Goal: Information Seeking & Learning: Learn about a topic

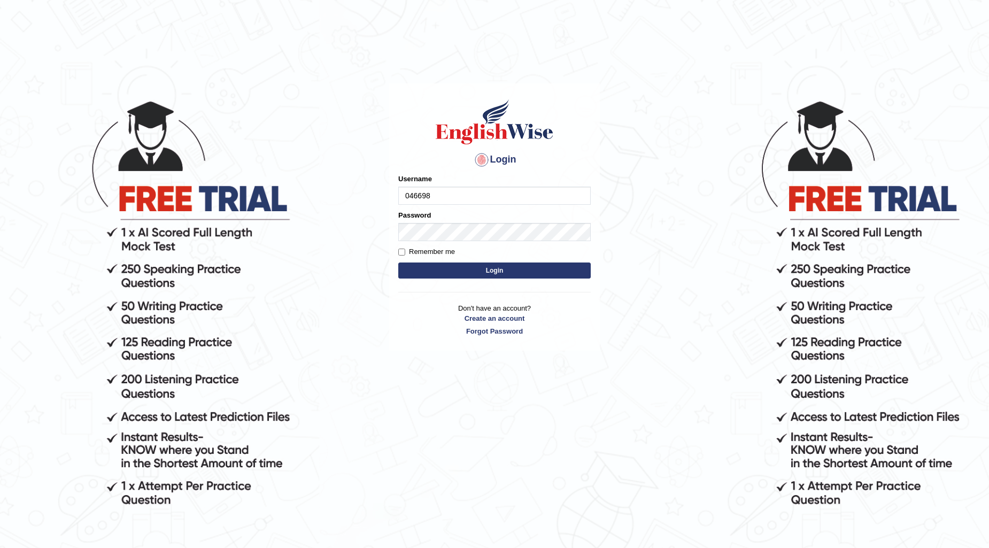
type input "0466985084"
click at [398, 262] on button "Login" at bounding box center [494, 270] width 192 height 16
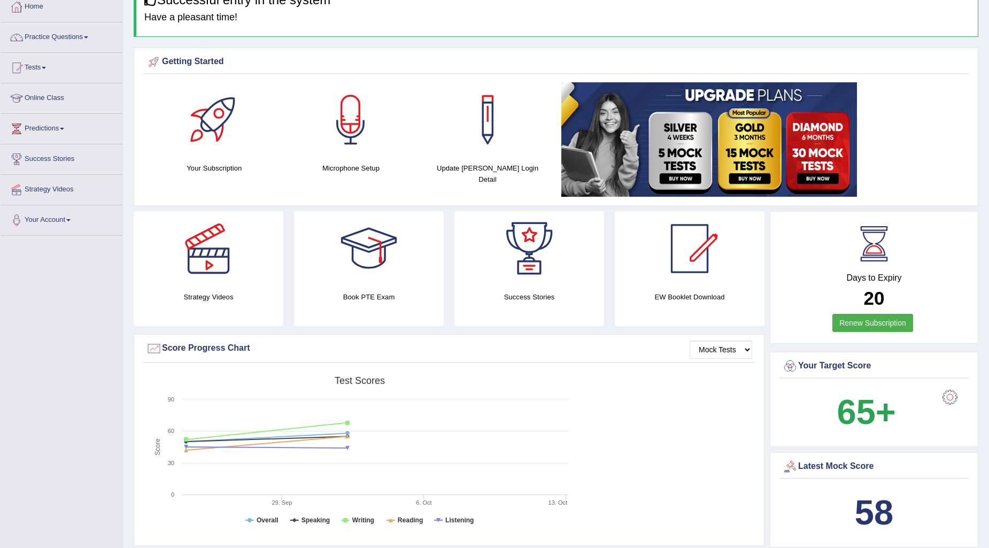
scroll to position [59, 0]
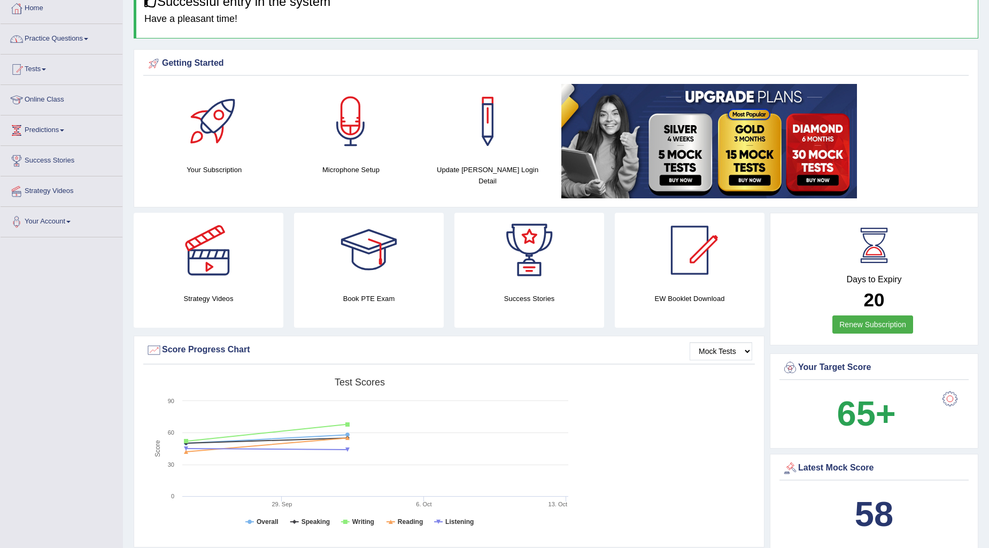
click at [77, 40] on link "Practice Questions" at bounding box center [62, 37] width 122 height 27
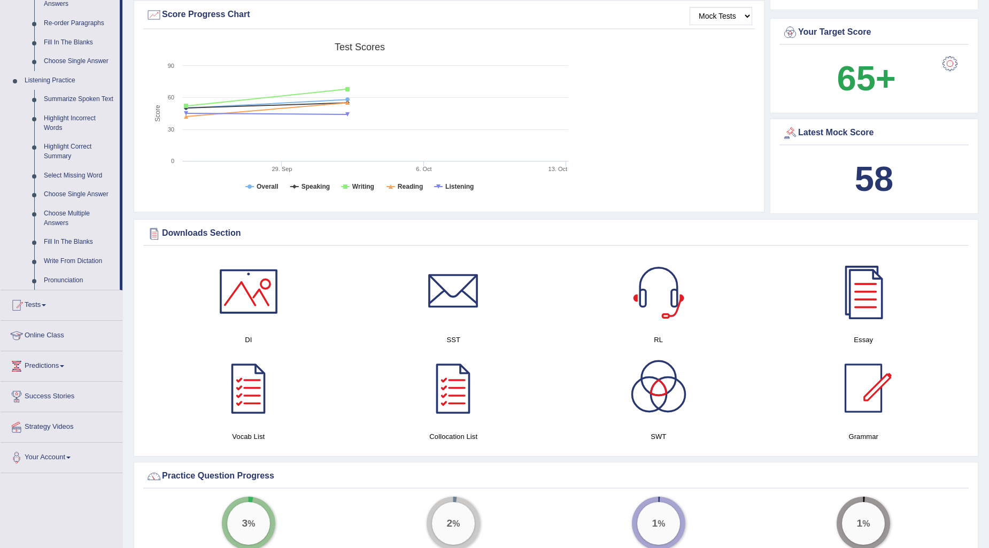
scroll to position [415, 0]
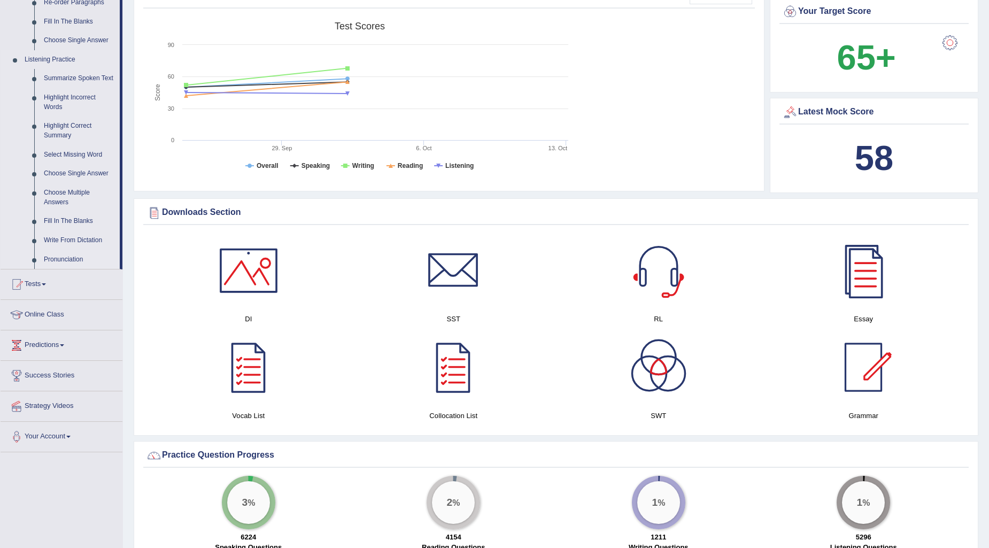
click at [61, 255] on link "Pronunciation" at bounding box center [79, 259] width 81 height 19
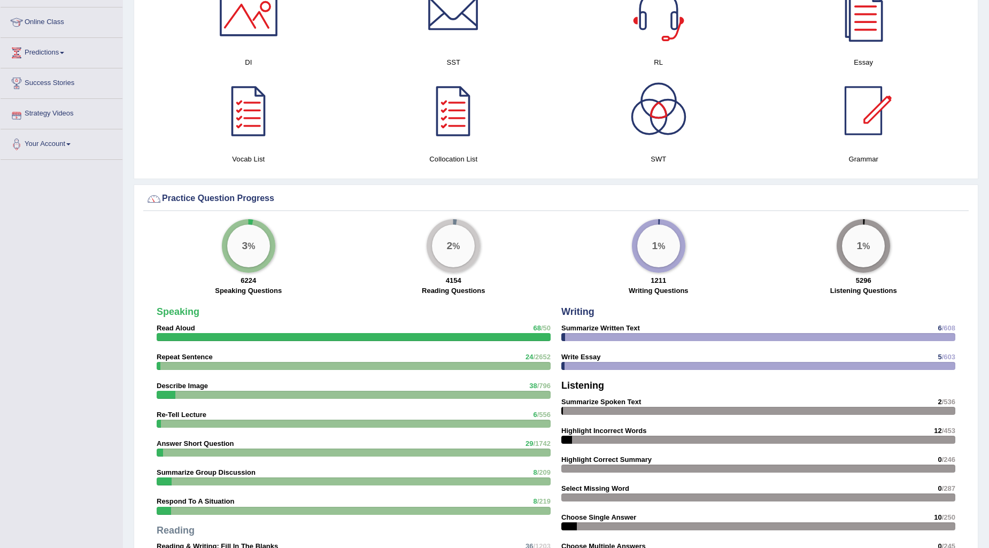
scroll to position [718, 0]
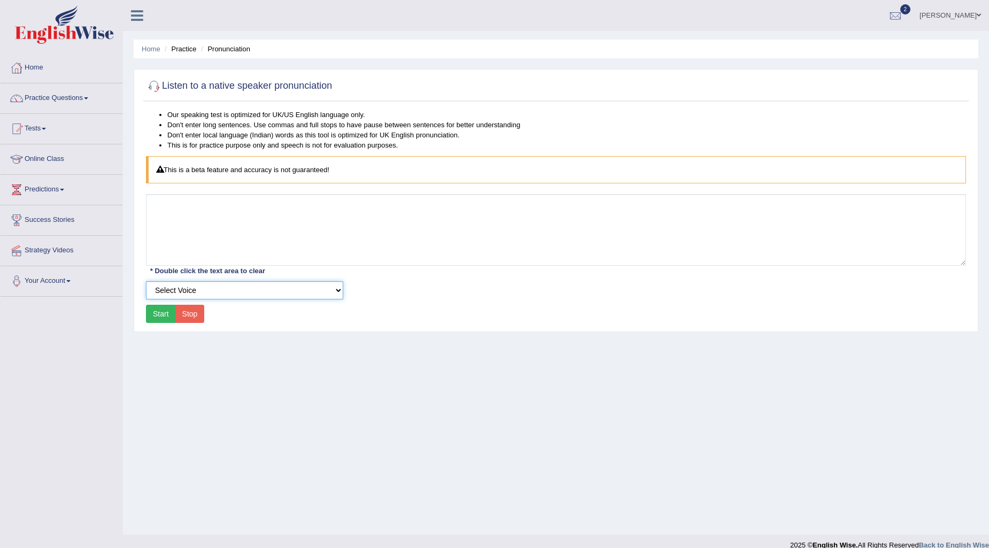
click at [337, 291] on select "Select Voice UK English Female UK English Male" at bounding box center [244, 290] width 197 height 18
select select "2"
click at [146, 281] on select "Select Voice UK English Female UK English Male" at bounding box center [244, 290] width 197 height 18
click at [158, 313] on button "Start" at bounding box center [161, 314] width 30 height 18
click at [158, 313] on div "Start Stop" at bounding box center [175, 314] width 58 height 18
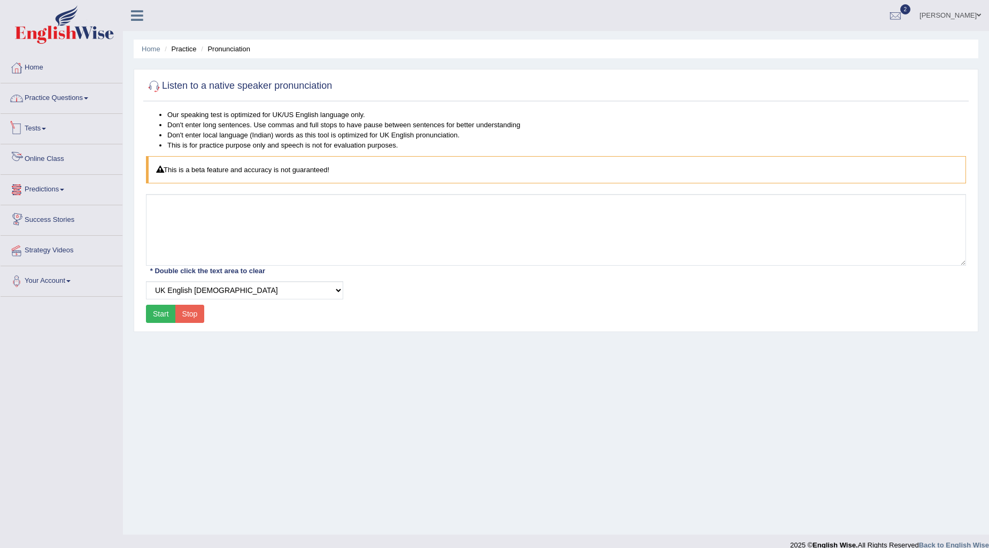
click at [74, 96] on link "Practice Questions" at bounding box center [62, 96] width 122 height 27
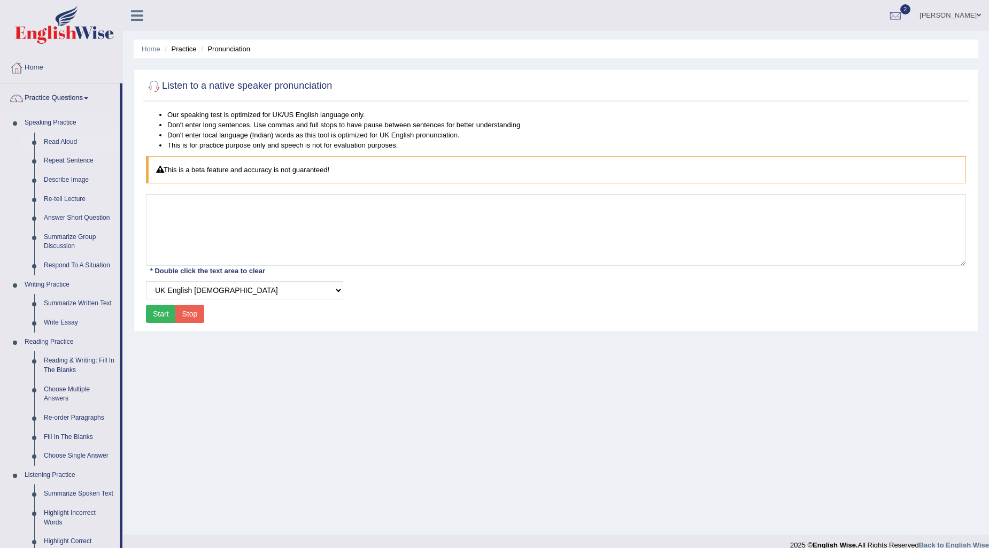
click at [63, 138] on link "Read Aloud" at bounding box center [79, 142] width 81 height 19
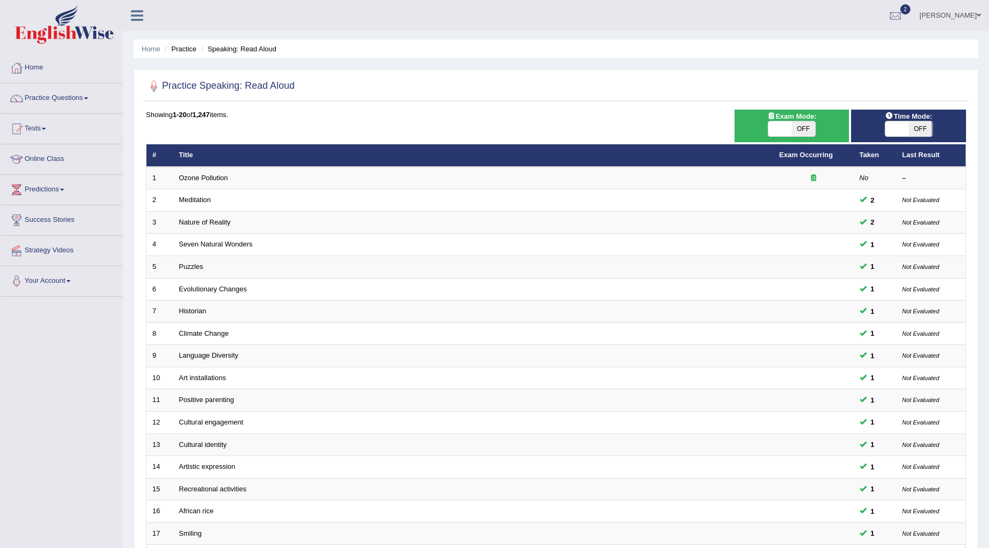
drag, startPoint x: 0, startPoint y: 0, endPoint x: 65, endPoint y: 387, distance: 392.8
click at [66, 393] on div "Toggle navigation Home Practice Questions Speaking Practice Read Aloud Repeat S…" at bounding box center [494, 351] width 989 height 702
click at [87, 94] on link "Practice Questions" at bounding box center [62, 96] width 122 height 27
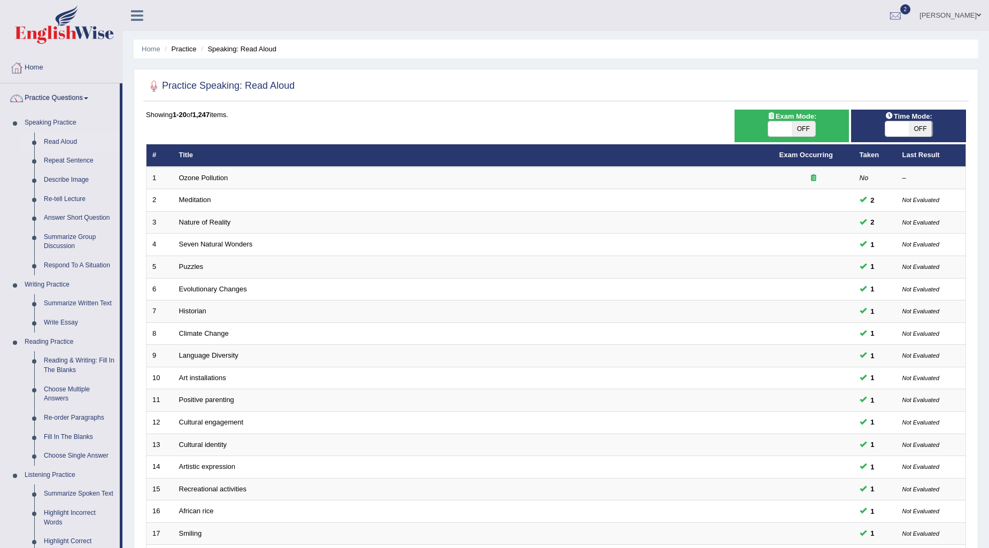
click at [1, 83] on link "Practice Questions" at bounding box center [60, 96] width 119 height 27
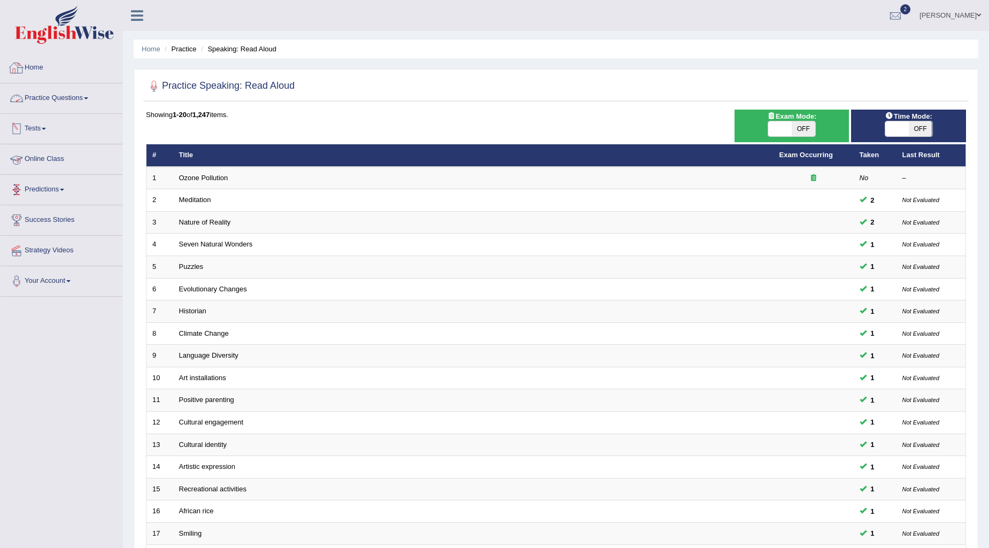
click at [83, 97] on link "Practice Questions" at bounding box center [62, 96] width 122 height 27
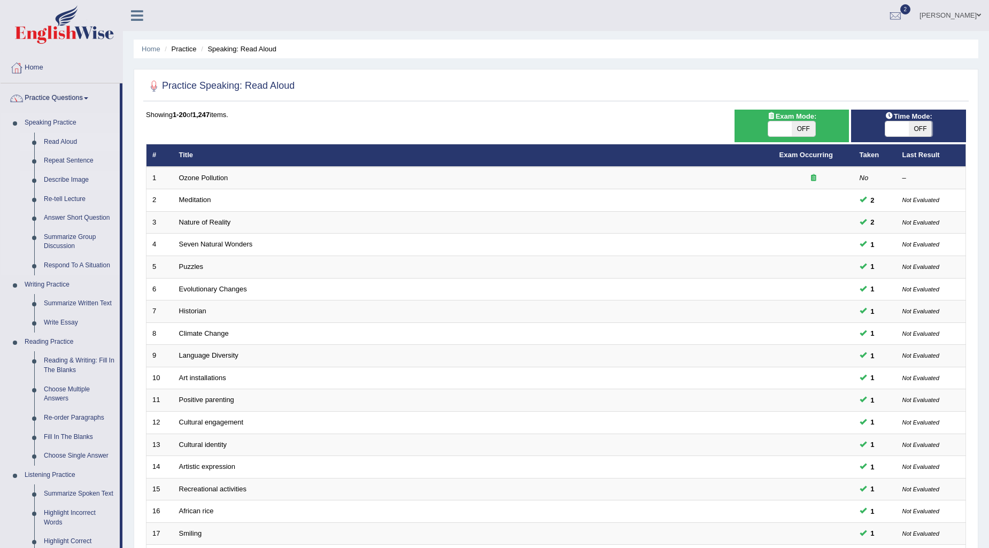
click at [84, 178] on link "Describe Image" at bounding box center [79, 179] width 81 height 19
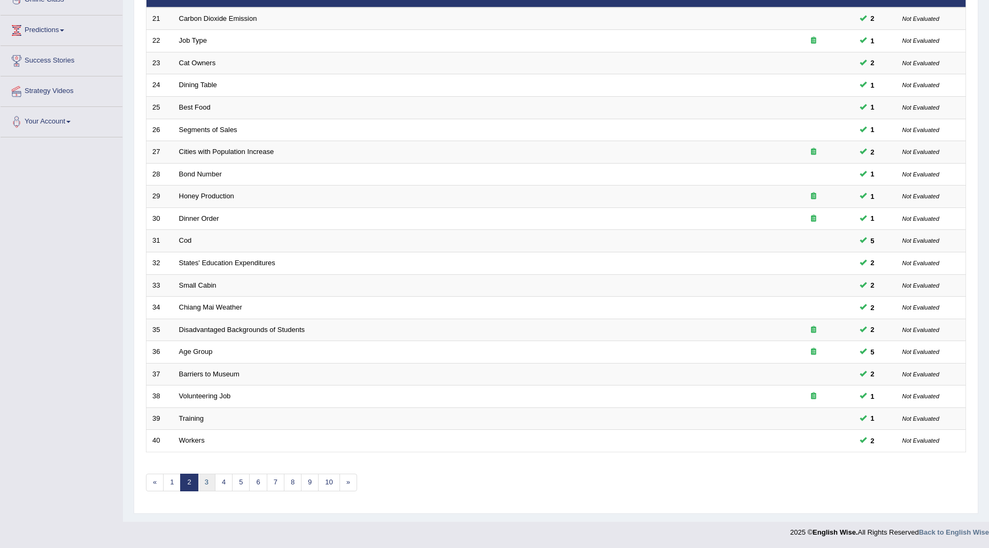
click at [207, 482] on link "3" at bounding box center [207, 483] width 18 height 18
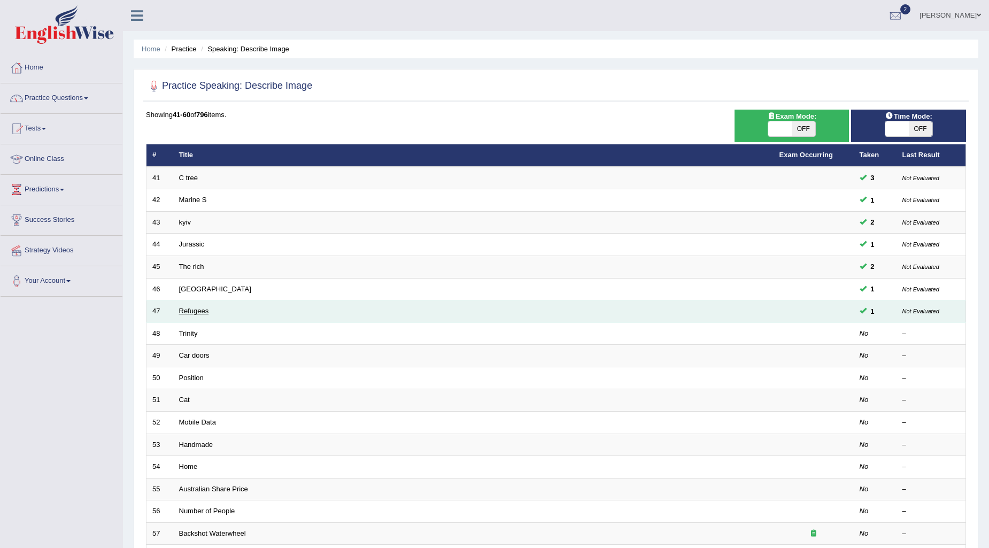
click at [196, 310] on link "Refugees" at bounding box center [194, 311] width 30 height 8
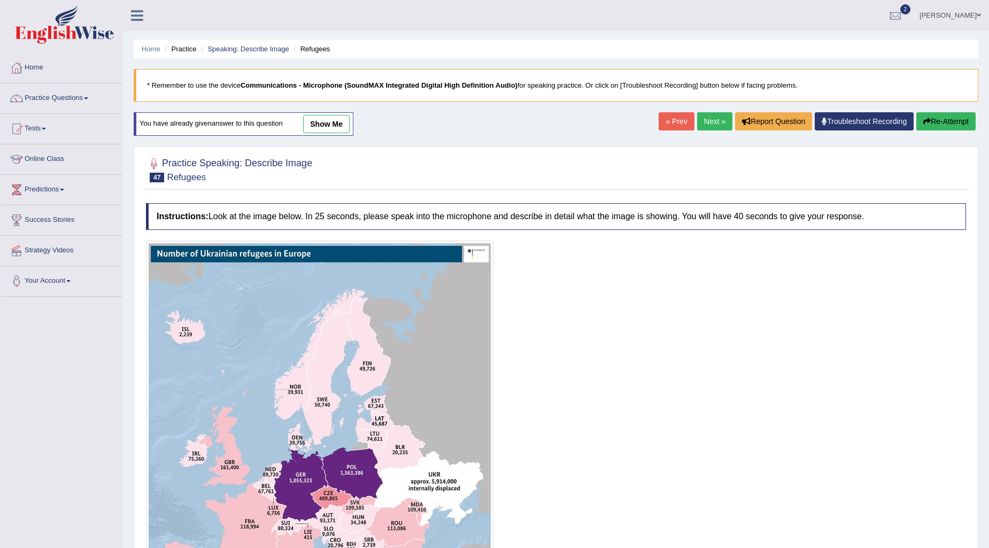
click at [323, 122] on link "show me" at bounding box center [326, 124] width 46 height 18
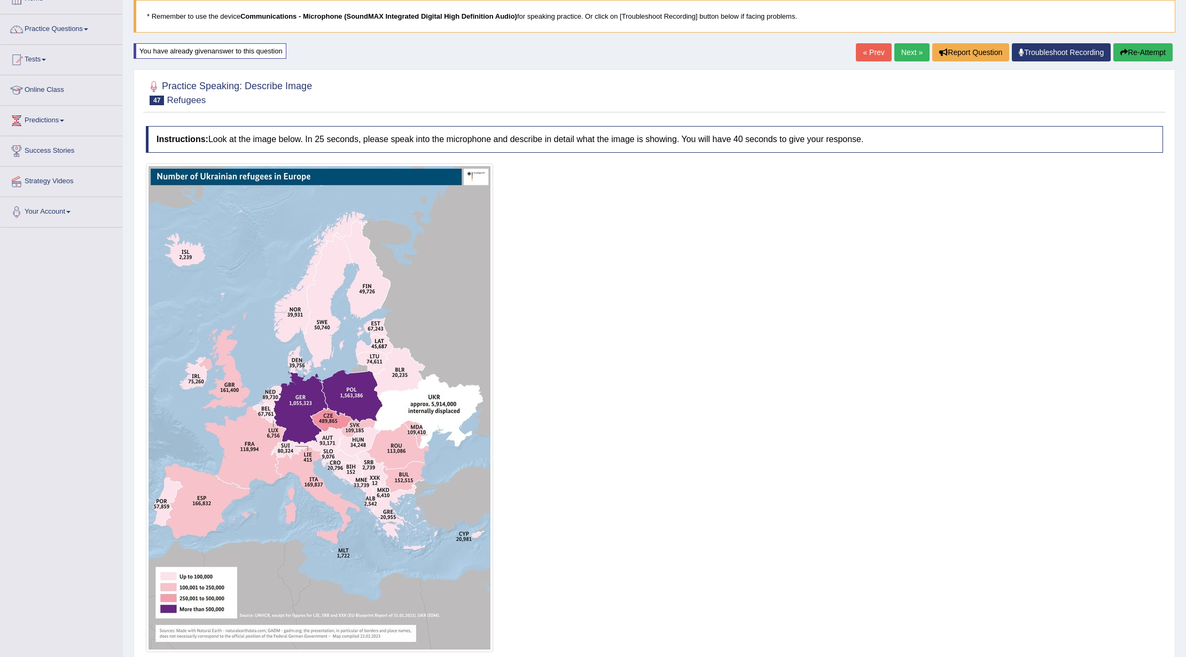
scroll to position [42, 0]
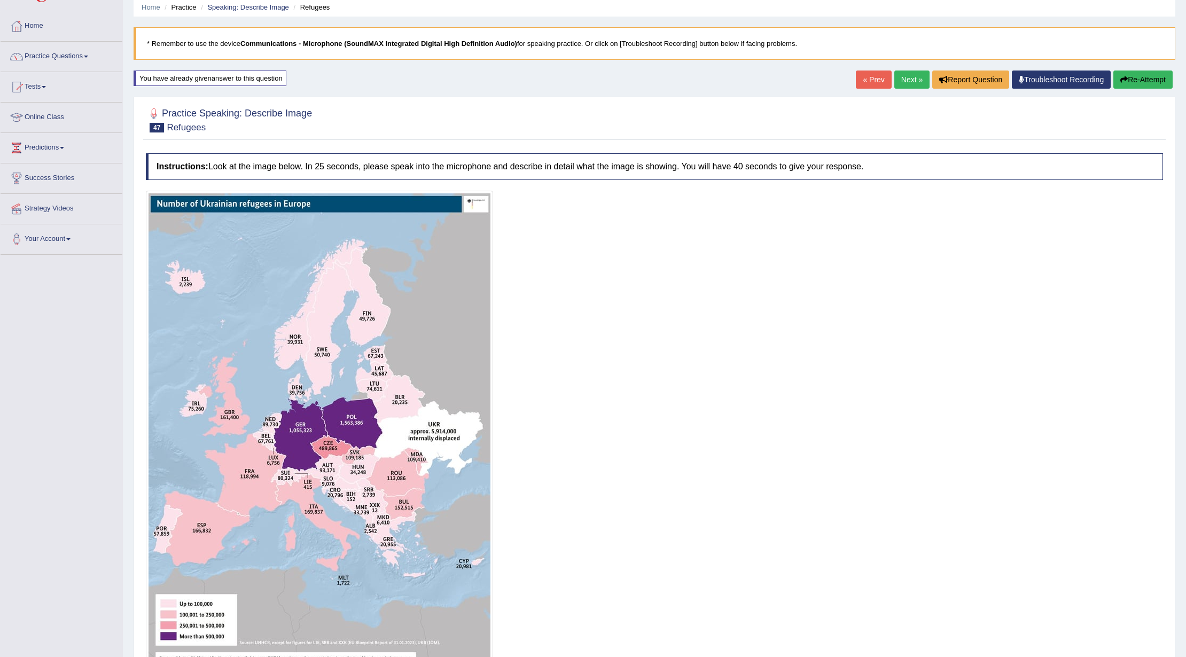
click at [988, 82] on button "Re-Attempt" at bounding box center [1143, 80] width 59 height 18
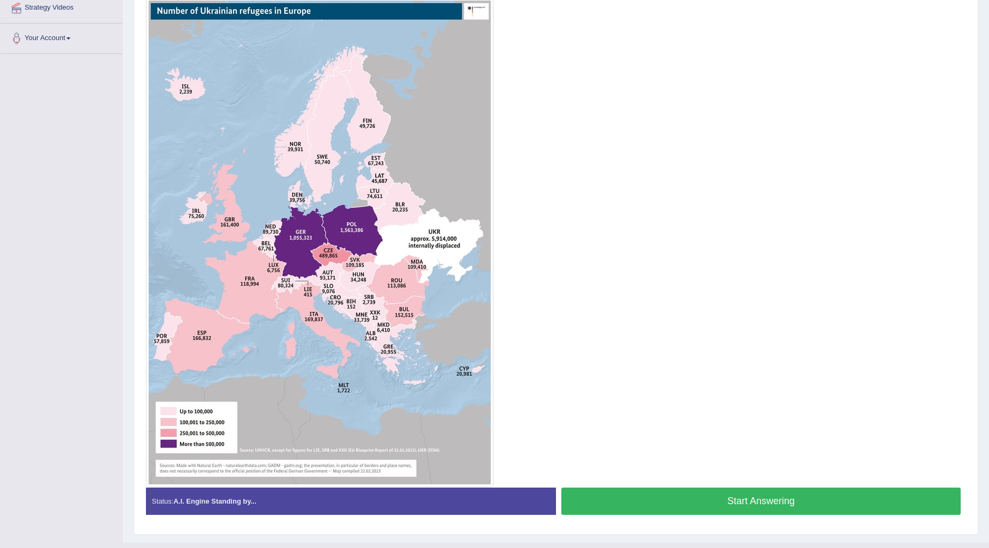
scroll to position [264, 0]
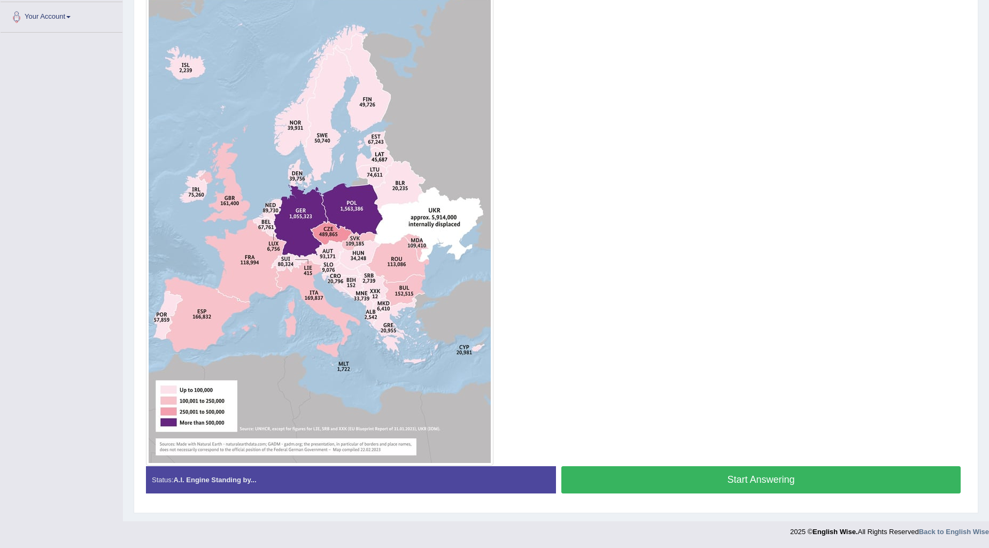
click at [803, 478] on button "Start Answering" at bounding box center [760, 479] width 399 height 27
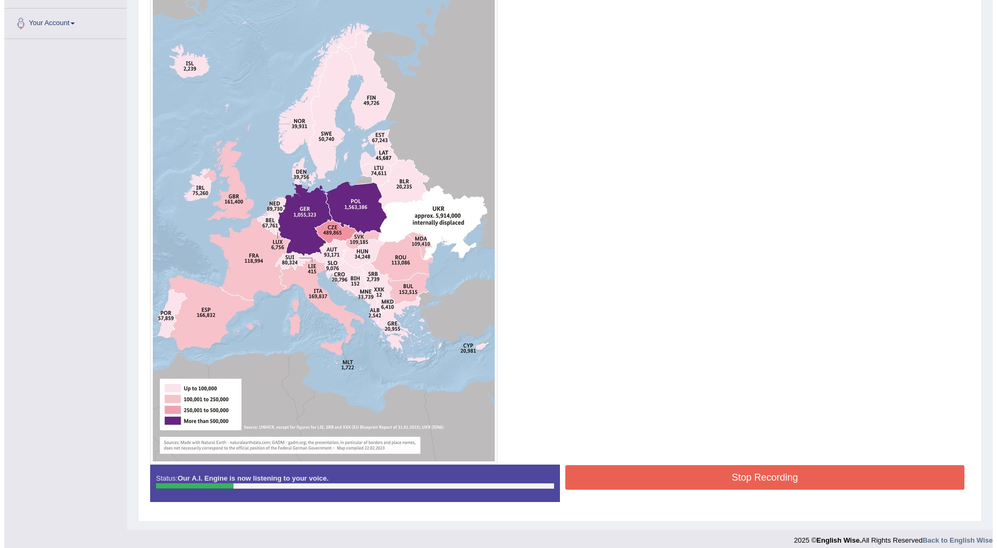
scroll to position [266, 0]
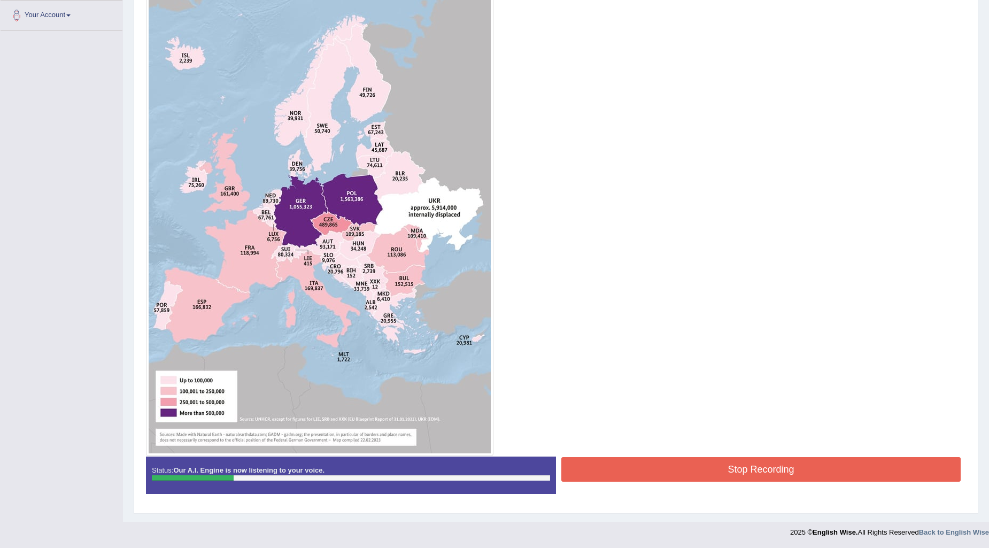
click at [766, 469] on button "Stop Recording" at bounding box center [760, 469] width 399 height 25
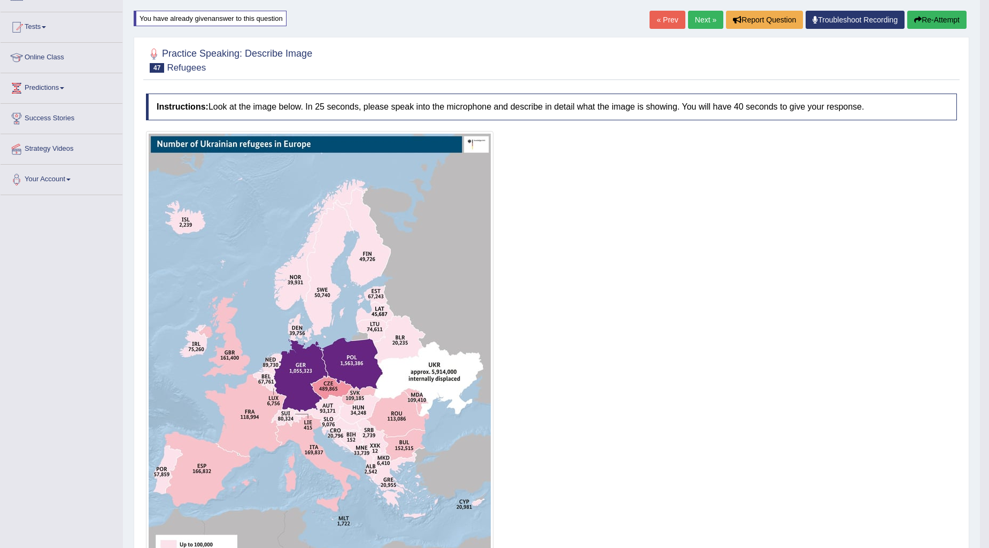
scroll to position [7, 0]
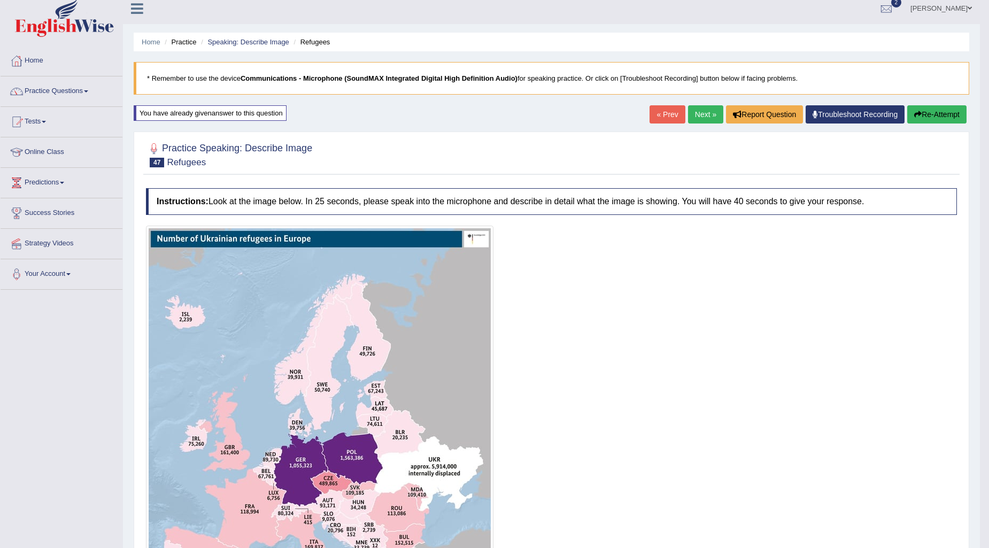
click at [938, 118] on button "Re-Attempt" at bounding box center [936, 114] width 59 height 18
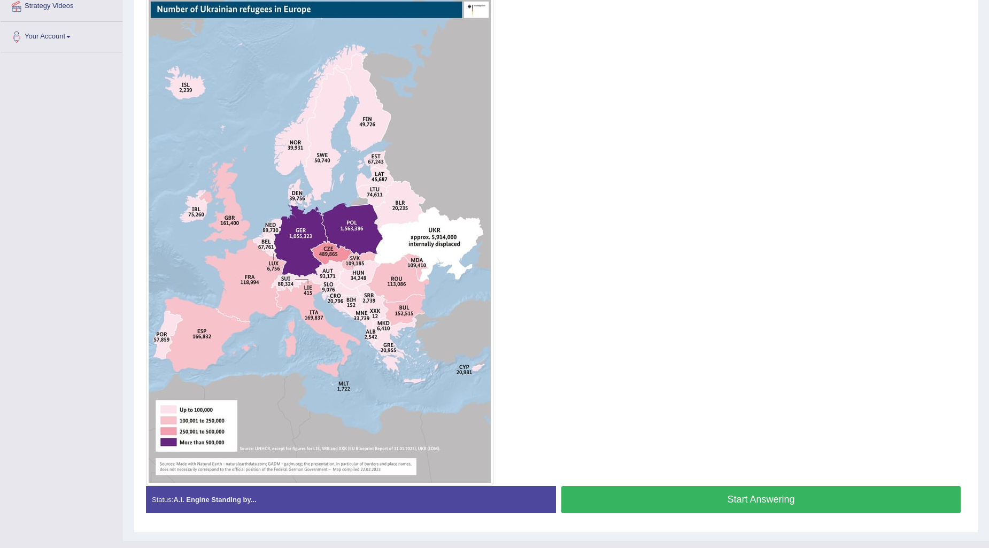
scroll to position [244, 0]
click at [817, 494] on button "Start Answering" at bounding box center [760, 499] width 399 height 27
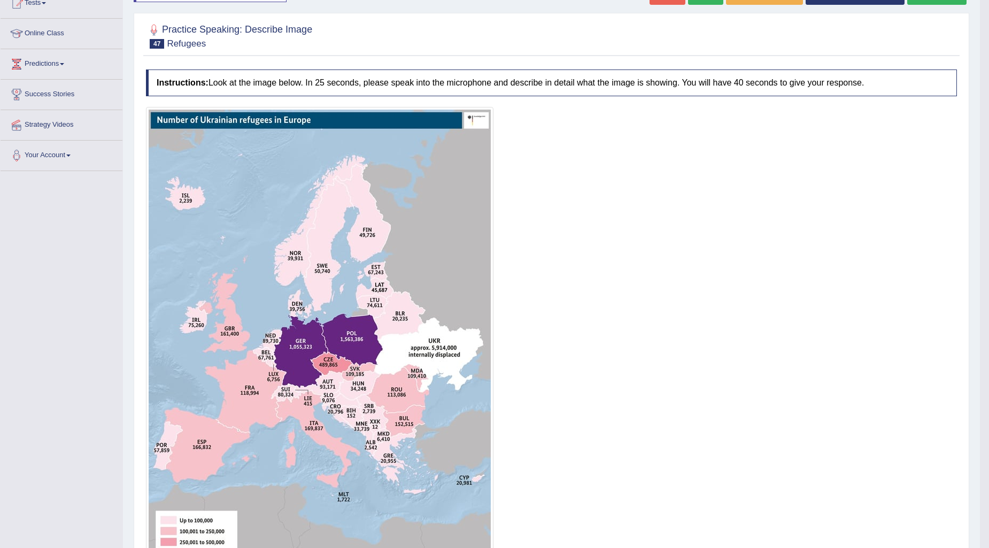
scroll to position [66, 0]
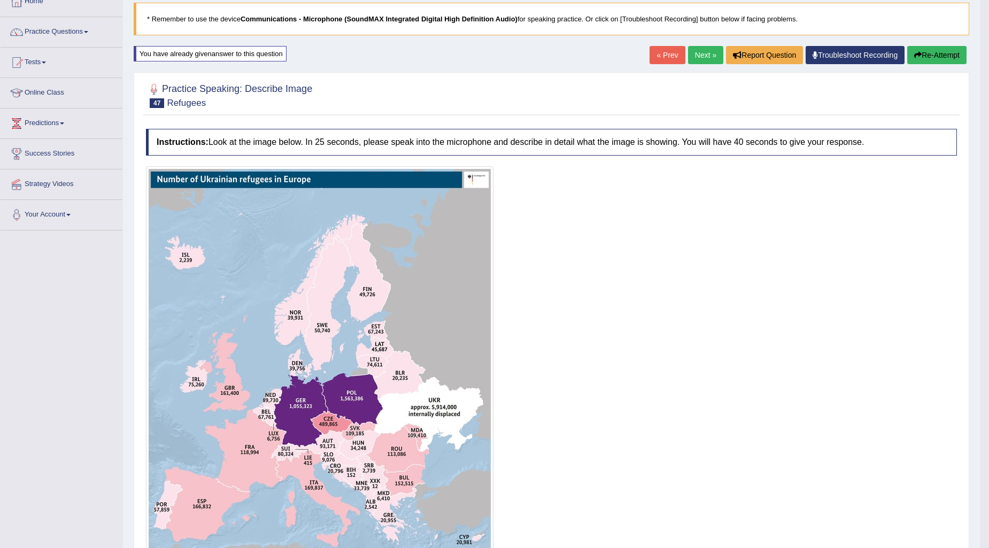
click at [930, 49] on button "Re-Attempt" at bounding box center [936, 55] width 59 height 18
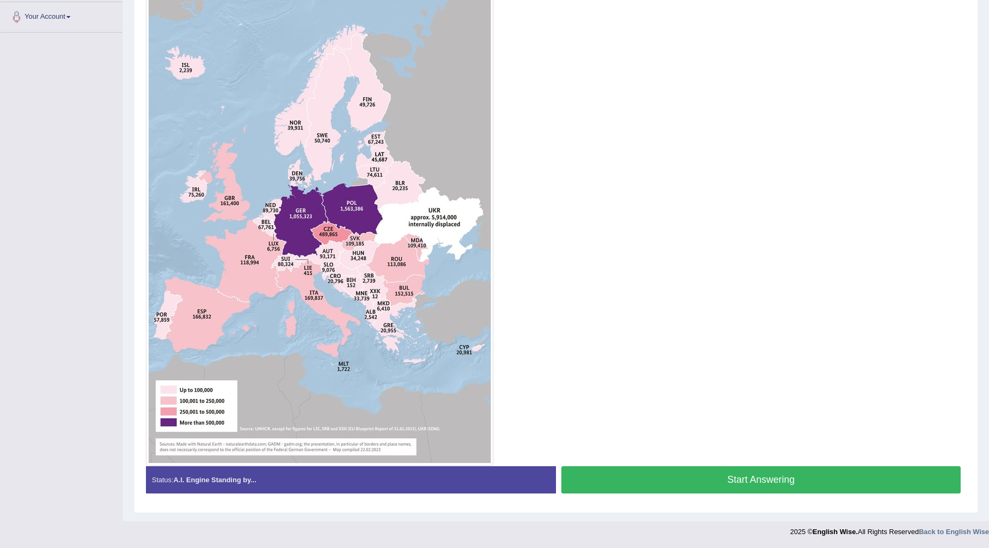
click at [665, 479] on button "Start Answering" at bounding box center [760, 479] width 399 height 27
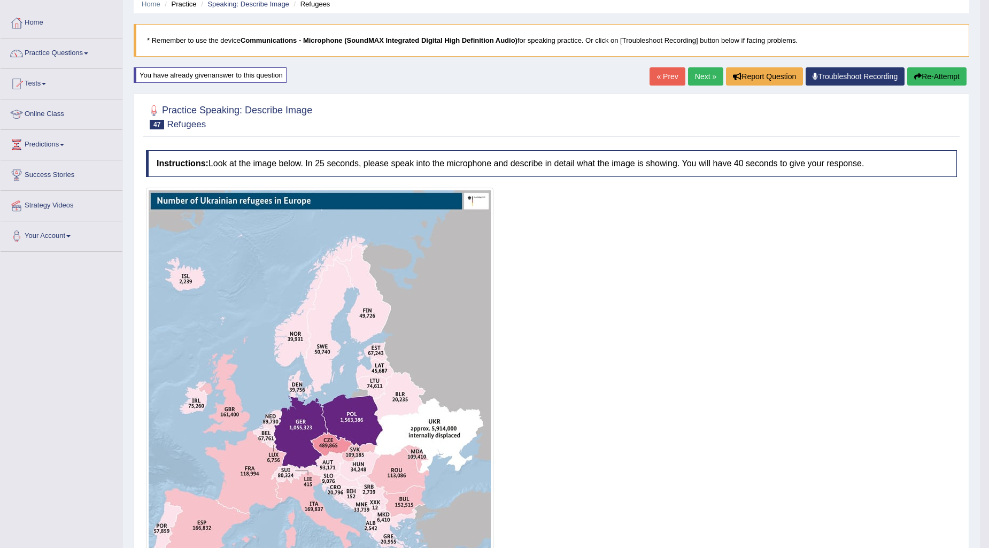
scroll to position [33, 0]
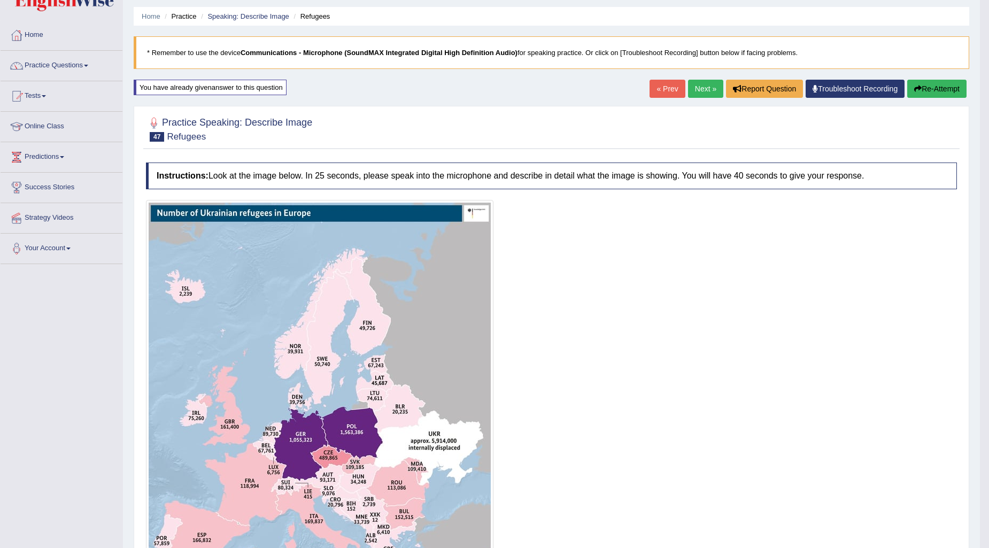
click at [941, 84] on button "Re-Attempt" at bounding box center [936, 89] width 59 height 18
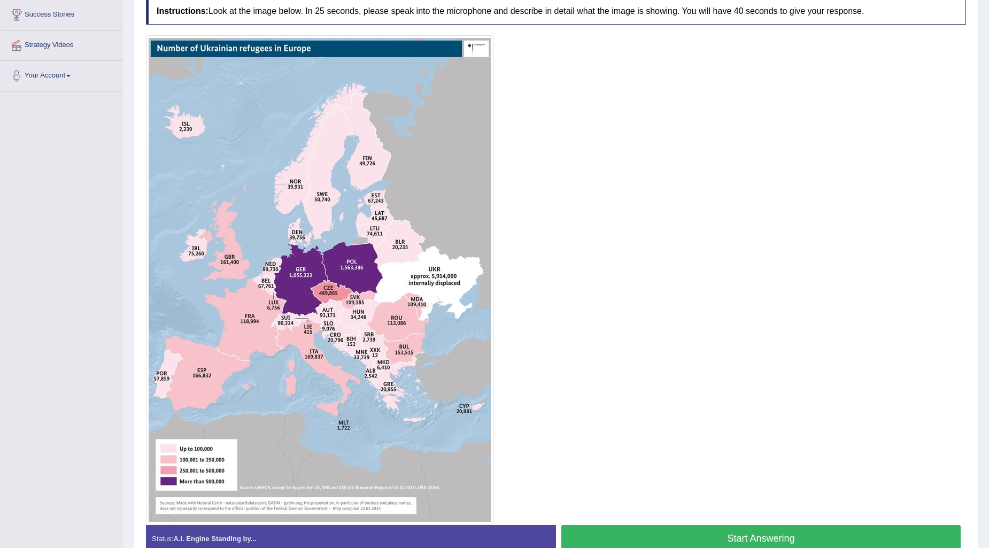
scroll to position [205, 0]
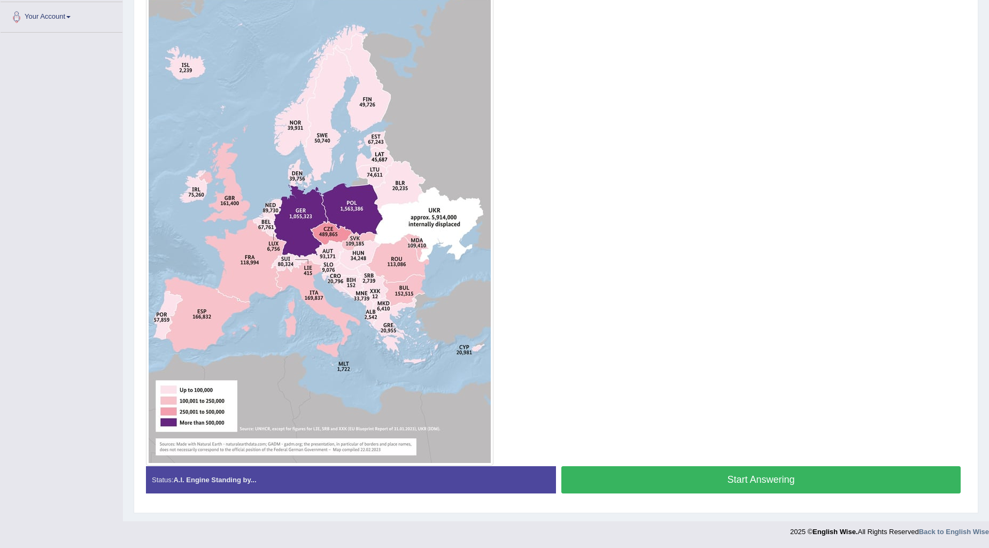
click at [733, 479] on button "Start Answering" at bounding box center [760, 479] width 399 height 27
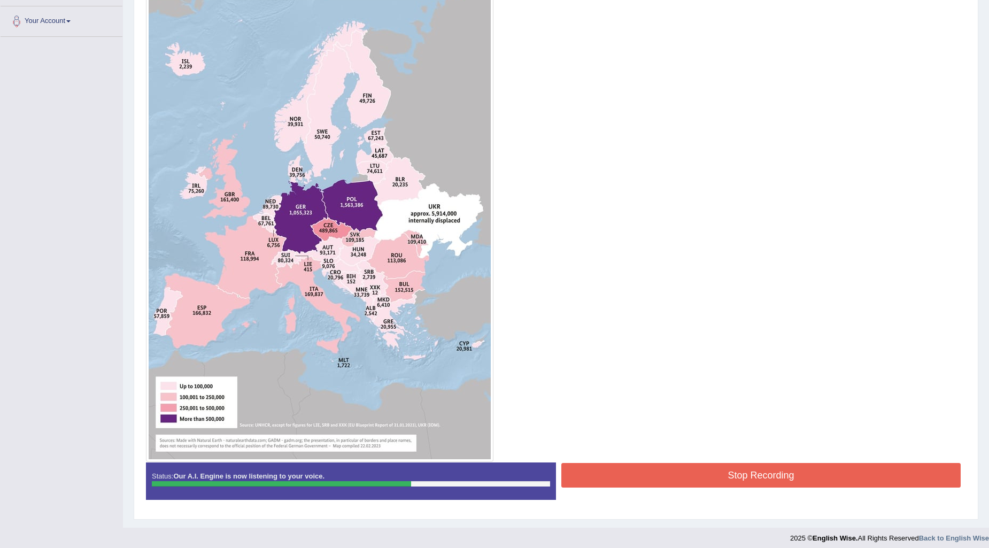
scroll to position [266, 0]
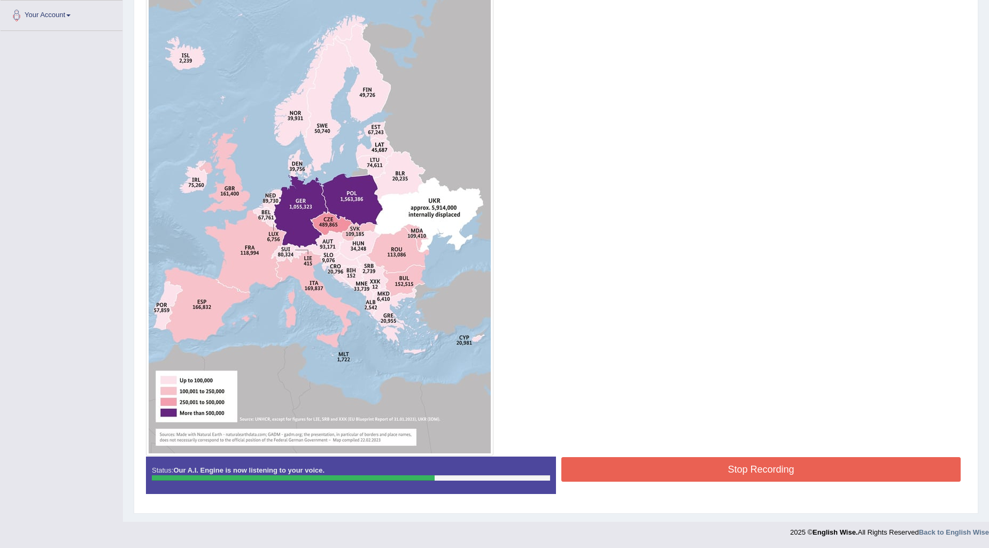
click at [767, 472] on button "Stop Recording" at bounding box center [760, 469] width 399 height 25
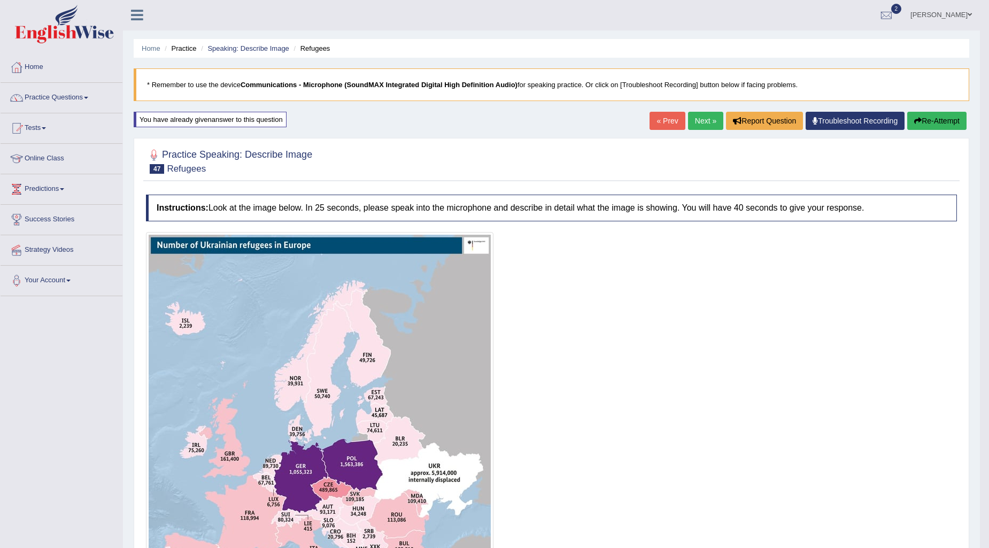
scroll to position [0, 0]
click at [709, 117] on link "Next »" at bounding box center [705, 121] width 35 height 18
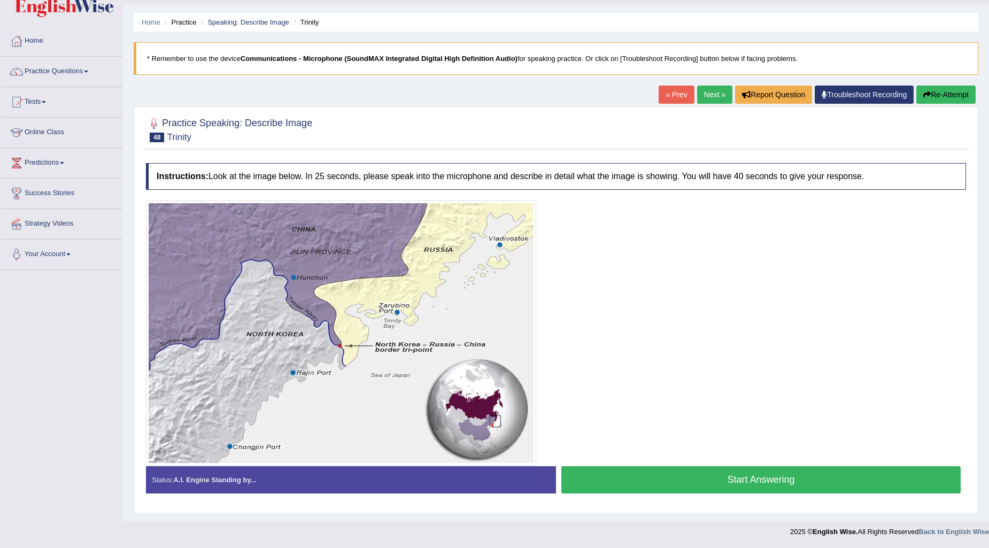
drag, startPoint x: 197, startPoint y: 138, endPoint x: 161, endPoint y: 144, distance: 35.9
click at [161, 144] on div "Practice Speaking: Describe Image 48 Trinity" at bounding box center [555, 130] width 825 height 37
click at [823, 477] on button "Start Answering" at bounding box center [760, 479] width 399 height 27
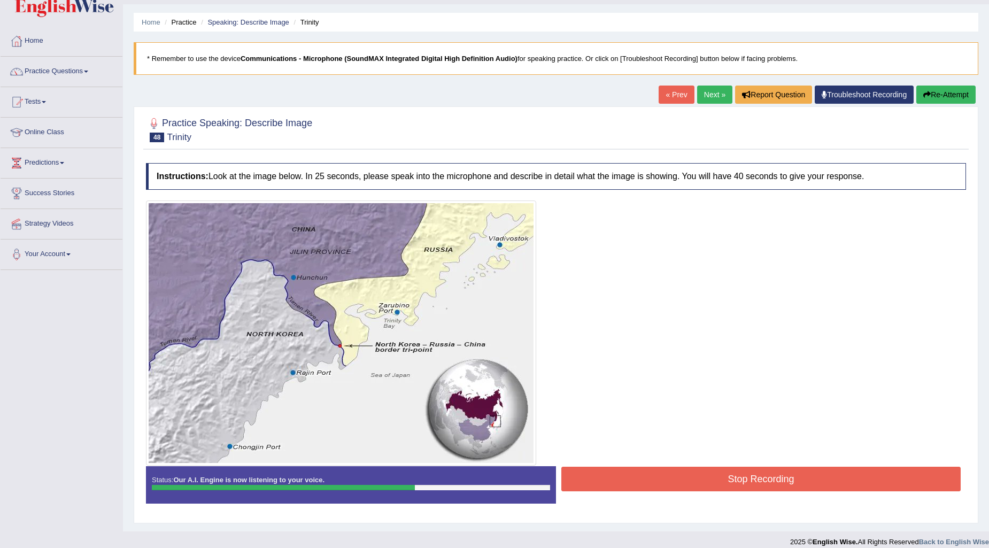
click at [773, 478] on button "Stop Recording" at bounding box center [760, 479] width 399 height 25
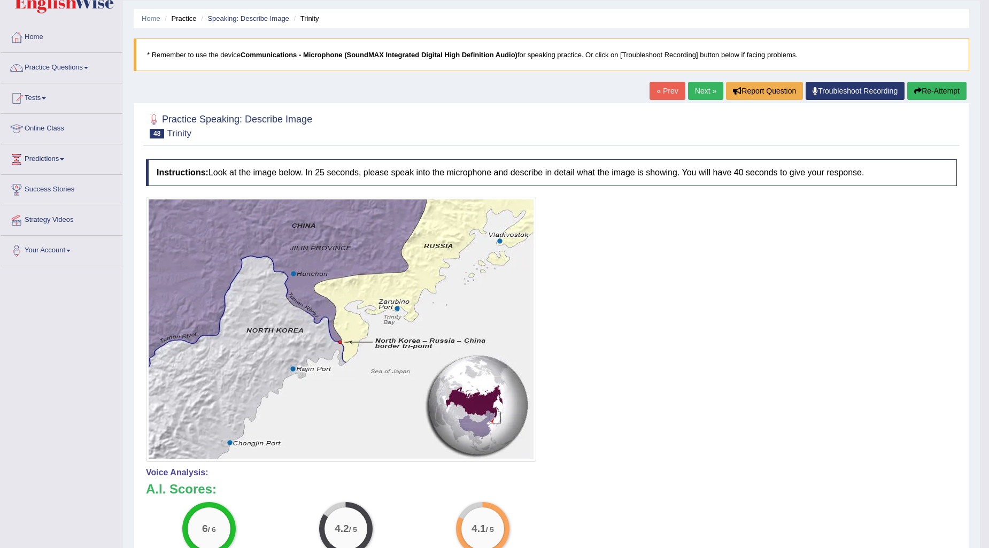
scroll to position [27, 0]
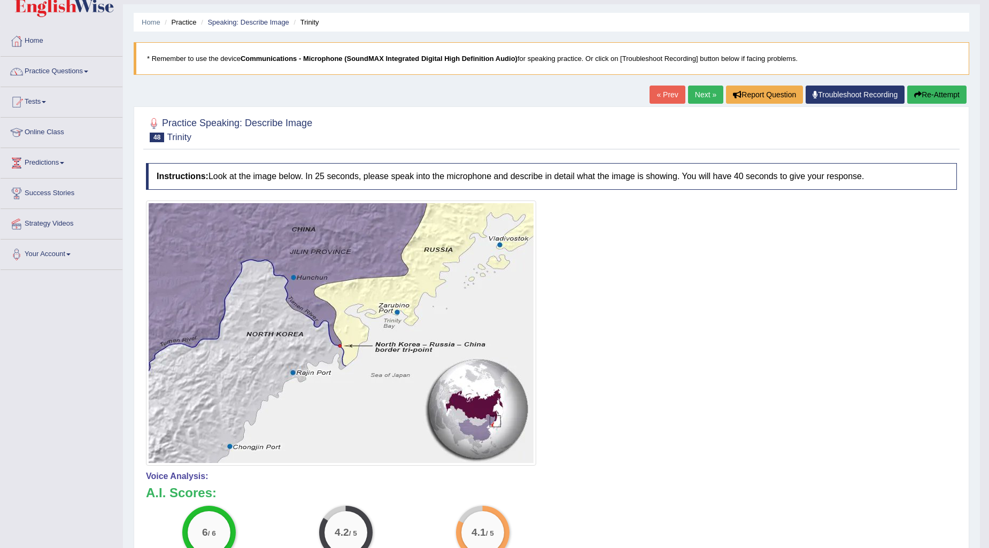
click at [933, 89] on button "Re-Attempt" at bounding box center [936, 95] width 59 height 18
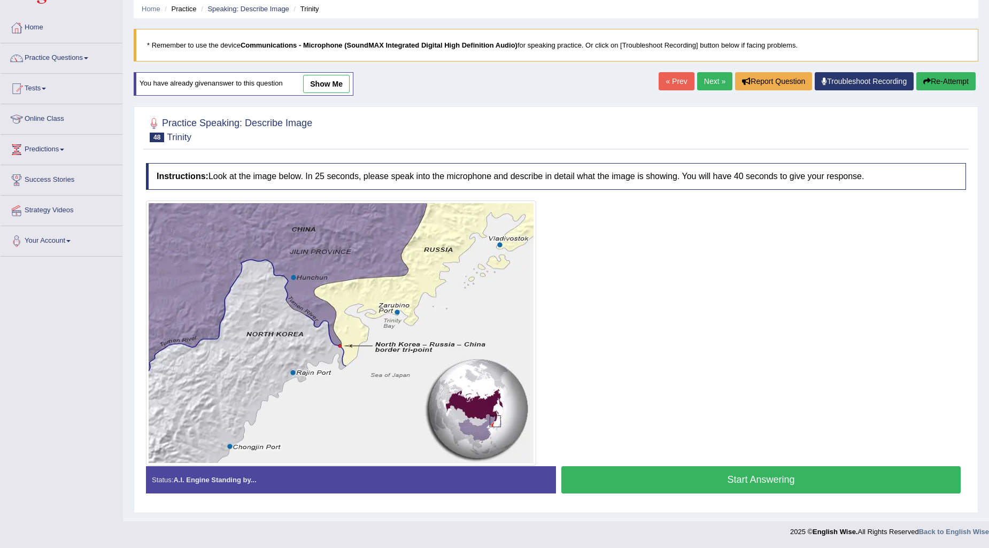
click at [704, 474] on button "Start Answering" at bounding box center [760, 479] width 399 height 27
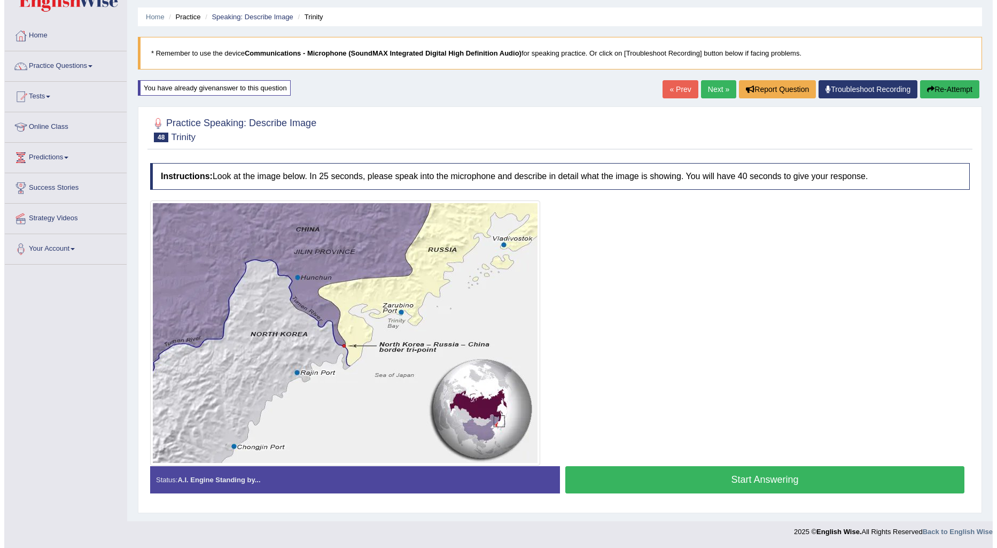
scroll to position [32, 0]
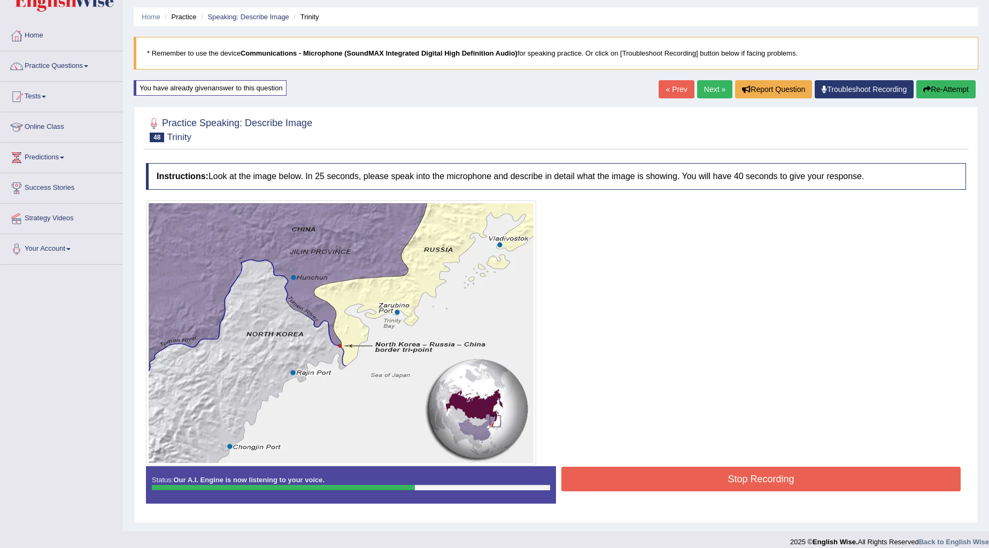
click at [709, 476] on button "Stop Recording" at bounding box center [760, 479] width 399 height 25
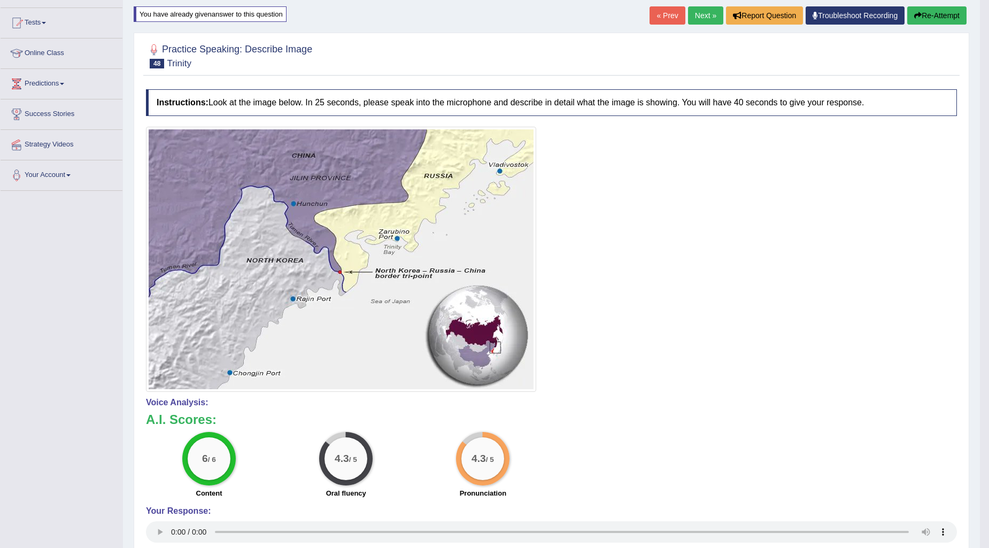
scroll to position [20, 0]
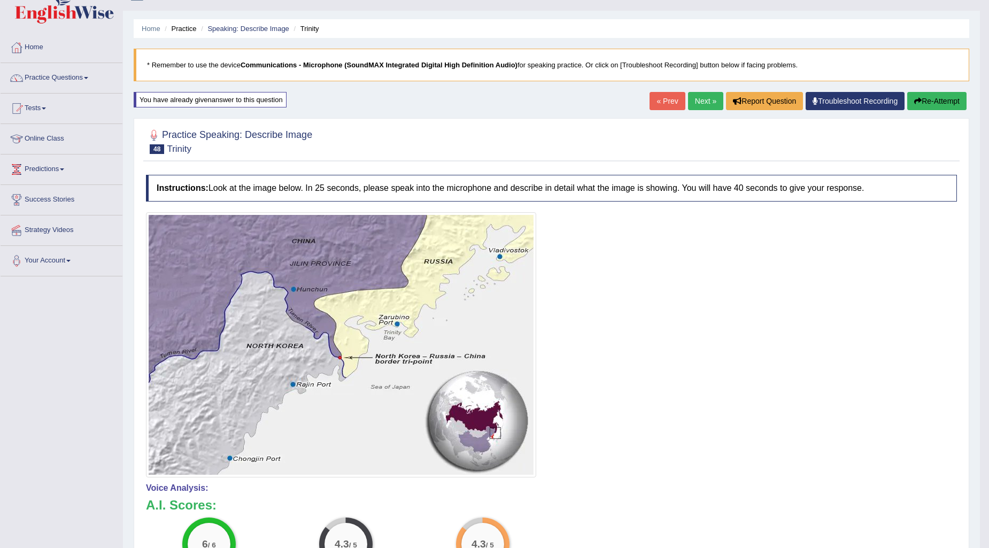
click at [702, 99] on link "Next »" at bounding box center [705, 101] width 35 height 18
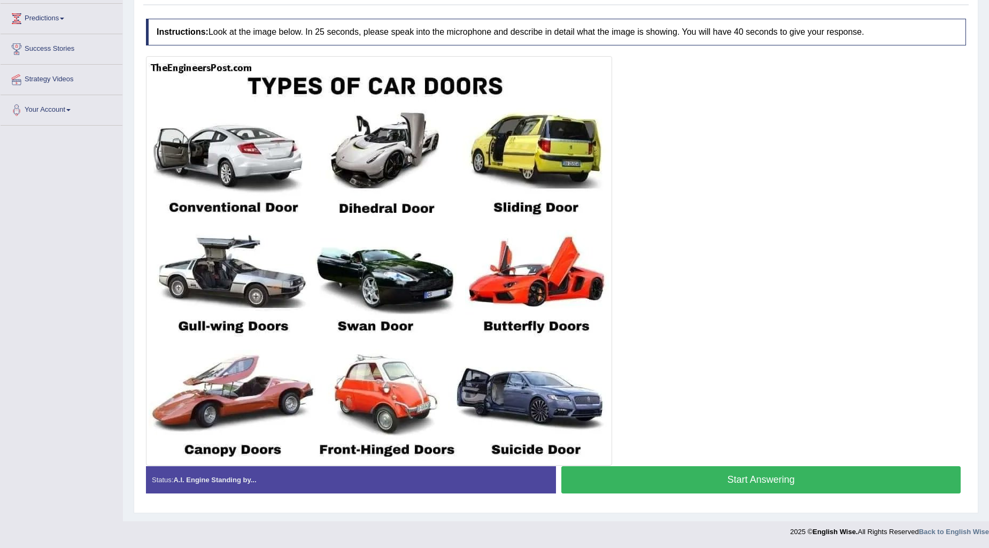
click at [734, 481] on button "Start Answering" at bounding box center [760, 479] width 399 height 27
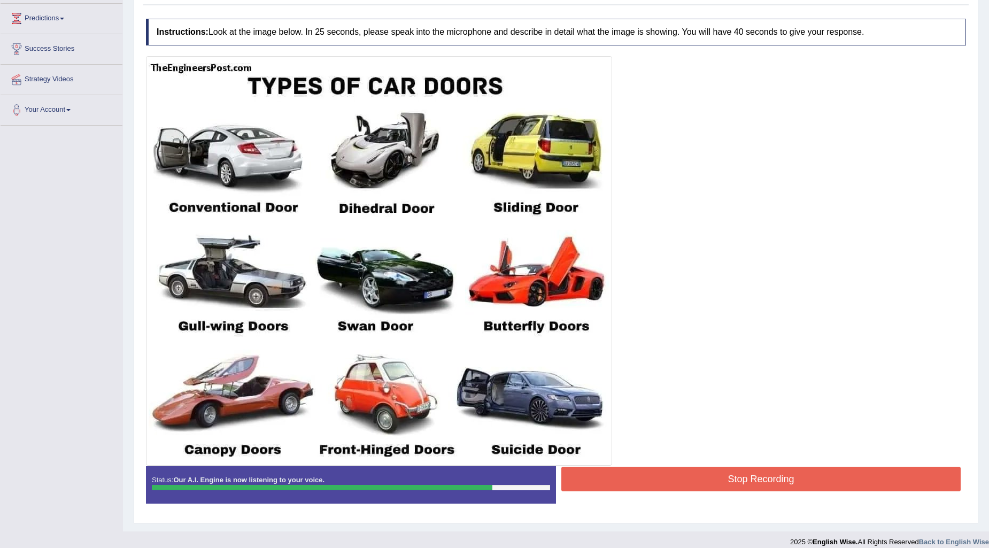
click at [763, 477] on button "Stop Recording" at bounding box center [760, 479] width 399 height 25
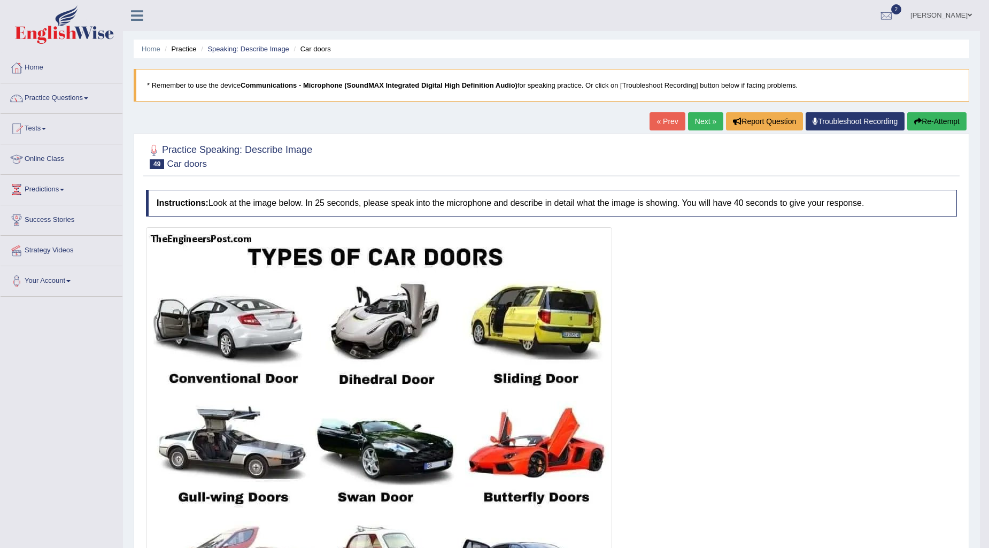
scroll to position [59, 0]
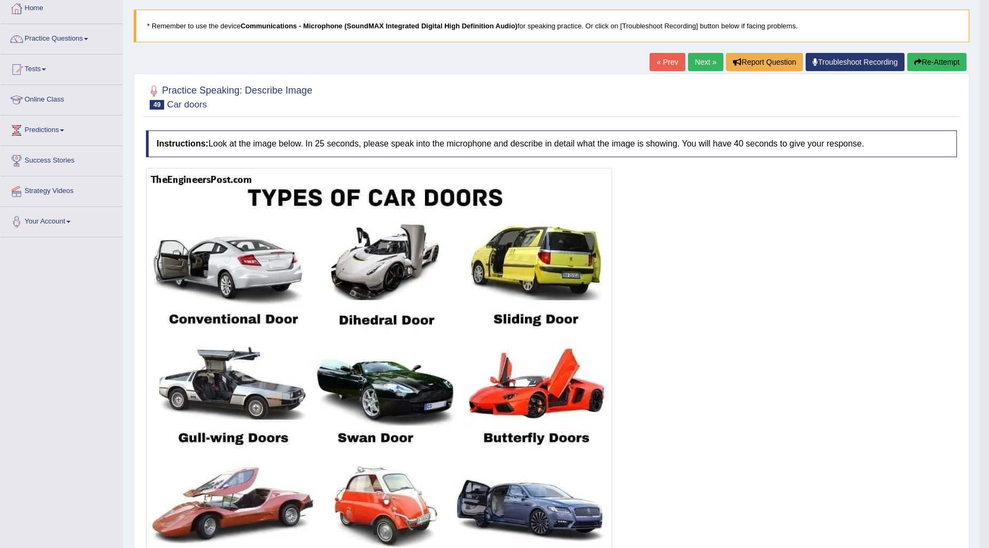
click at [934, 57] on button "Re-Attempt" at bounding box center [936, 62] width 59 height 18
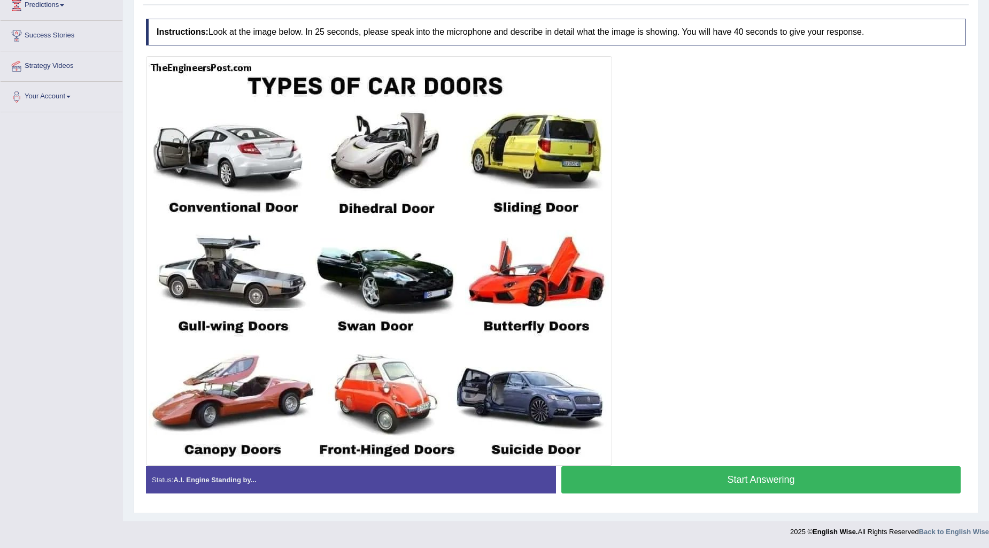
click at [787, 478] on button "Start Answering" at bounding box center [760, 479] width 399 height 27
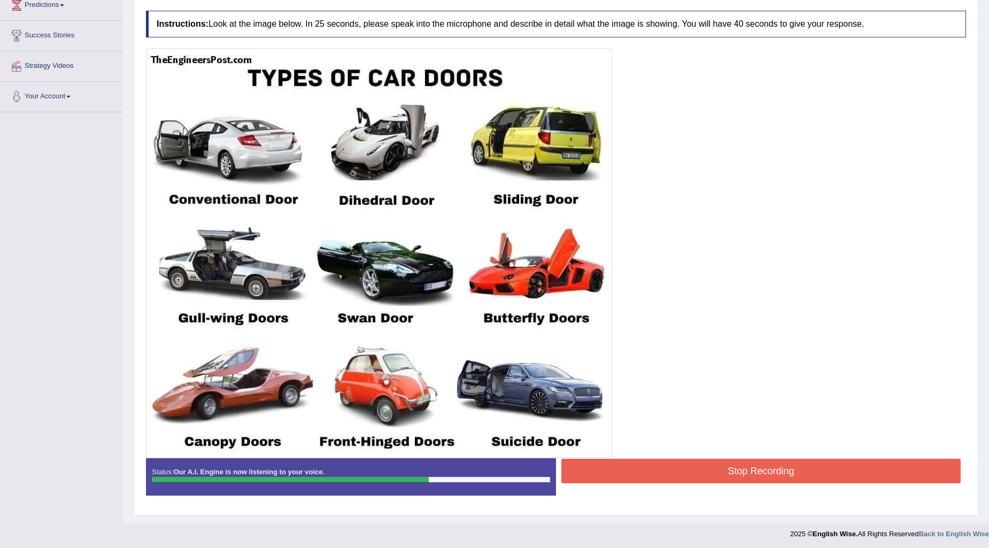
click at [738, 469] on button "Stop Recording" at bounding box center [760, 471] width 399 height 25
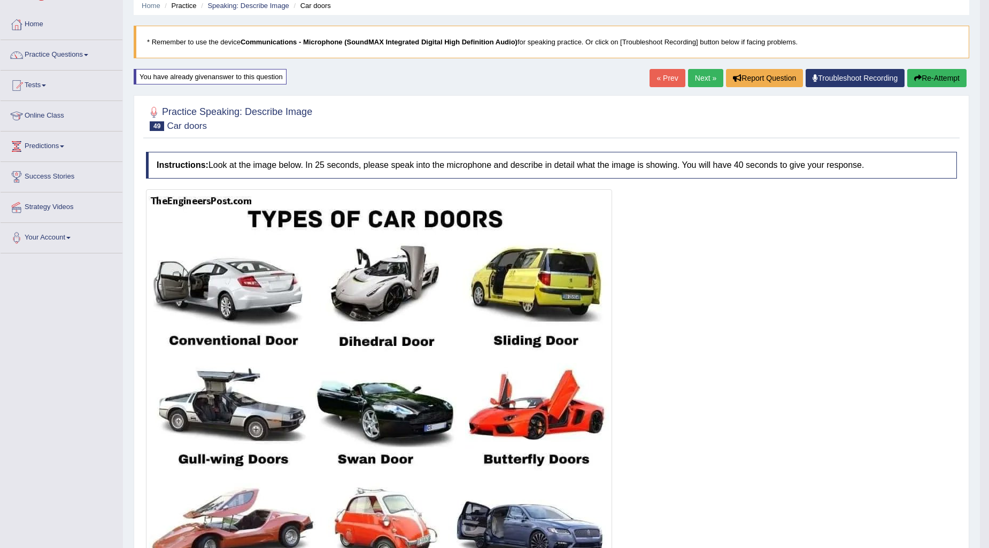
scroll to position [12, 0]
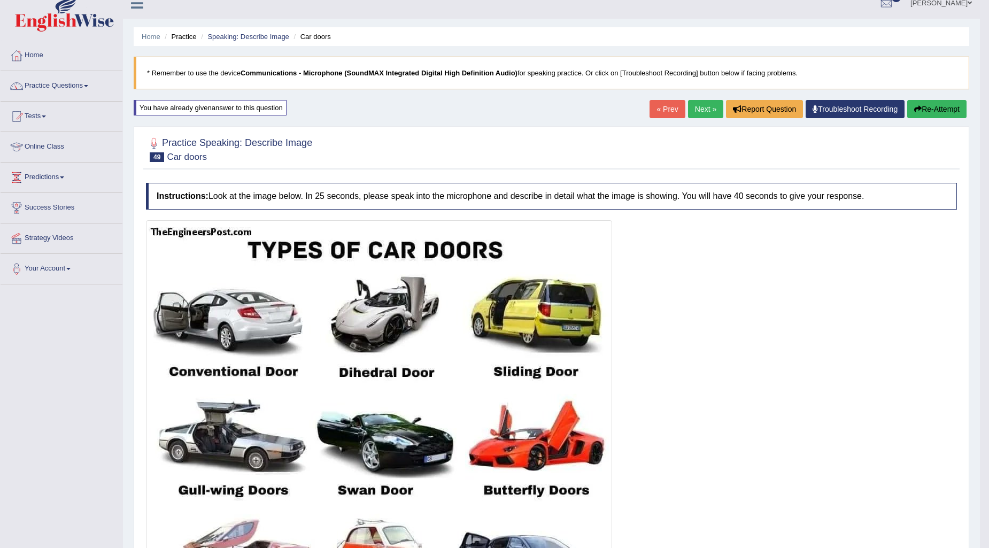
click at [696, 105] on link "Next »" at bounding box center [705, 109] width 35 height 18
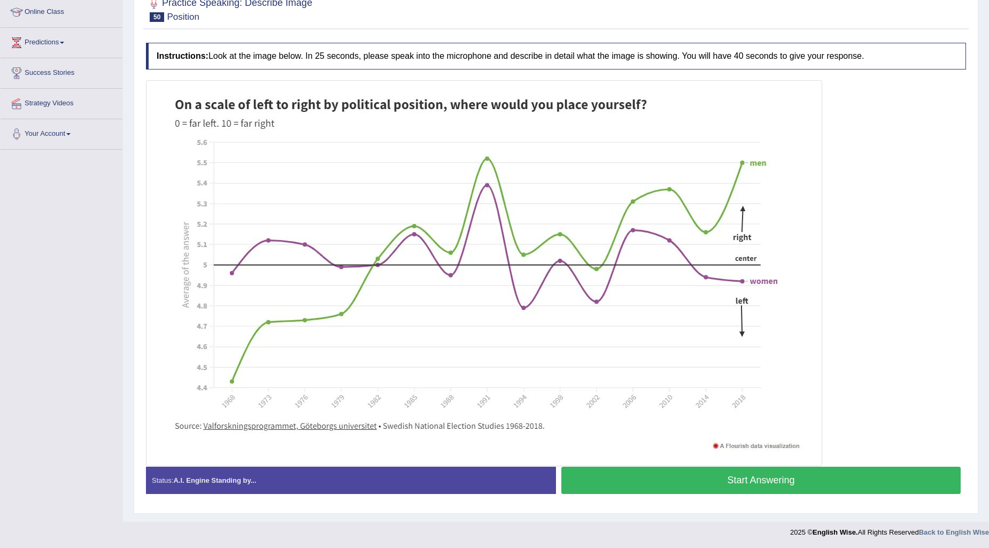
scroll to position [147, 0]
click at [847, 477] on button "Start Answering" at bounding box center [760, 480] width 399 height 27
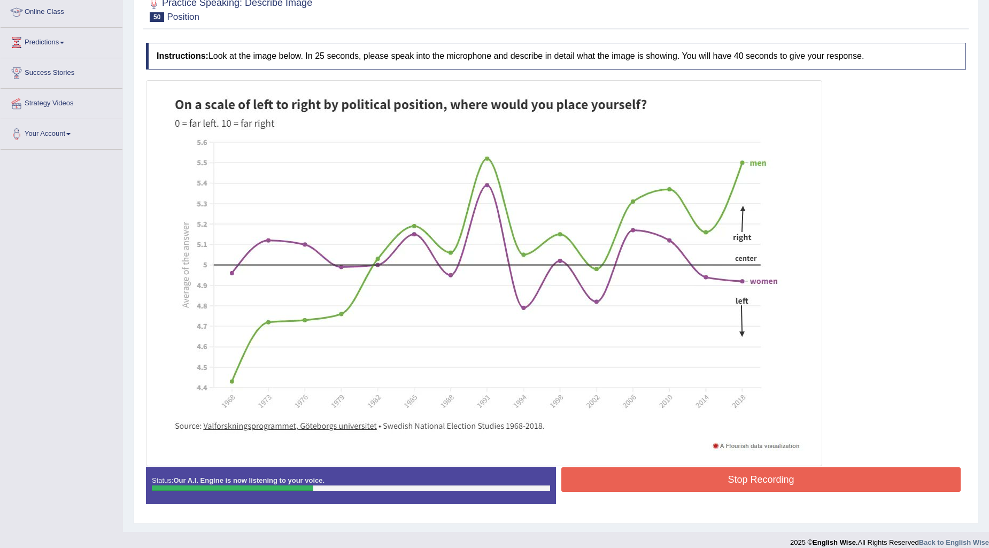
click at [782, 481] on button "Stop Recording" at bounding box center [760, 479] width 399 height 25
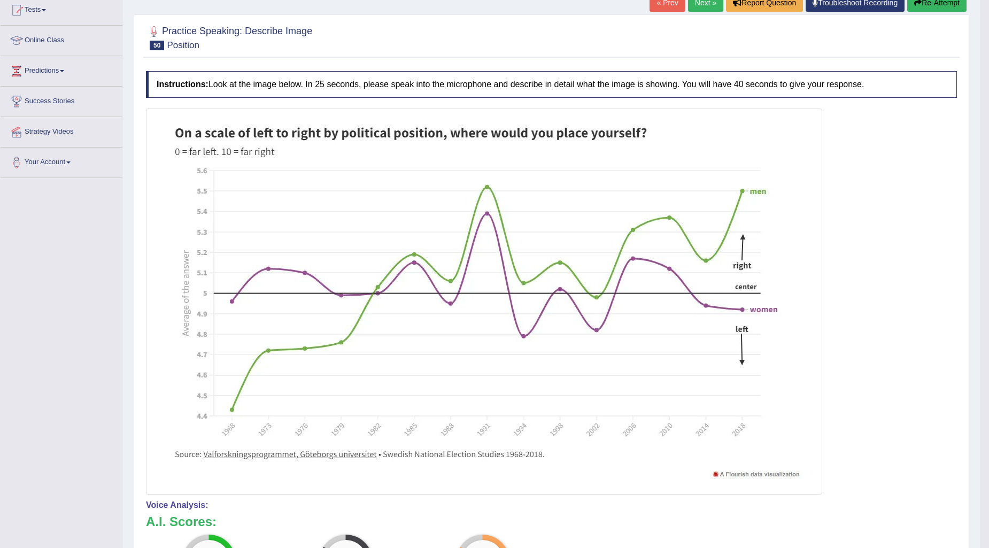
scroll to position [88, 0]
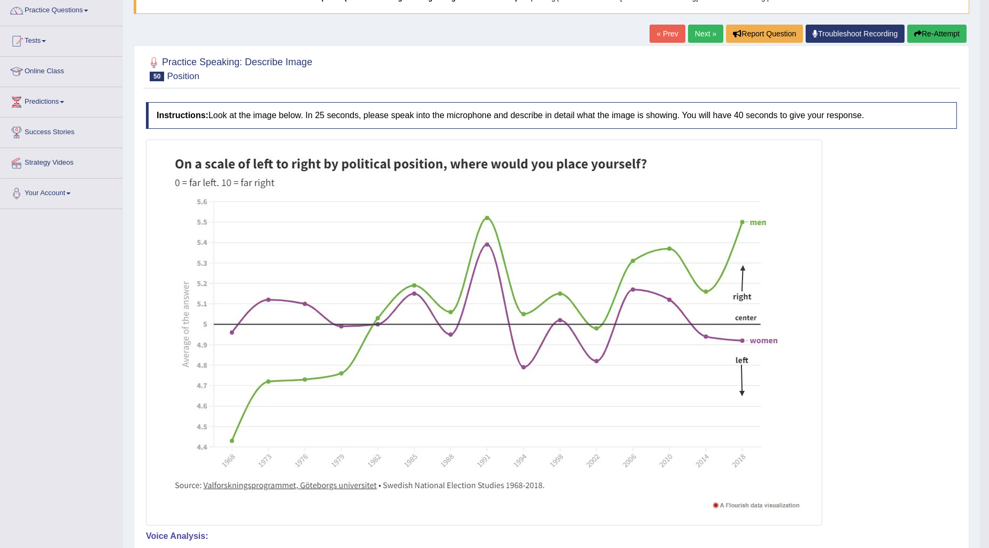
click at [930, 32] on button "Re-Attempt" at bounding box center [936, 34] width 59 height 18
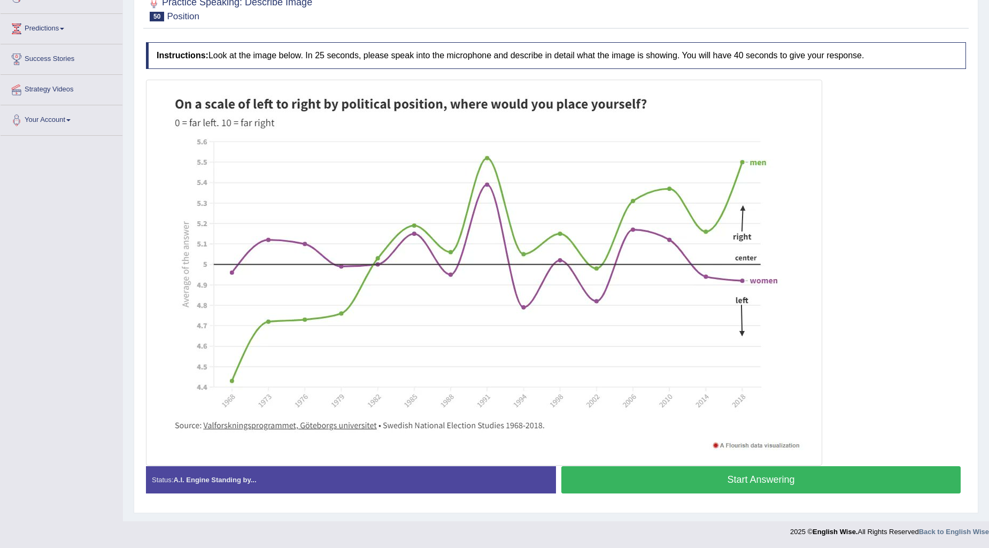
click at [776, 479] on button "Start Answering" at bounding box center [760, 479] width 399 height 27
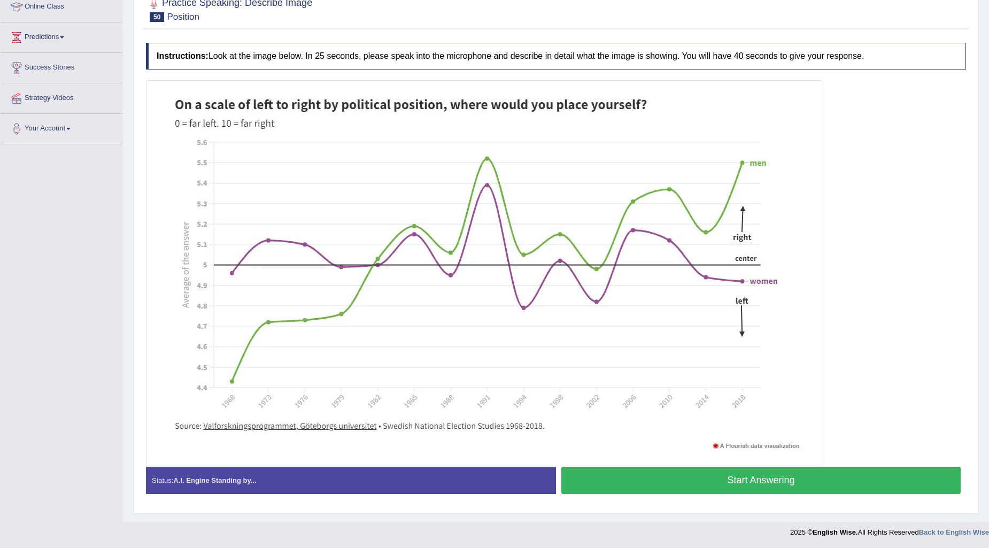
scroll to position [161, 0]
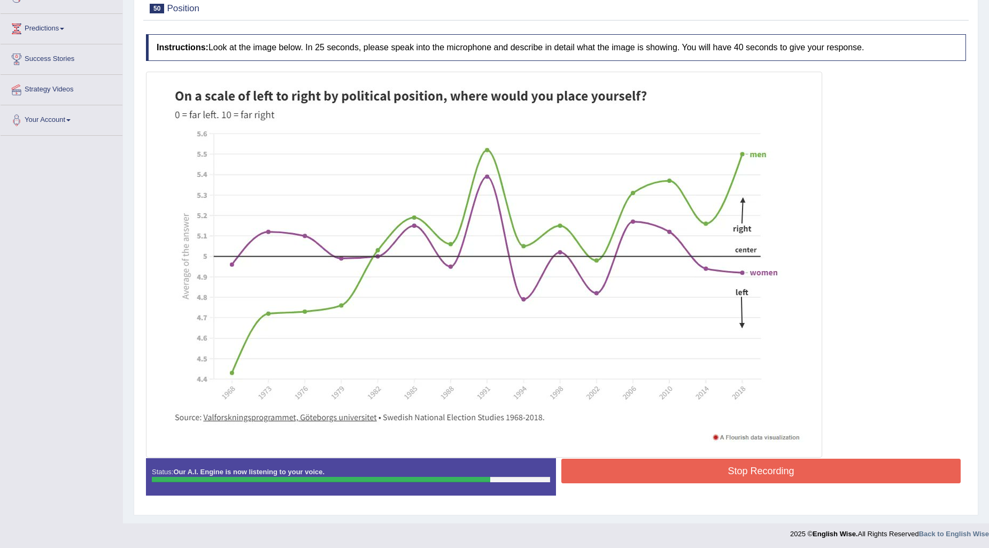
click at [792, 470] on button "Stop Recording" at bounding box center [760, 471] width 399 height 25
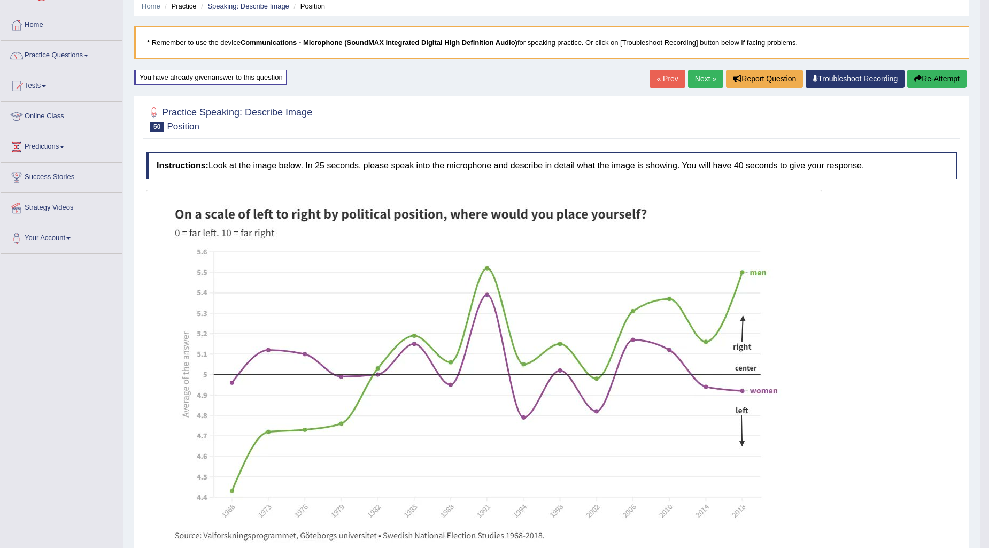
scroll to position [42, 0]
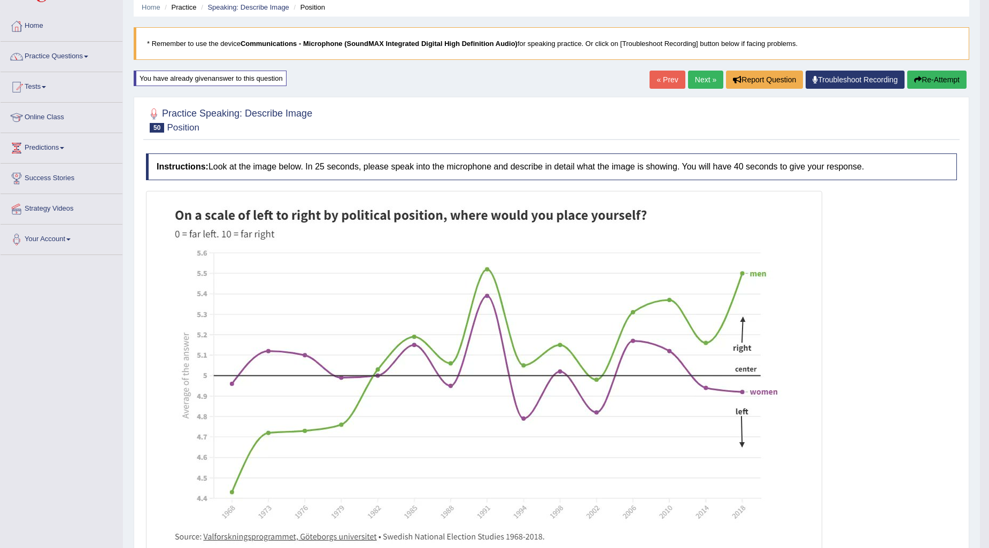
click at [942, 79] on button "Re-Attempt" at bounding box center [936, 80] width 59 height 18
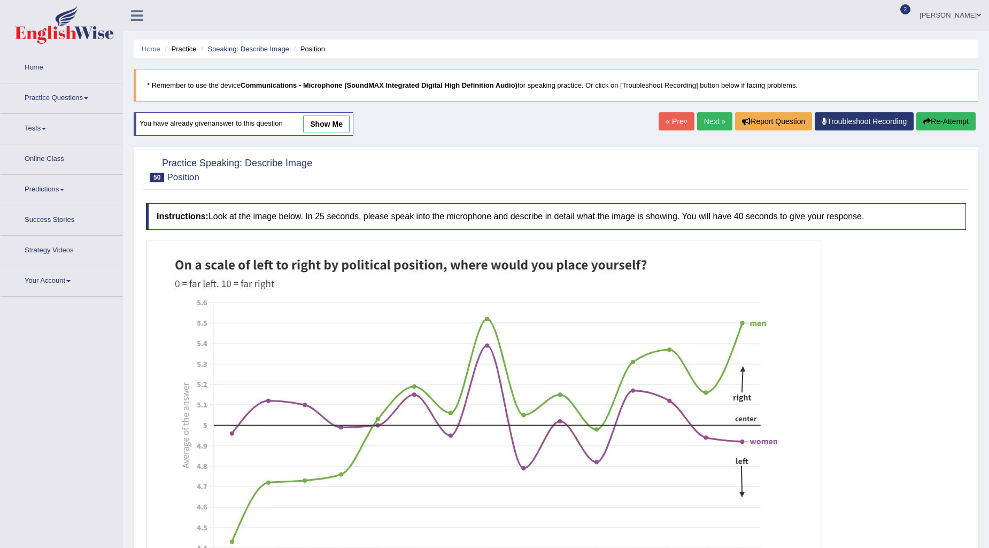
scroll to position [152, 0]
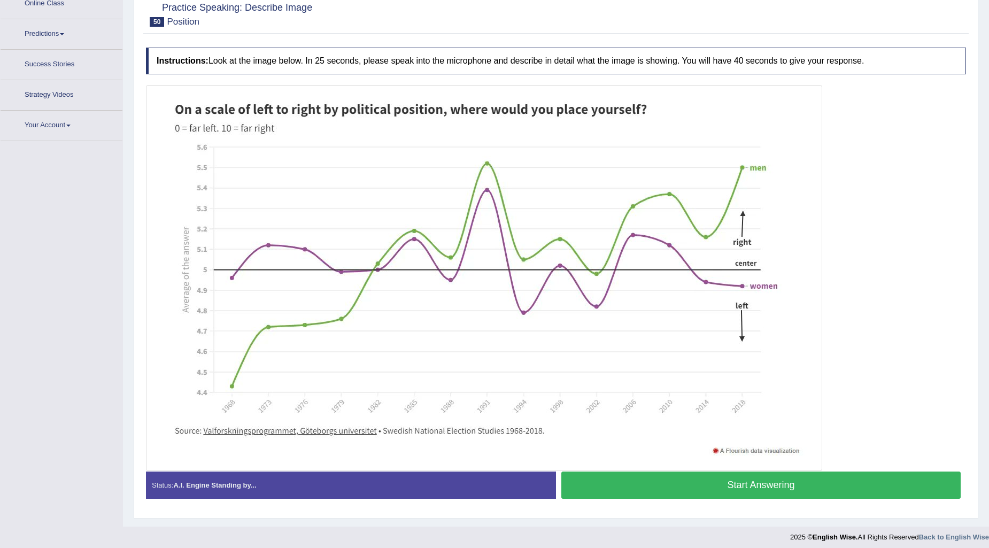
click at [782, 475] on button "Start Answering" at bounding box center [760, 484] width 399 height 27
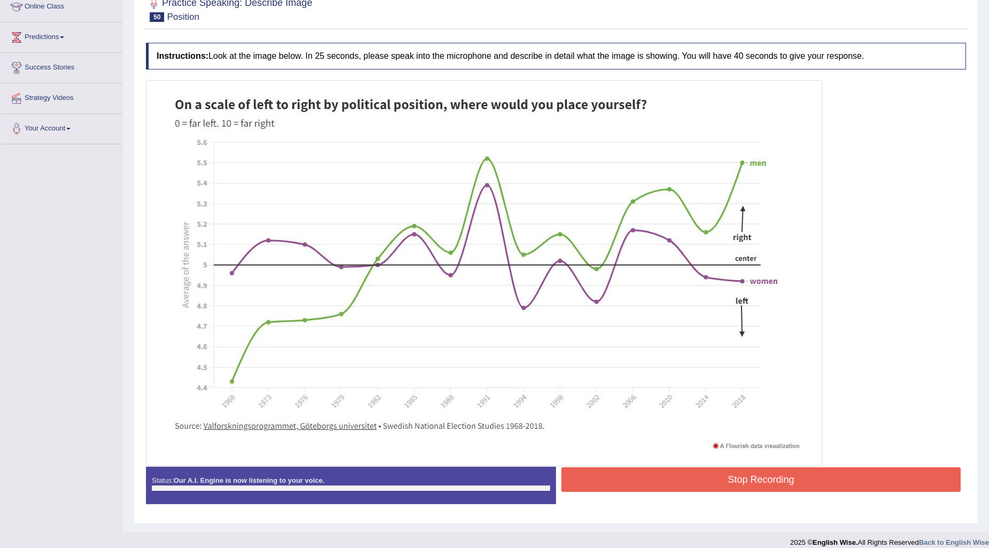
scroll to position [161, 0]
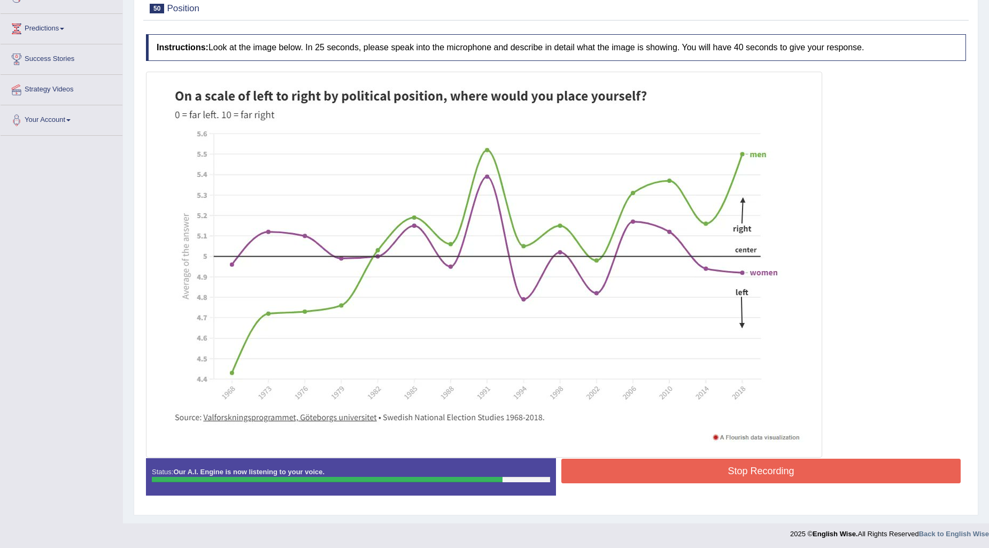
click at [719, 471] on button "Stop Recording" at bounding box center [760, 471] width 399 height 25
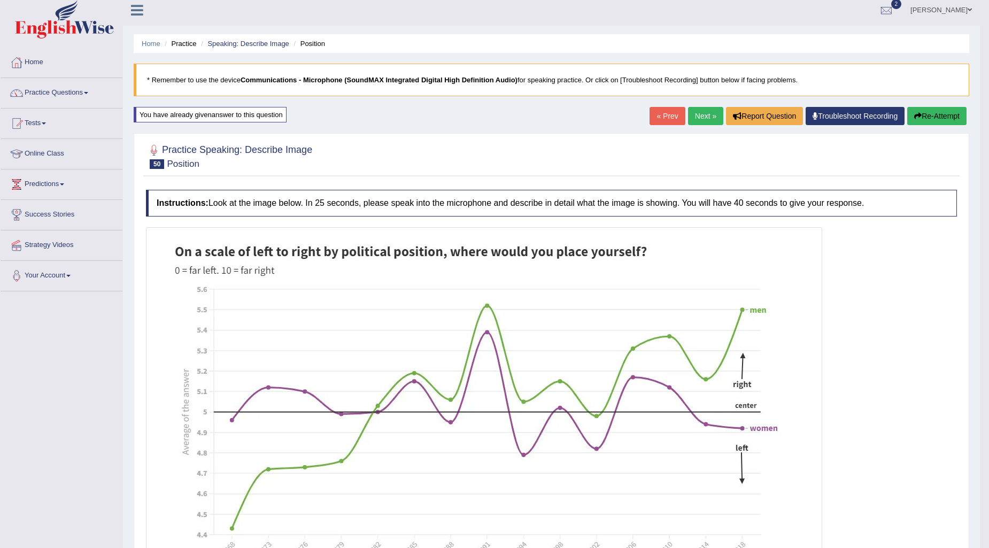
scroll to position [0, 0]
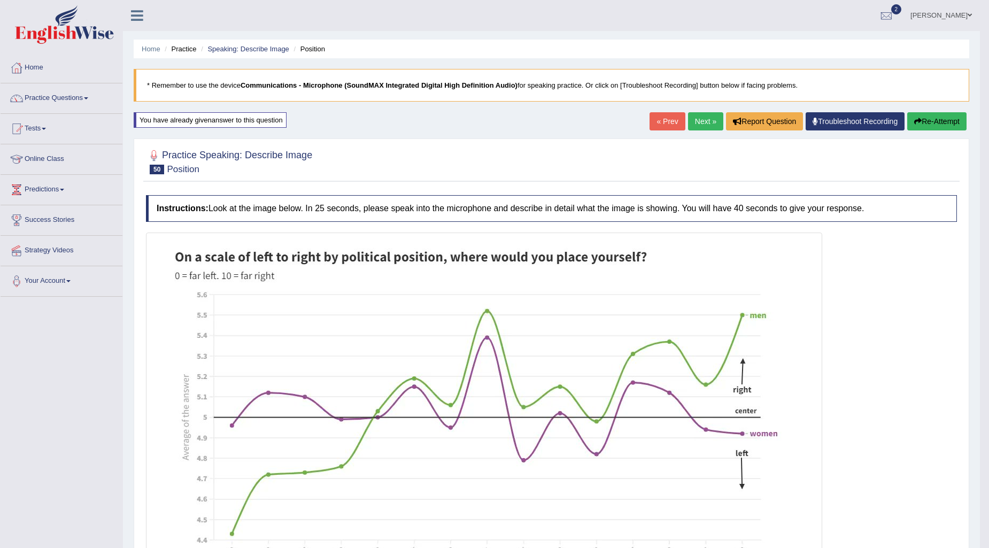
click at [932, 114] on button "Re-Attempt" at bounding box center [936, 121] width 59 height 18
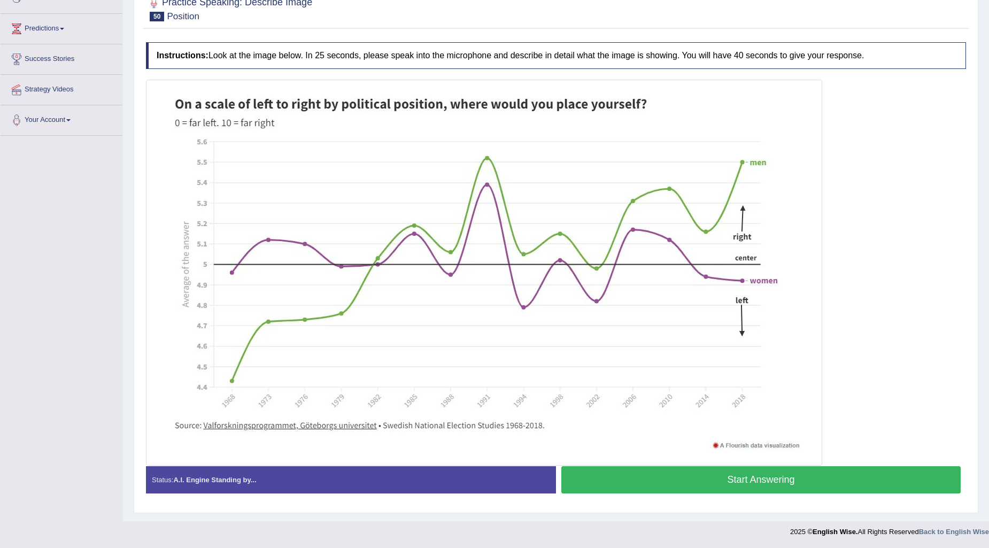
click at [787, 482] on button "Start Answering" at bounding box center [760, 479] width 399 height 27
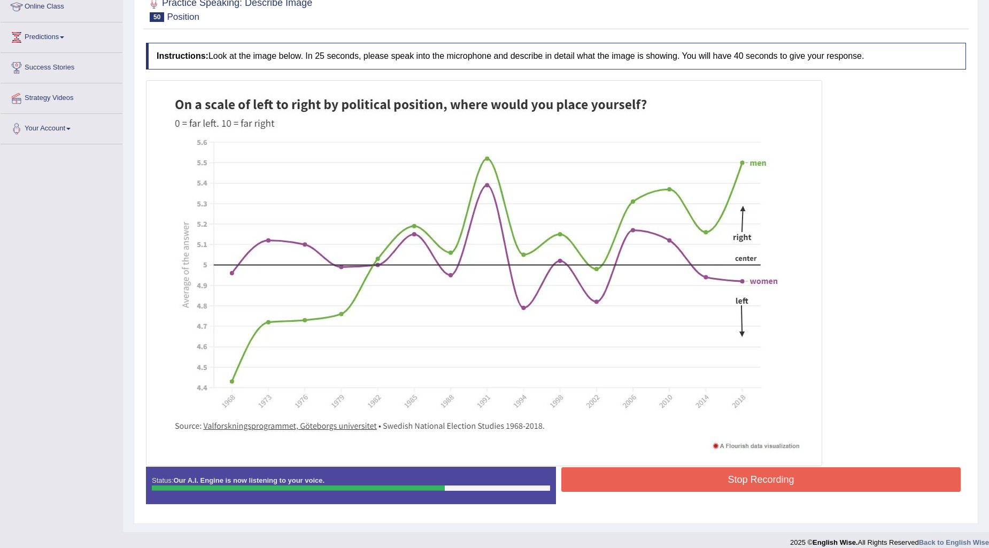
click at [703, 477] on button "Stop Recording" at bounding box center [760, 479] width 399 height 25
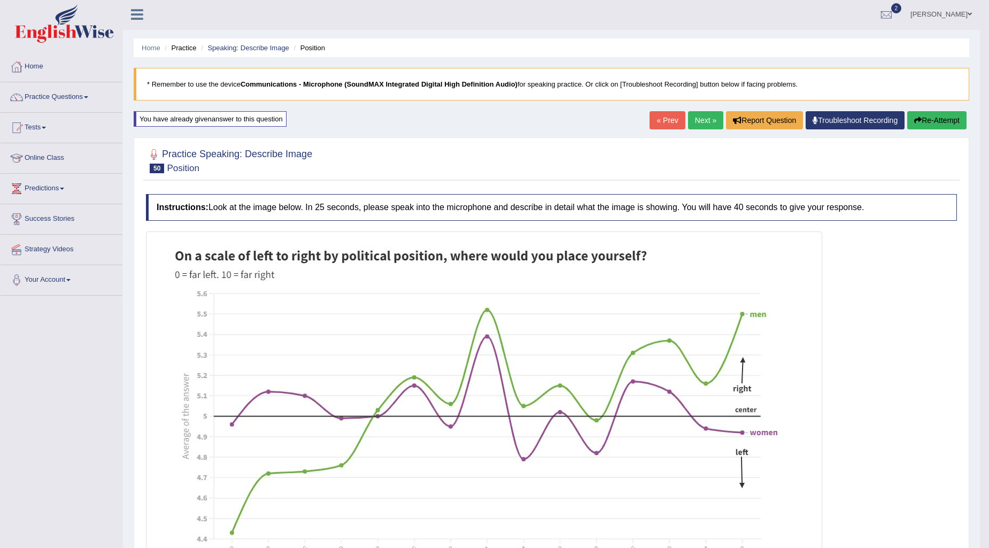
scroll to position [0, 0]
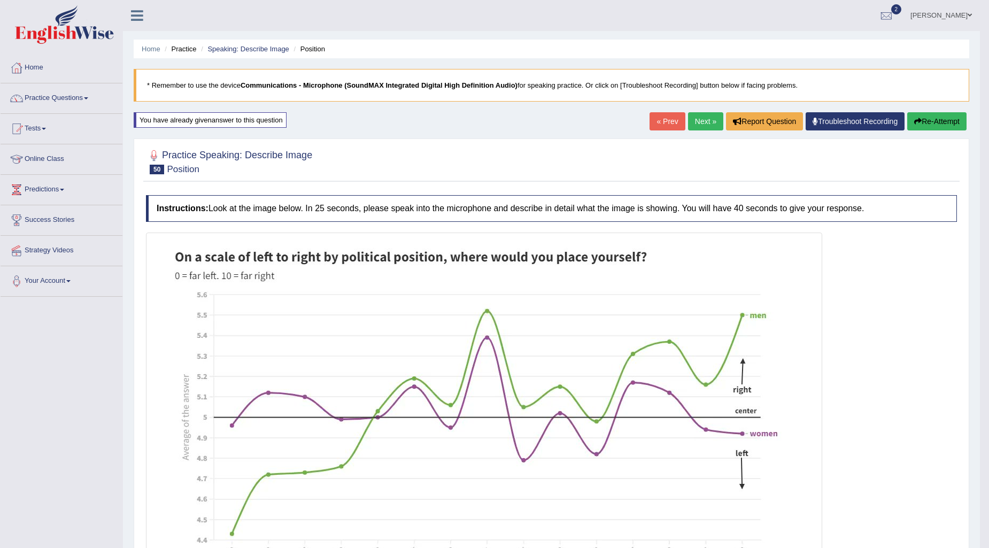
click at [708, 126] on link "Next »" at bounding box center [705, 121] width 35 height 18
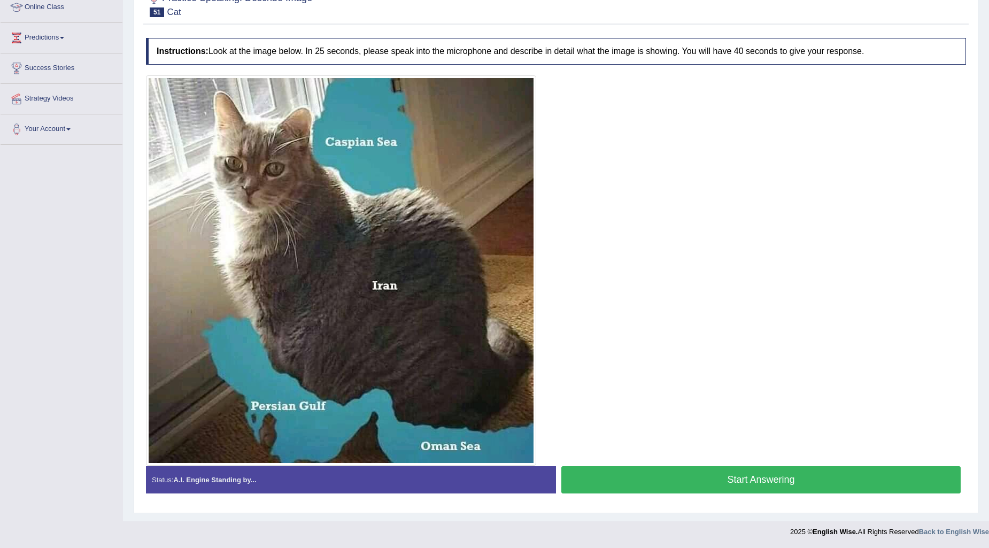
click at [697, 481] on button "Start Answering" at bounding box center [760, 479] width 399 height 27
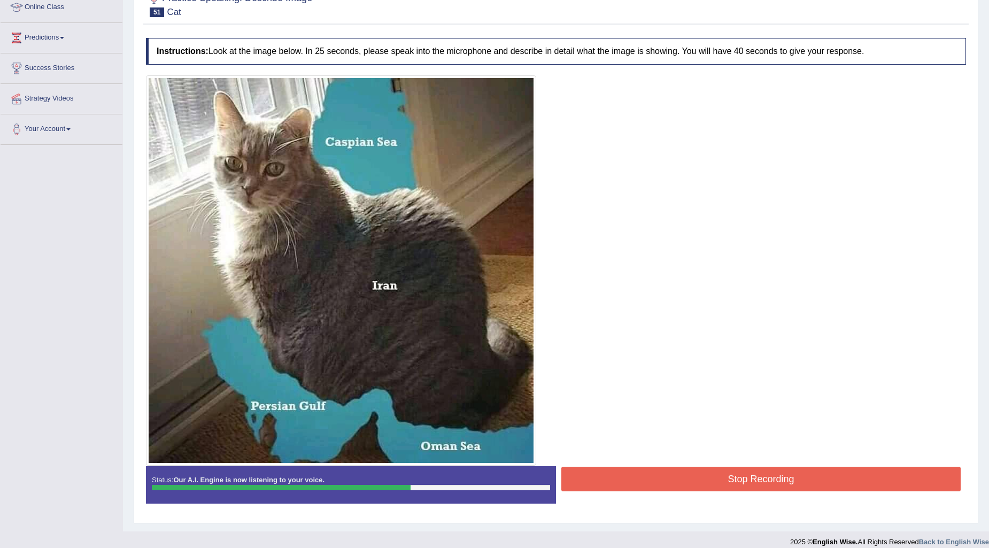
click at [760, 478] on button "Stop Recording" at bounding box center [760, 479] width 399 height 25
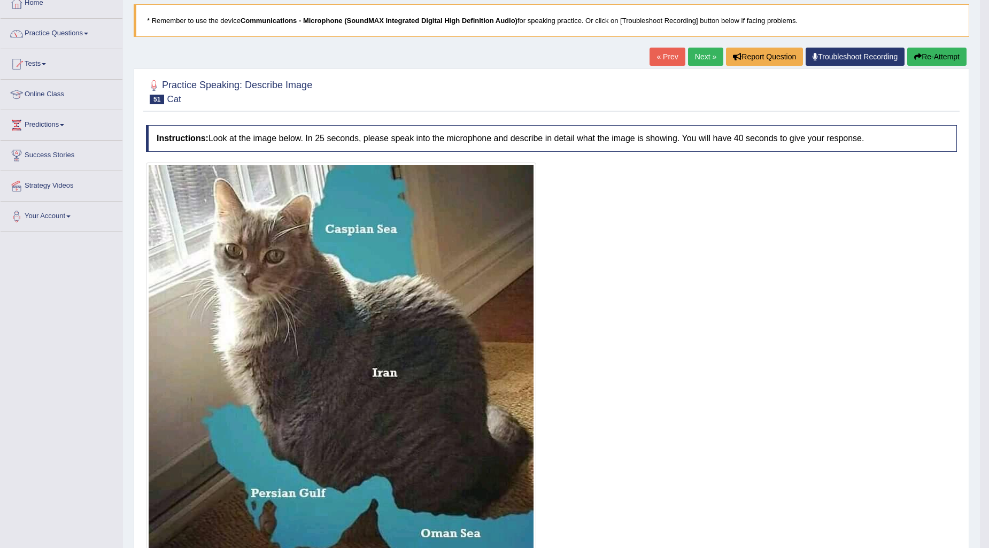
scroll to position [33, 0]
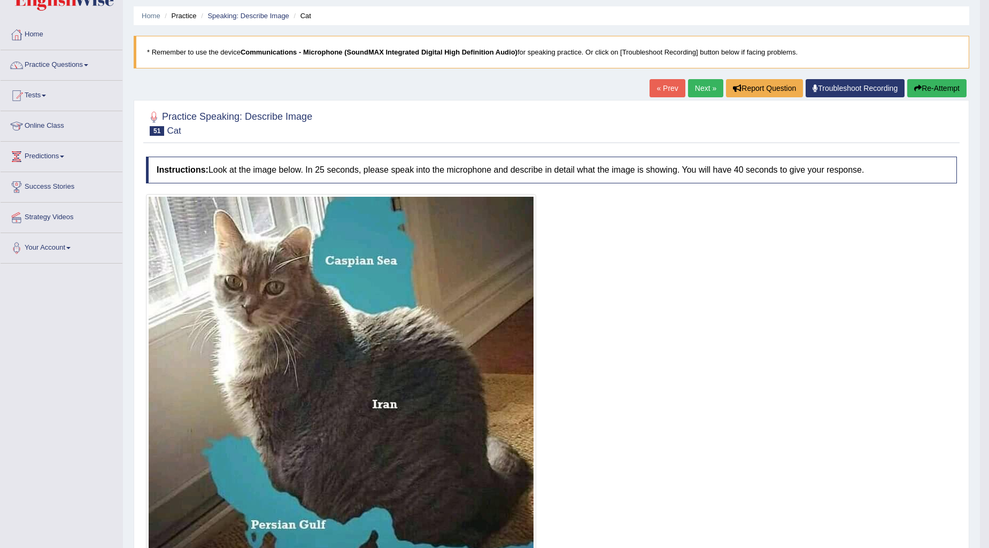
click at [947, 88] on button "Re-Attempt" at bounding box center [936, 88] width 59 height 18
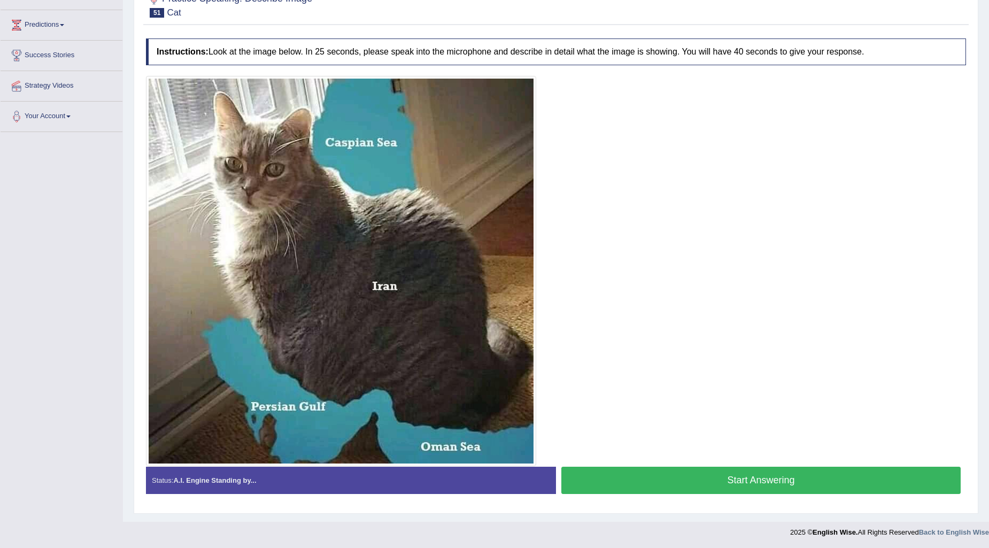
click at [698, 479] on button "Start Answering" at bounding box center [760, 480] width 399 height 27
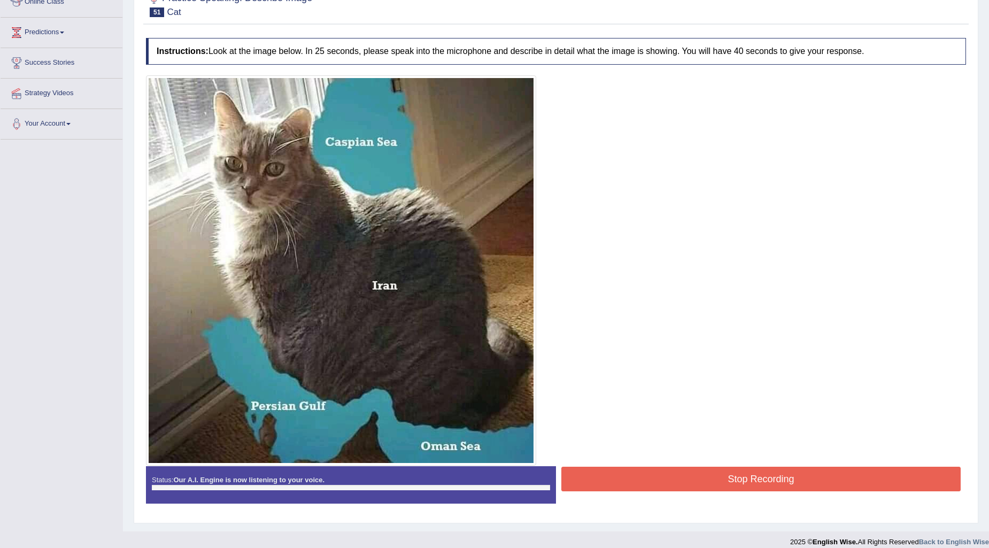
scroll to position [165, 0]
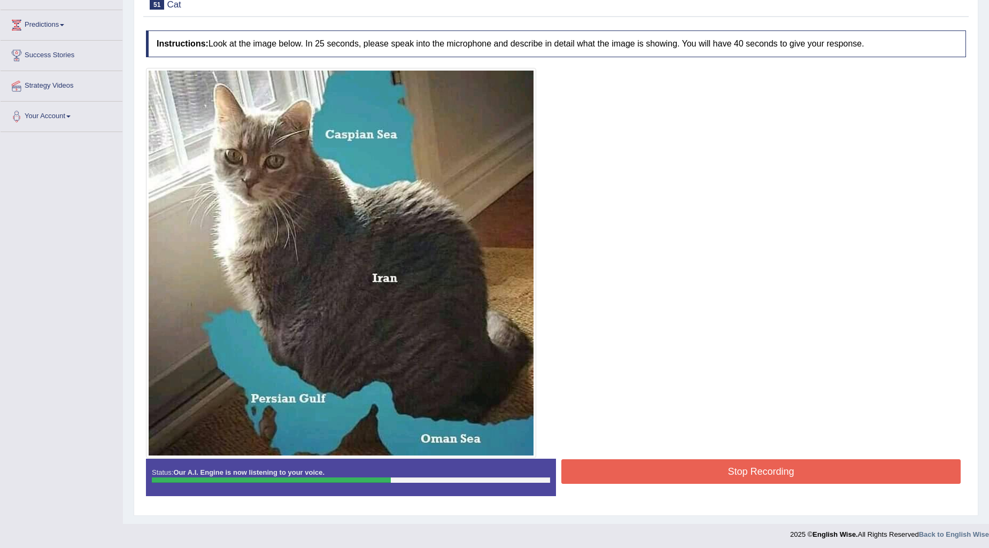
click at [725, 466] on button "Stop Recording" at bounding box center [760, 471] width 399 height 25
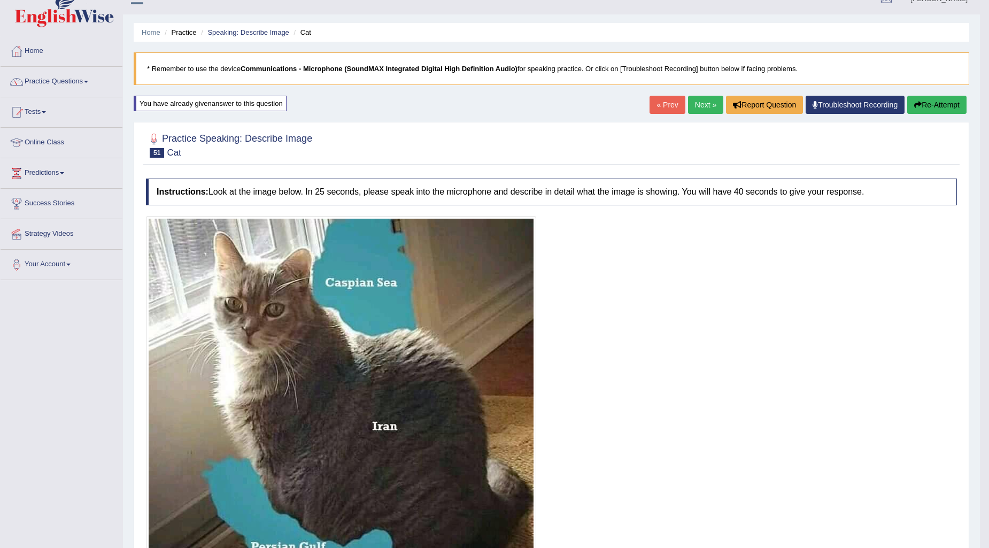
scroll to position [0, 0]
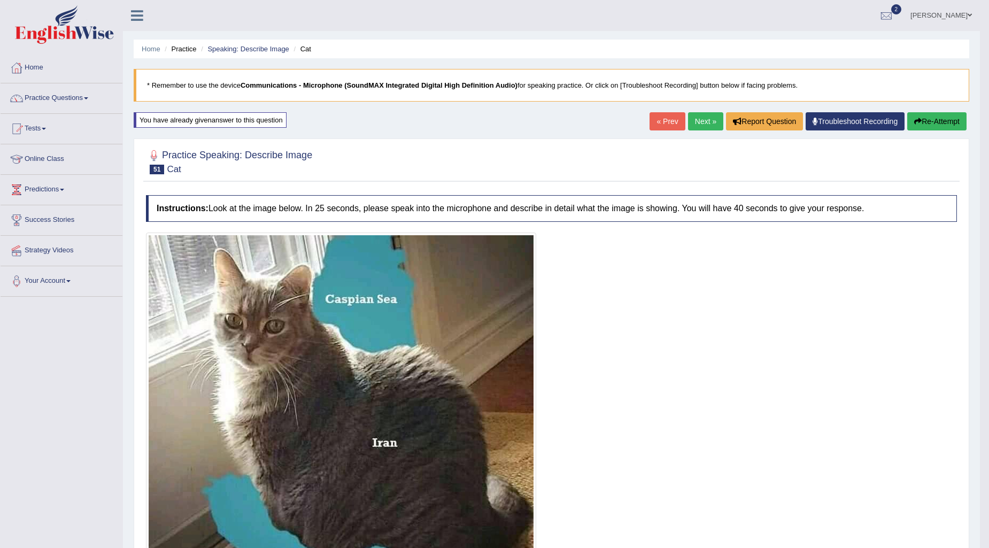
click at [932, 119] on button "Re-Attempt" at bounding box center [936, 121] width 59 height 18
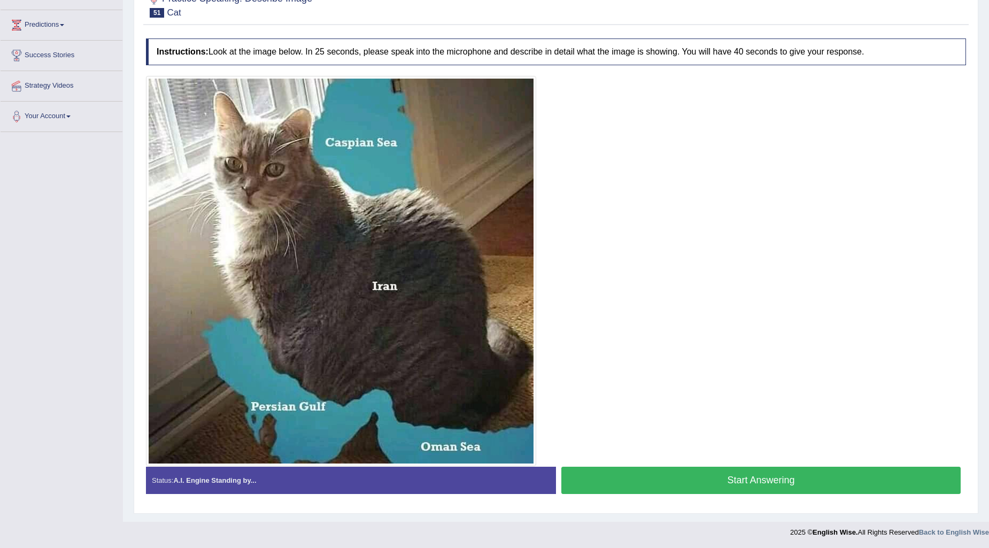
click at [689, 478] on button "Start Answering" at bounding box center [760, 480] width 399 height 27
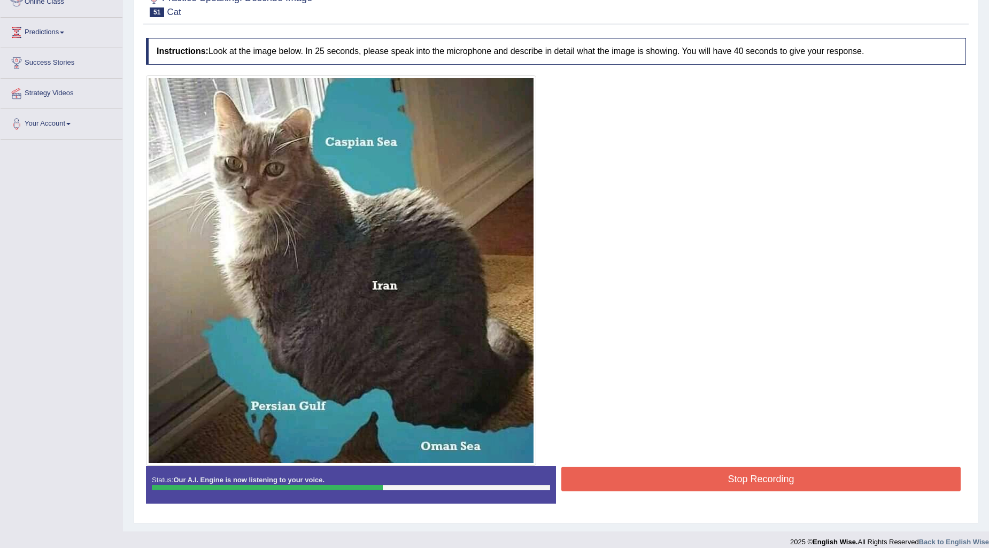
click at [652, 479] on button "Stop Recording" at bounding box center [760, 479] width 399 height 25
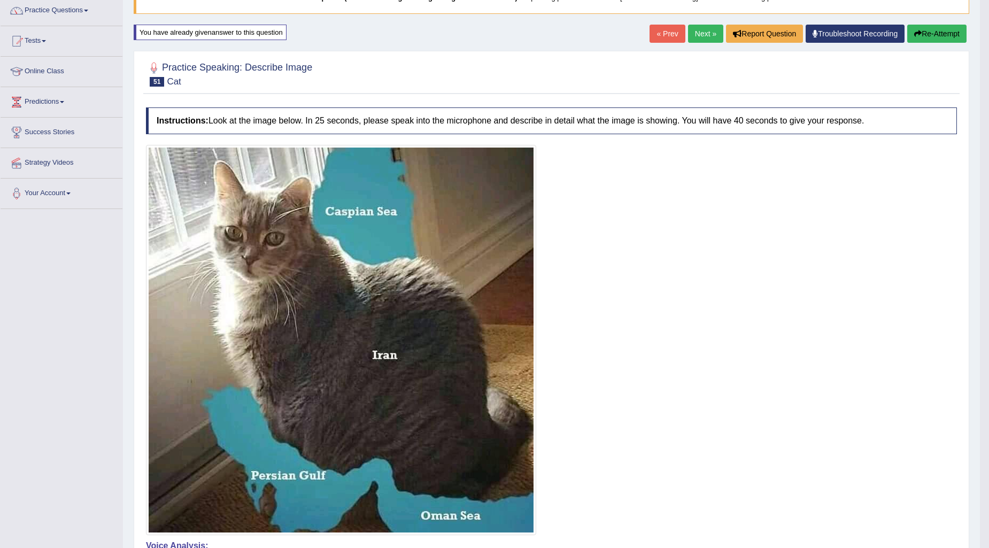
scroll to position [38, 0]
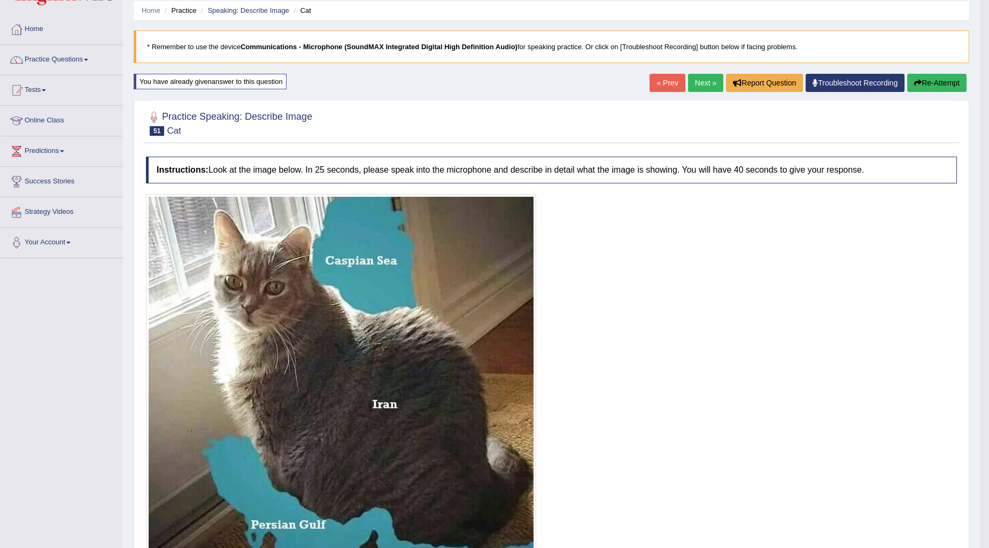
click at [705, 75] on link "Next »" at bounding box center [705, 83] width 35 height 18
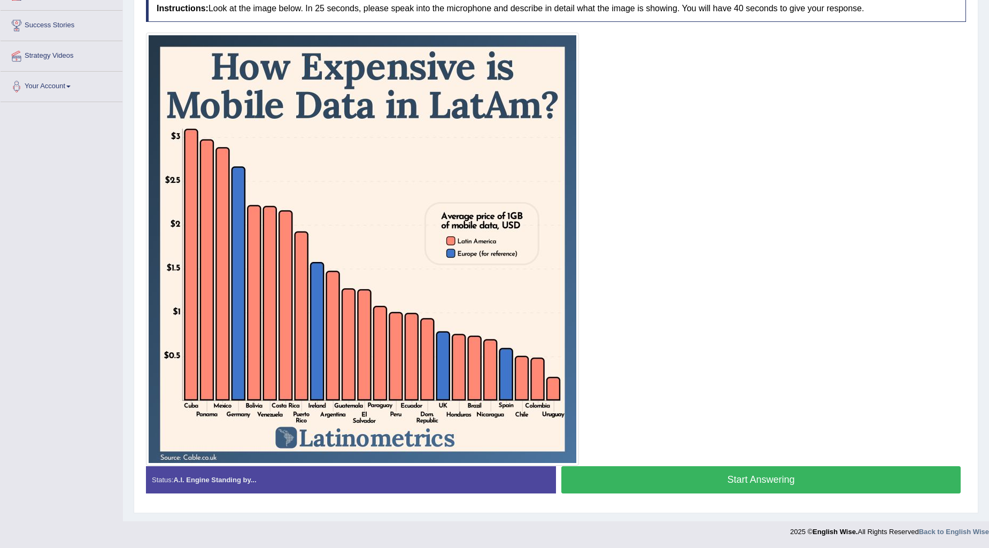
click at [760, 474] on button "Start Answering" at bounding box center [760, 479] width 399 height 27
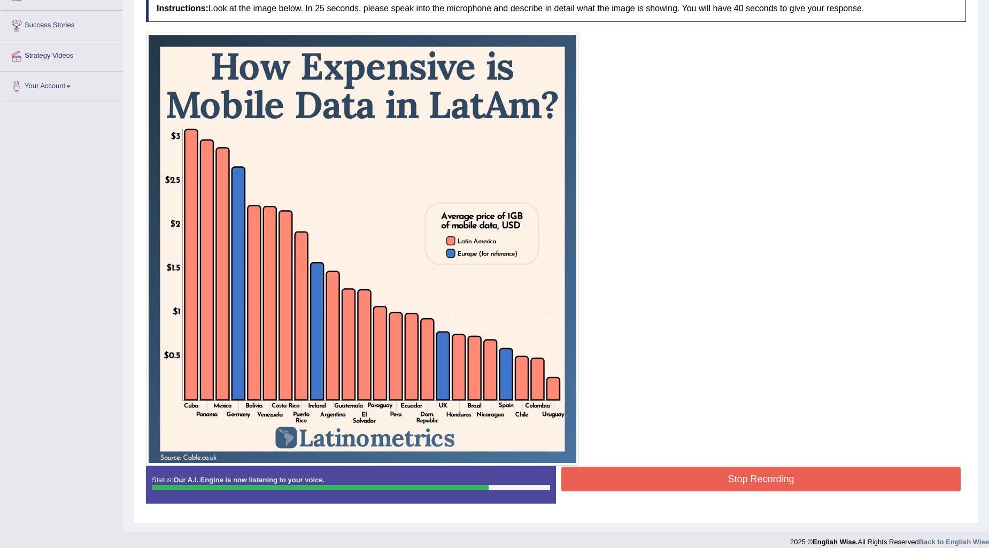
click at [694, 479] on button "Stop Recording" at bounding box center [760, 479] width 399 height 25
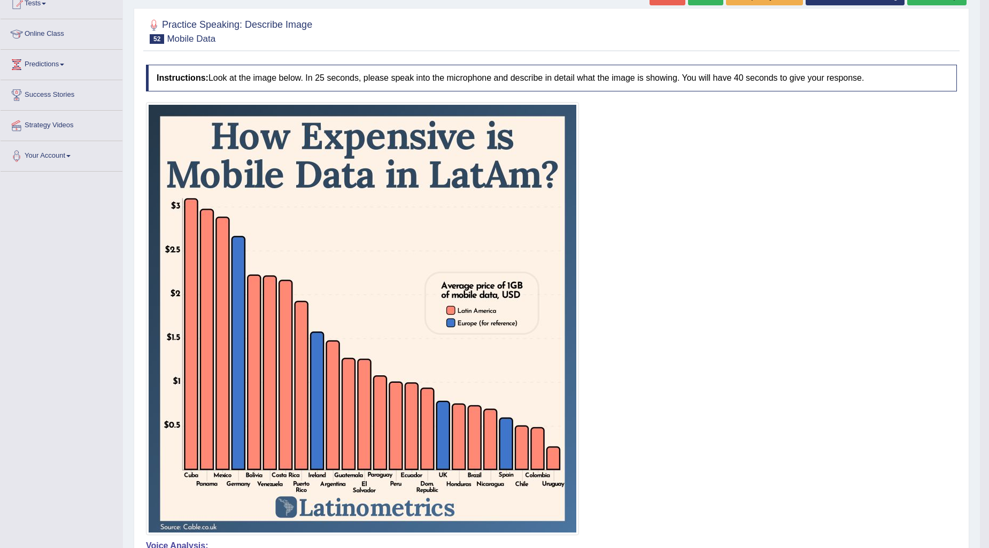
scroll to position [76, 0]
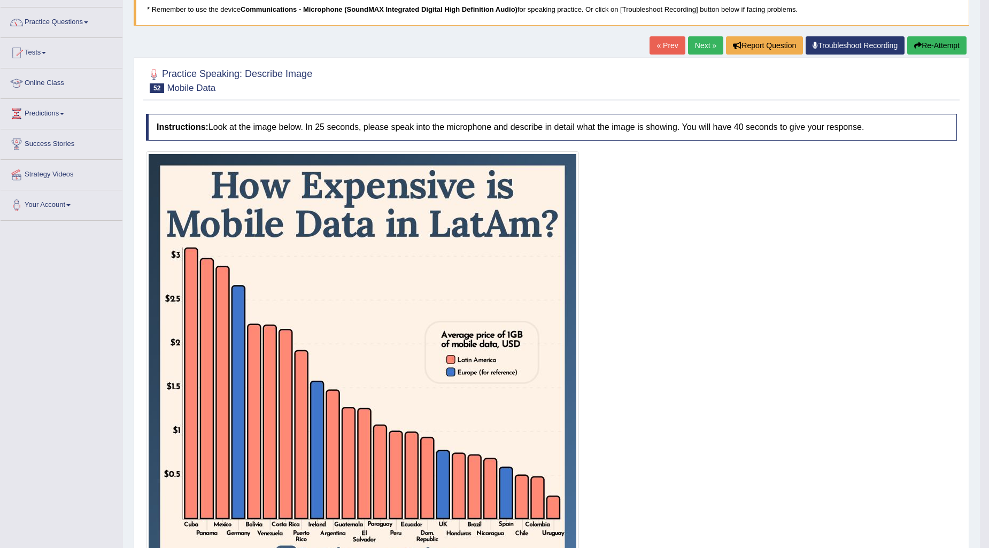
click at [947, 41] on button "Re-Attempt" at bounding box center [936, 45] width 59 height 18
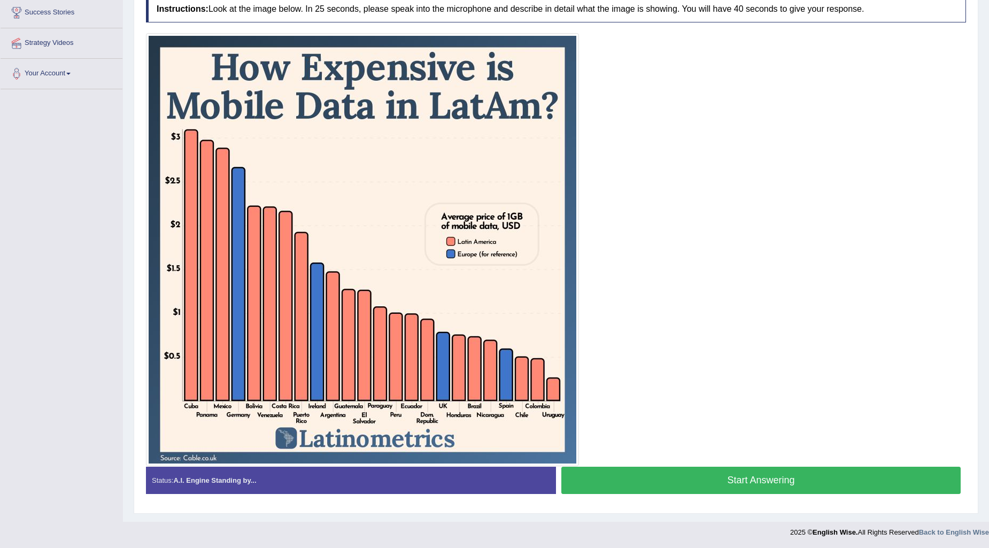
click at [778, 478] on button "Start Answering" at bounding box center [760, 480] width 399 height 27
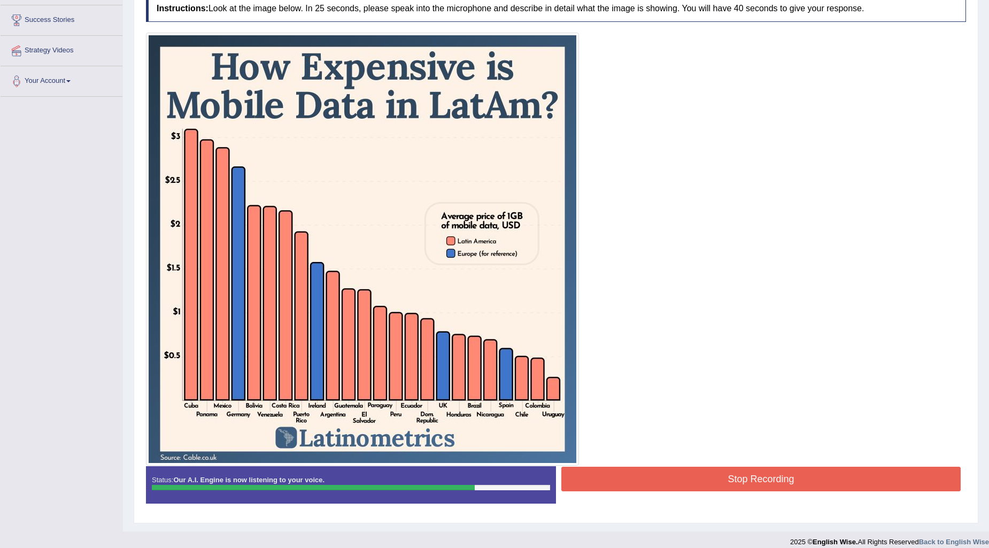
click at [680, 479] on button "Stop Recording" at bounding box center [760, 479] width 399 height 25
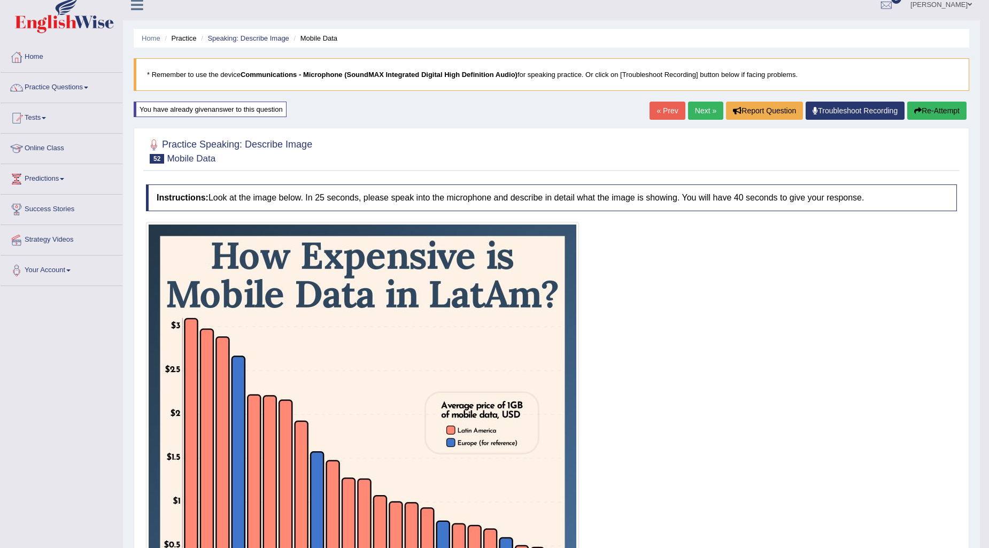
scroll to position [0, 0]
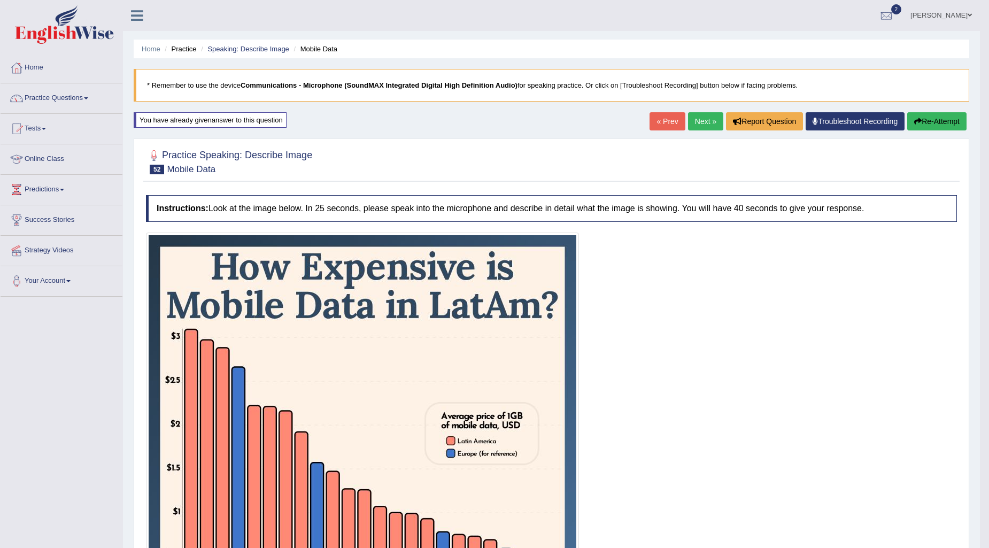
click at [701, 122] on link "Next »" at bounding box center [705, 121] width 35 height 18
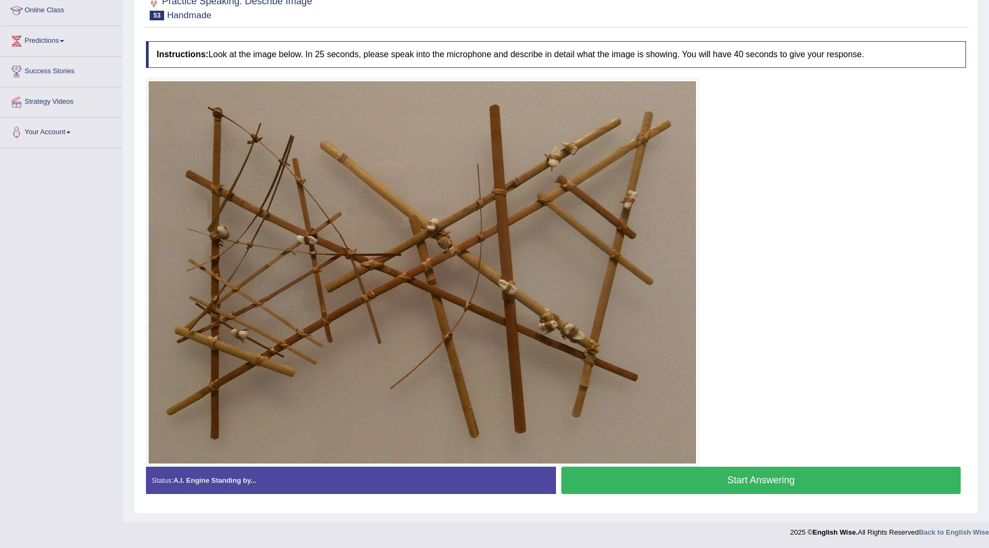
click at [813, 477] on button "Start Answering" at bounding box center [760, 480] width 399 height 27
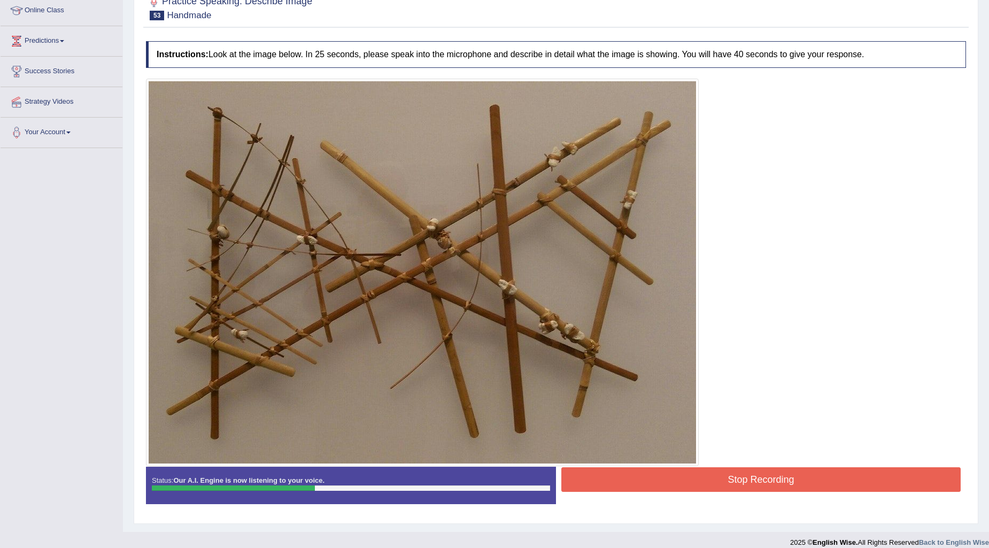
click at [758, 476] on button "Stop Recording" at bounding box center [760, 479] width 399 height 25
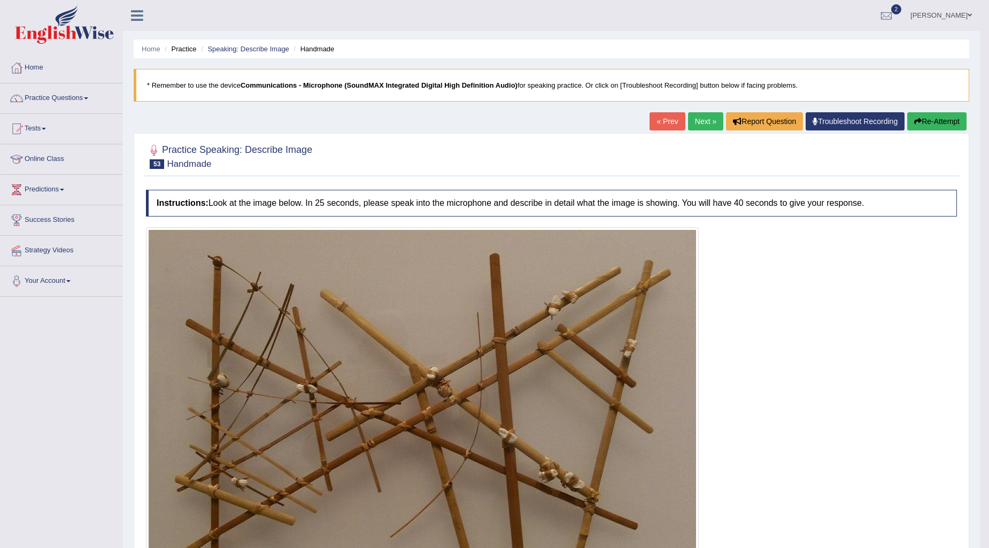
click at [937, 116] on button "Re-Attempt" at bounding box center [936, 121] width 59 height 18
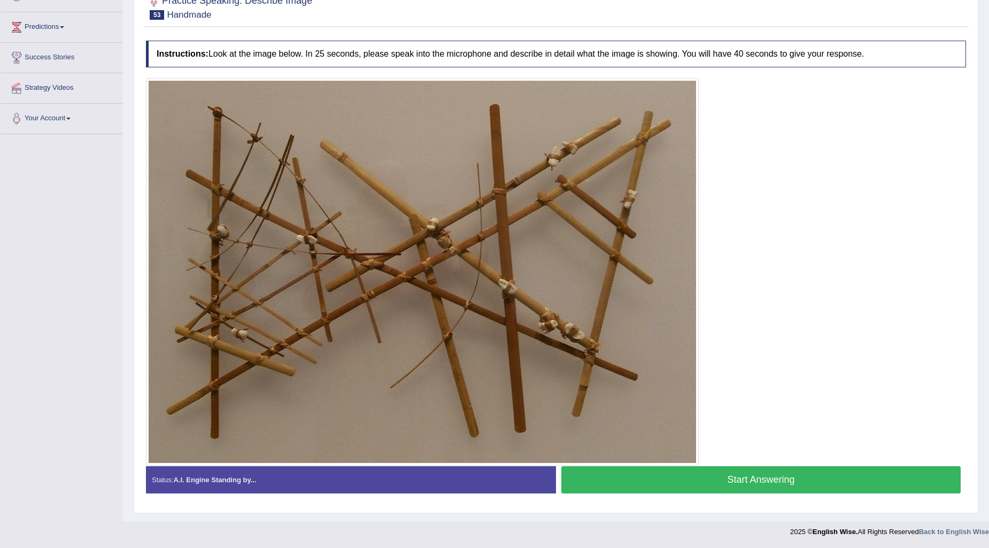
click at [777, 482] on button "Start Answering" at bounding box center [760, 479] width 399 height 27
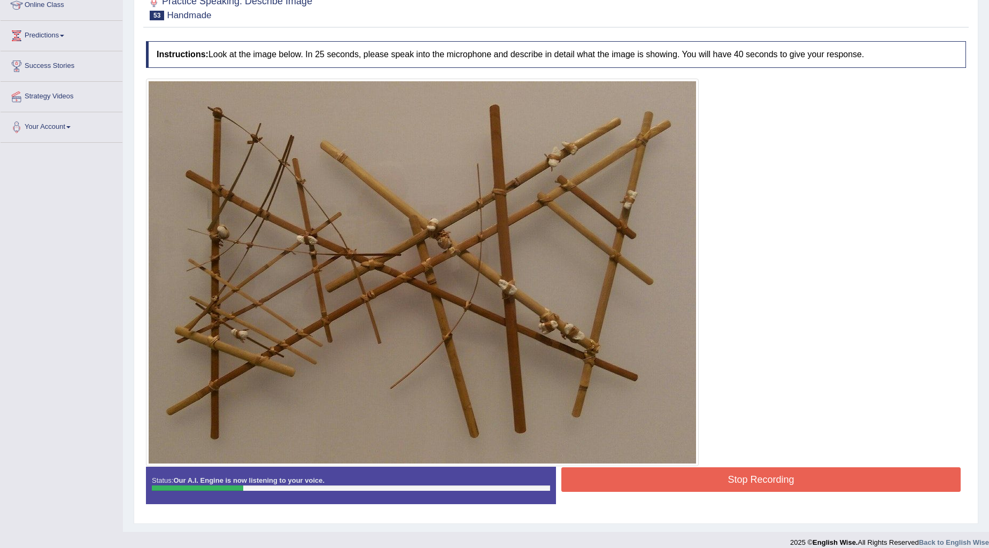
click at [744, 478] on button "Stop Recording" at bounding box center [760, 479] width 399 height 25
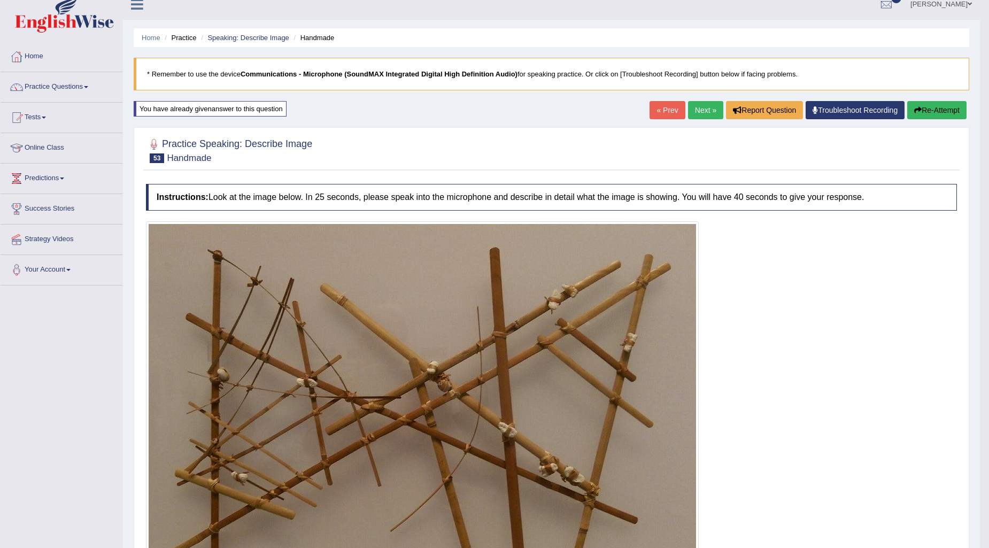
scroll to position [0, 0]
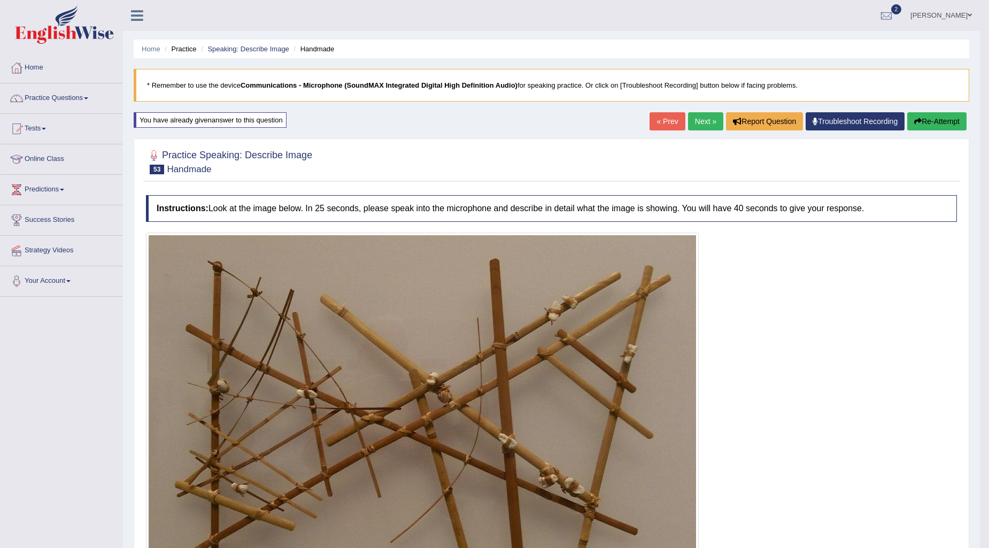
click at [936, 119] on button "Re-Attempt" at bounding box center [936, 121] width 59 height 18
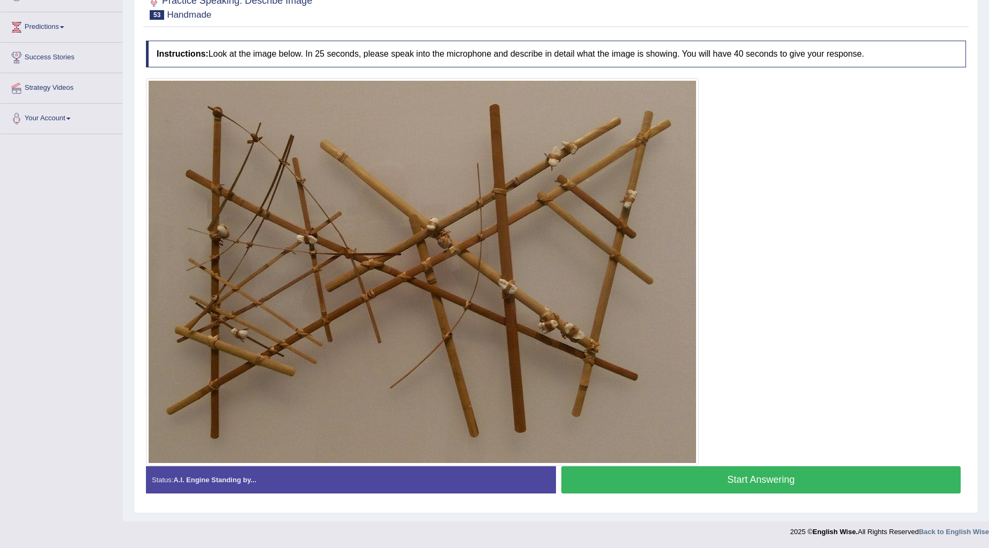
click at [804, 478] on button "Start Answering" at bounding box center [760, 479] width 399 height 27
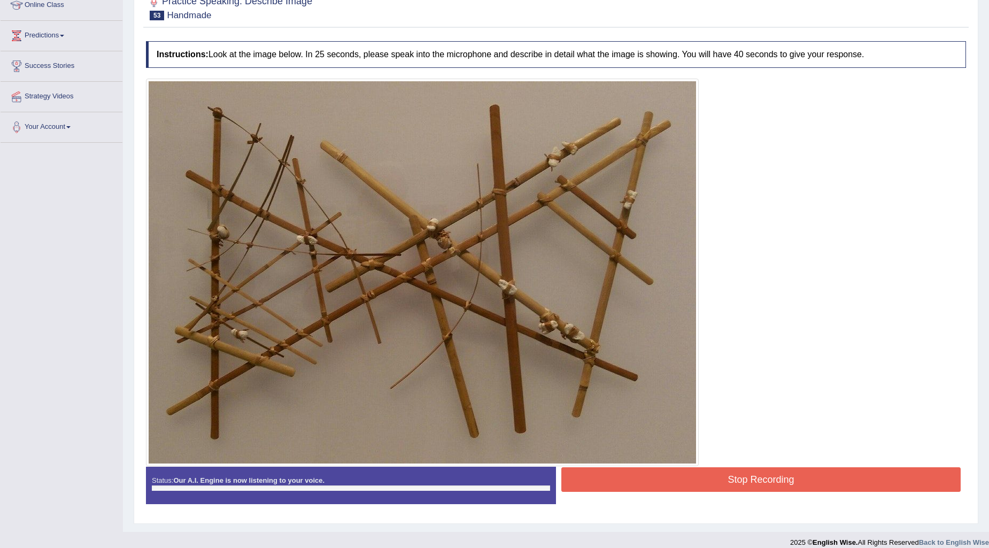
scroll to position [162, 0]
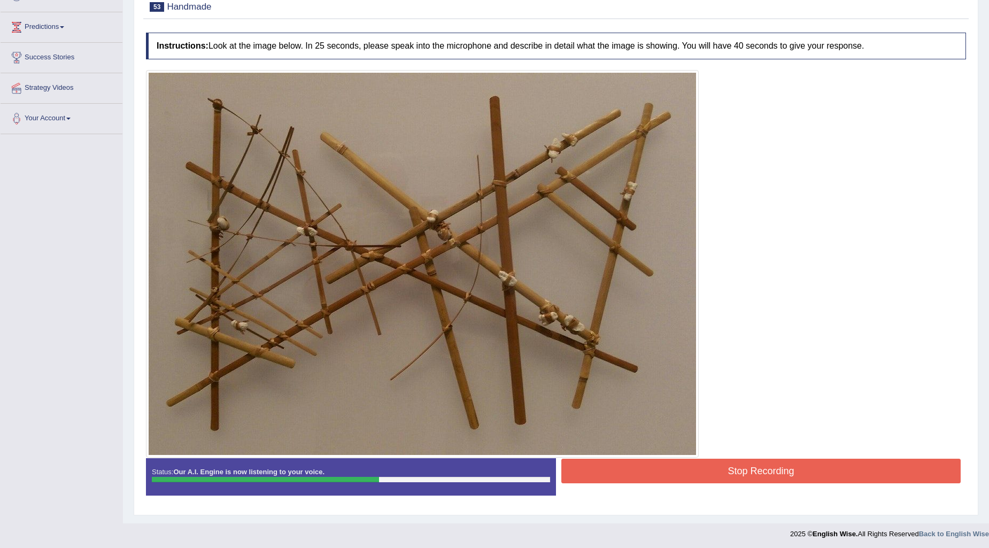
click at [727, 469] on button "Stop Recording" at bounding box center [760, 471] width 399 height 25
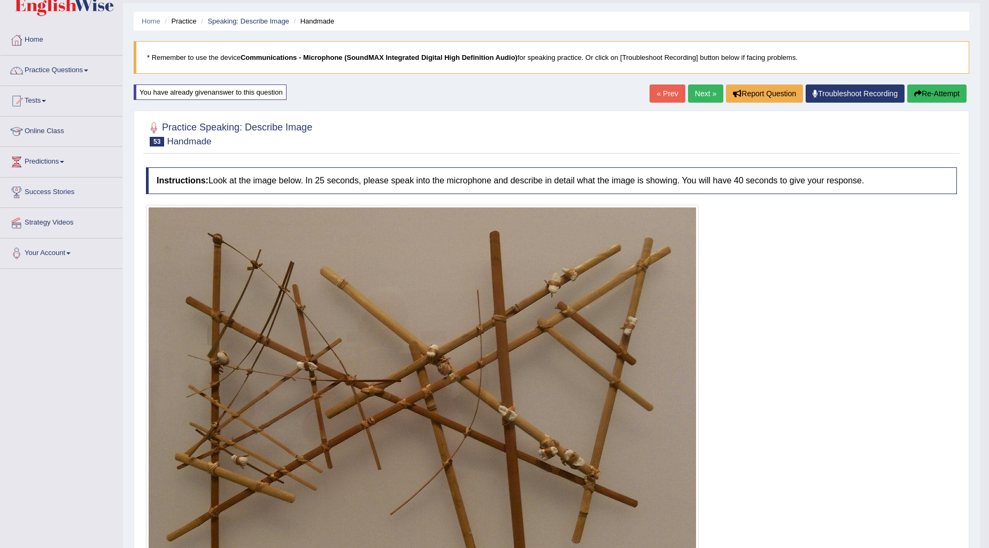
scroll to position [0, 0]
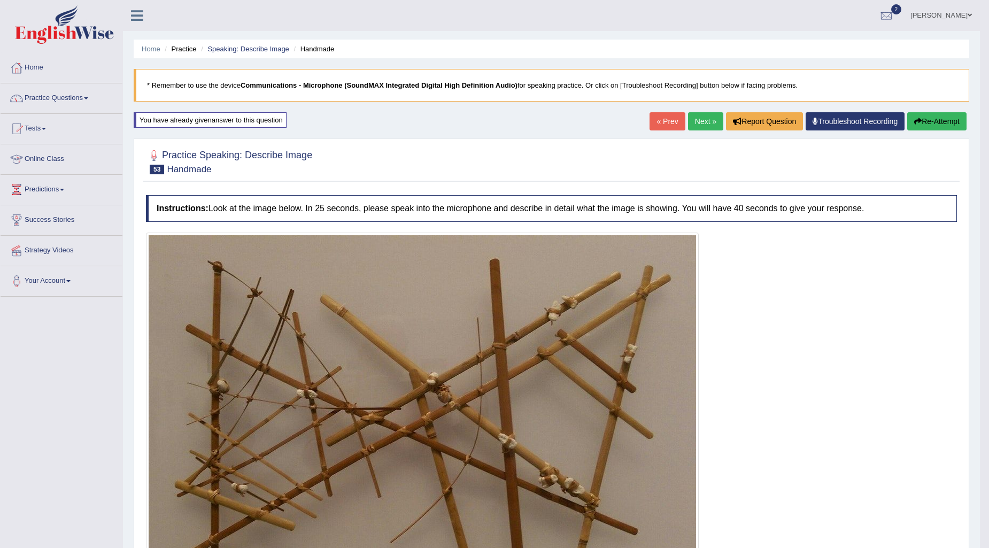
click at [924, 119] on button "Re-Attempt" at bounding box center [936, 121] width 59 height 18
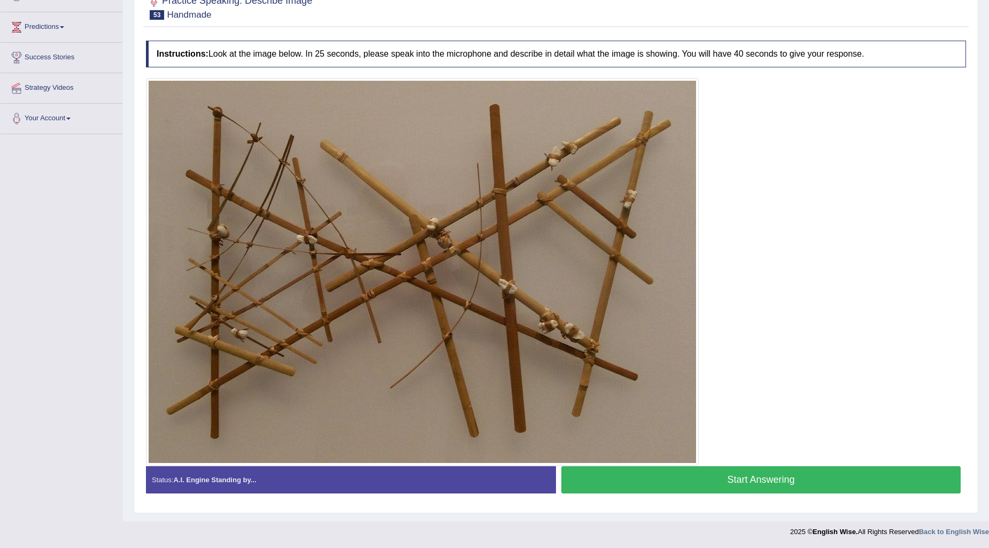
click at [808, 473] on button "Start Answering" at bounding box center [760, 479] width 399 height 27
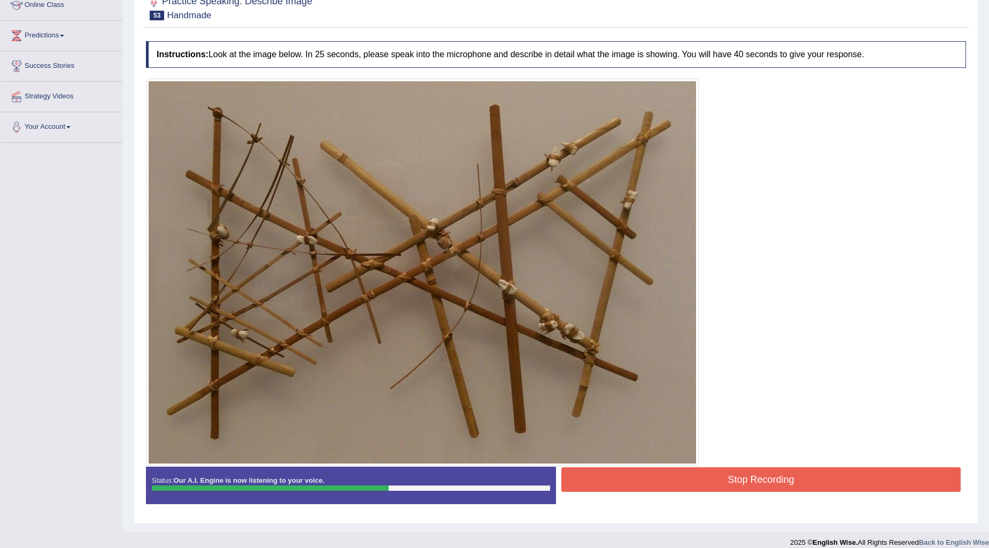
click at [715, 479] on button "Stop Recording" at bounding box center [760, 479] width 399 height 25
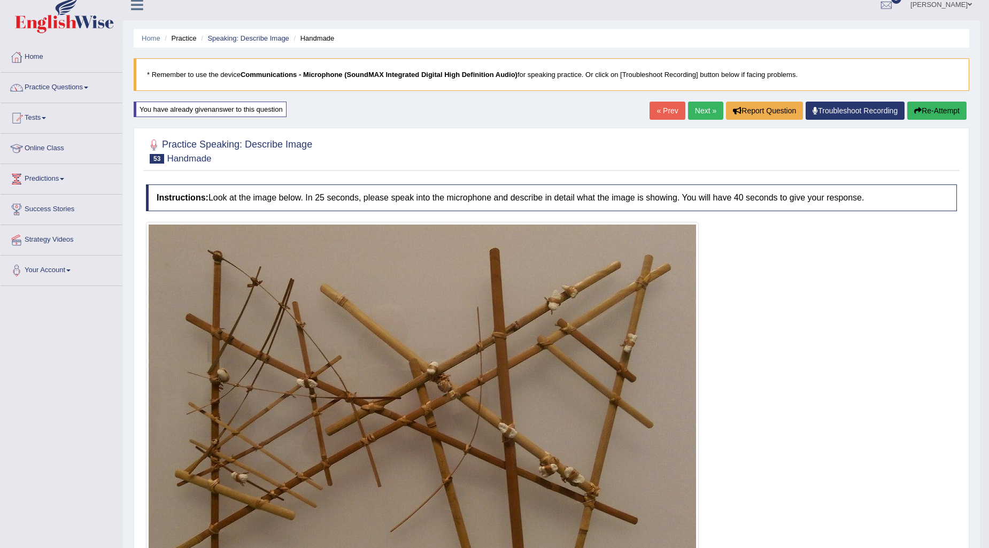
scroll to position [0, 0]
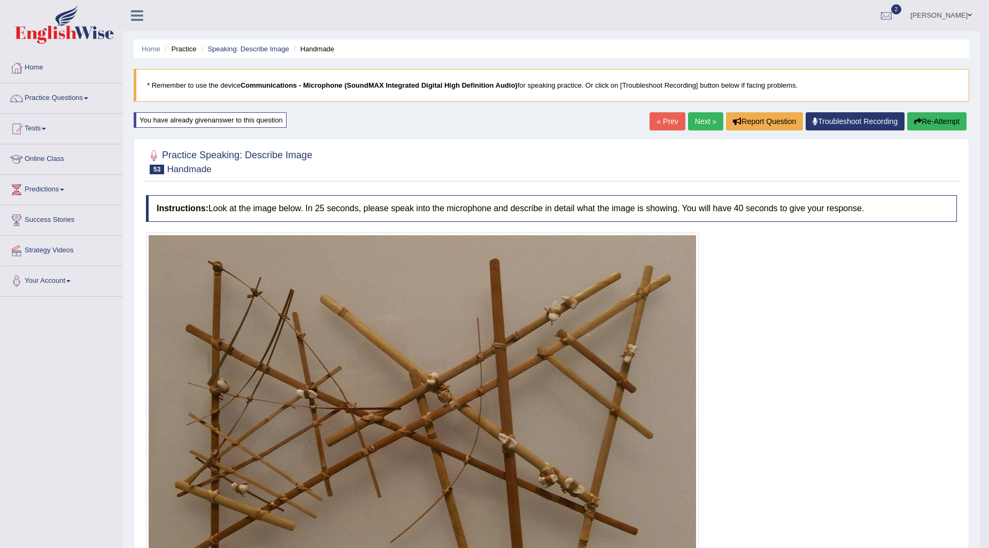
click at [704, 120] on link "Next »" at bounding box center [705, 121] width 35 height 18
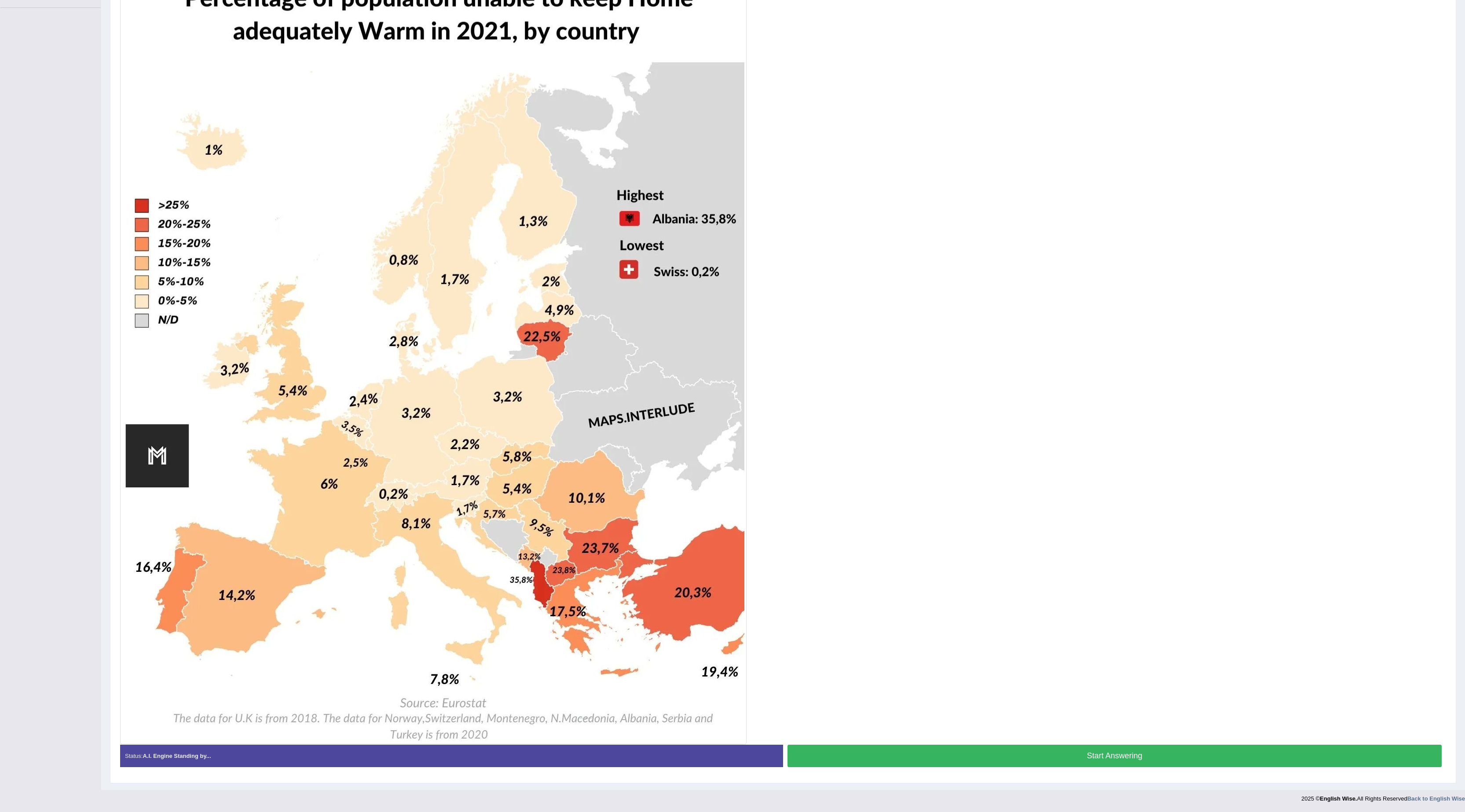
scroll to position [241, 0]
click at [813, 450] on button "Start Answering" at bounding box center [1114, 755] width 654 height 22
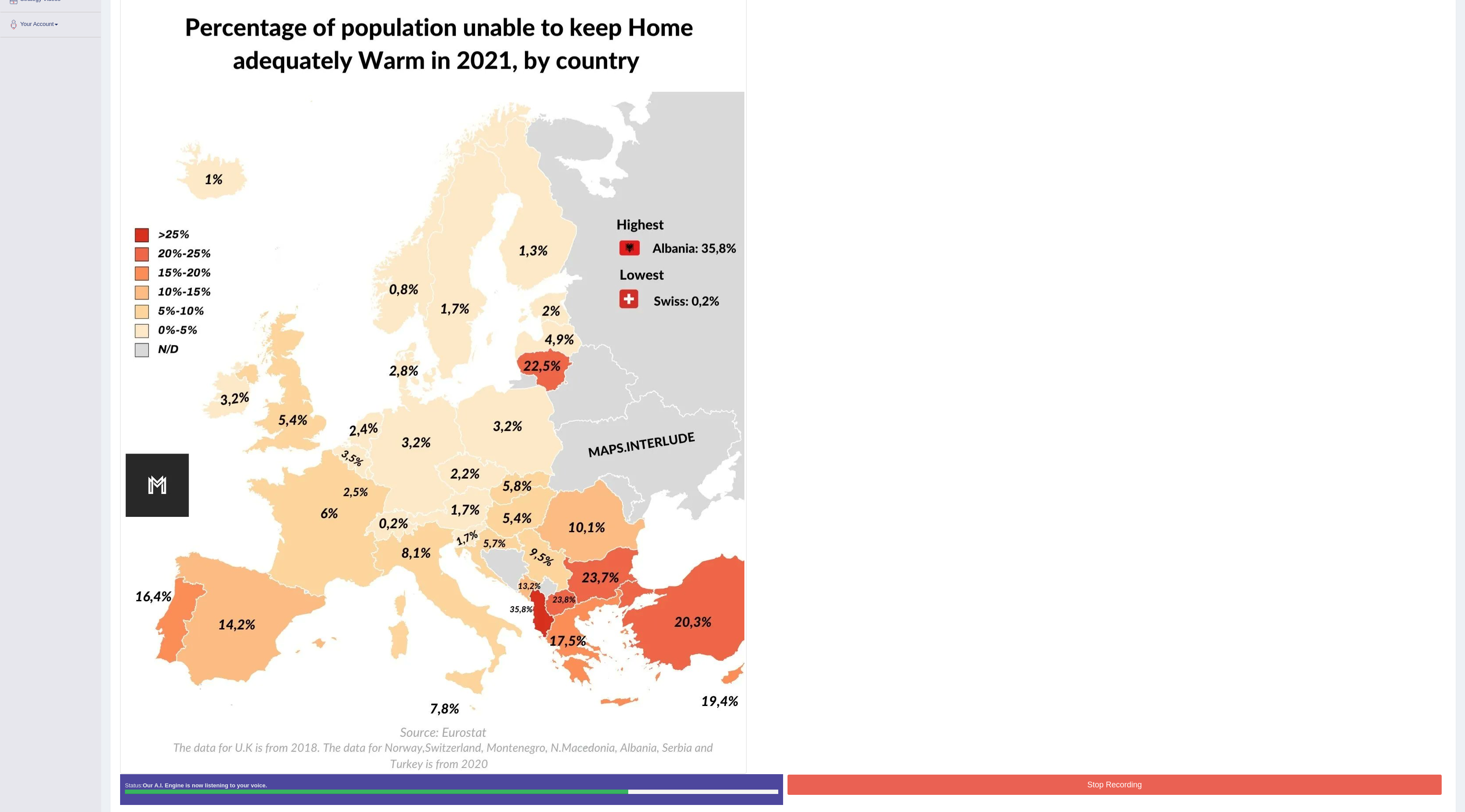
scroll to position [250, 0]
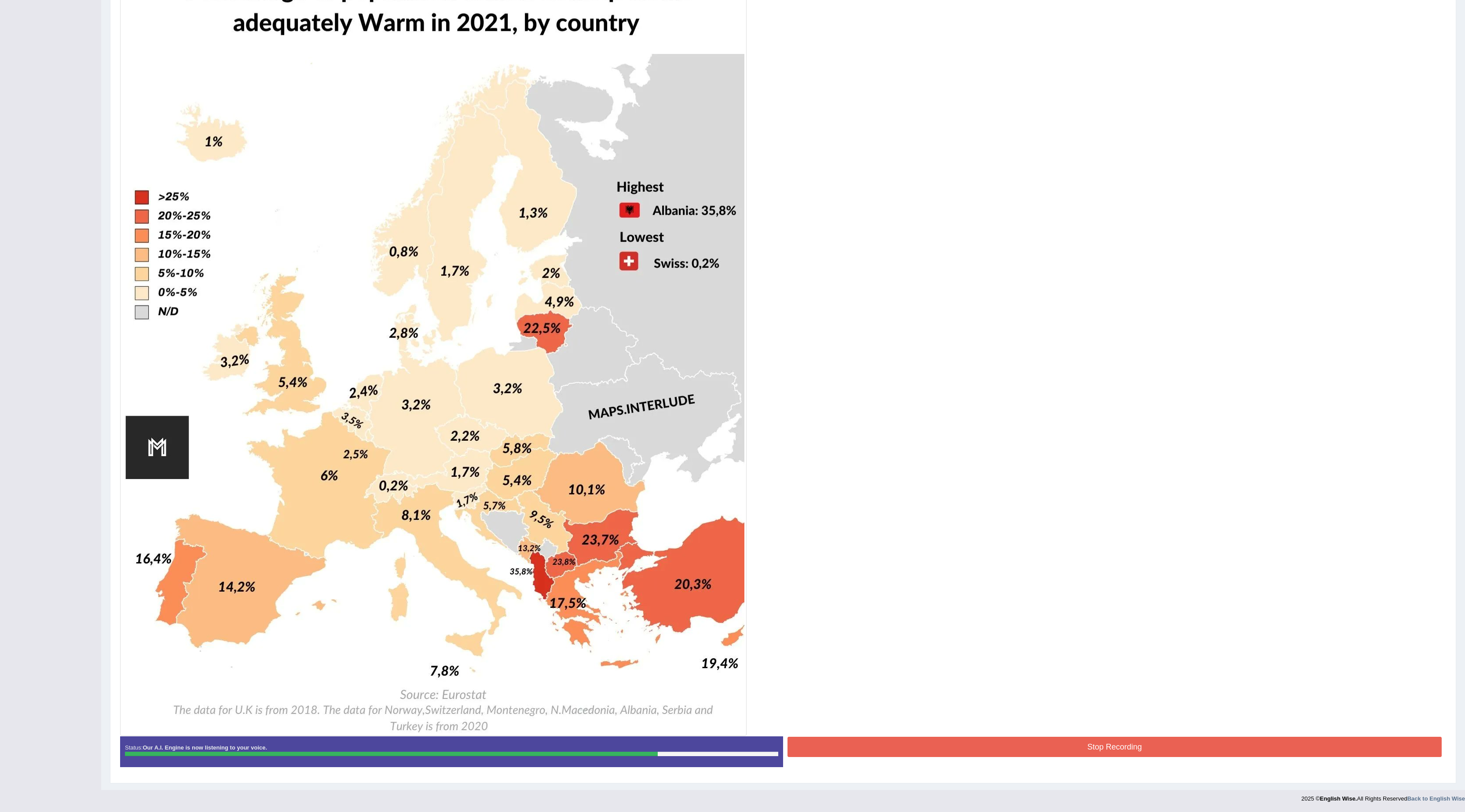
click at [813, 450] on button "Stop Recording" at bounding box center [1114, 746] width 654 height 21
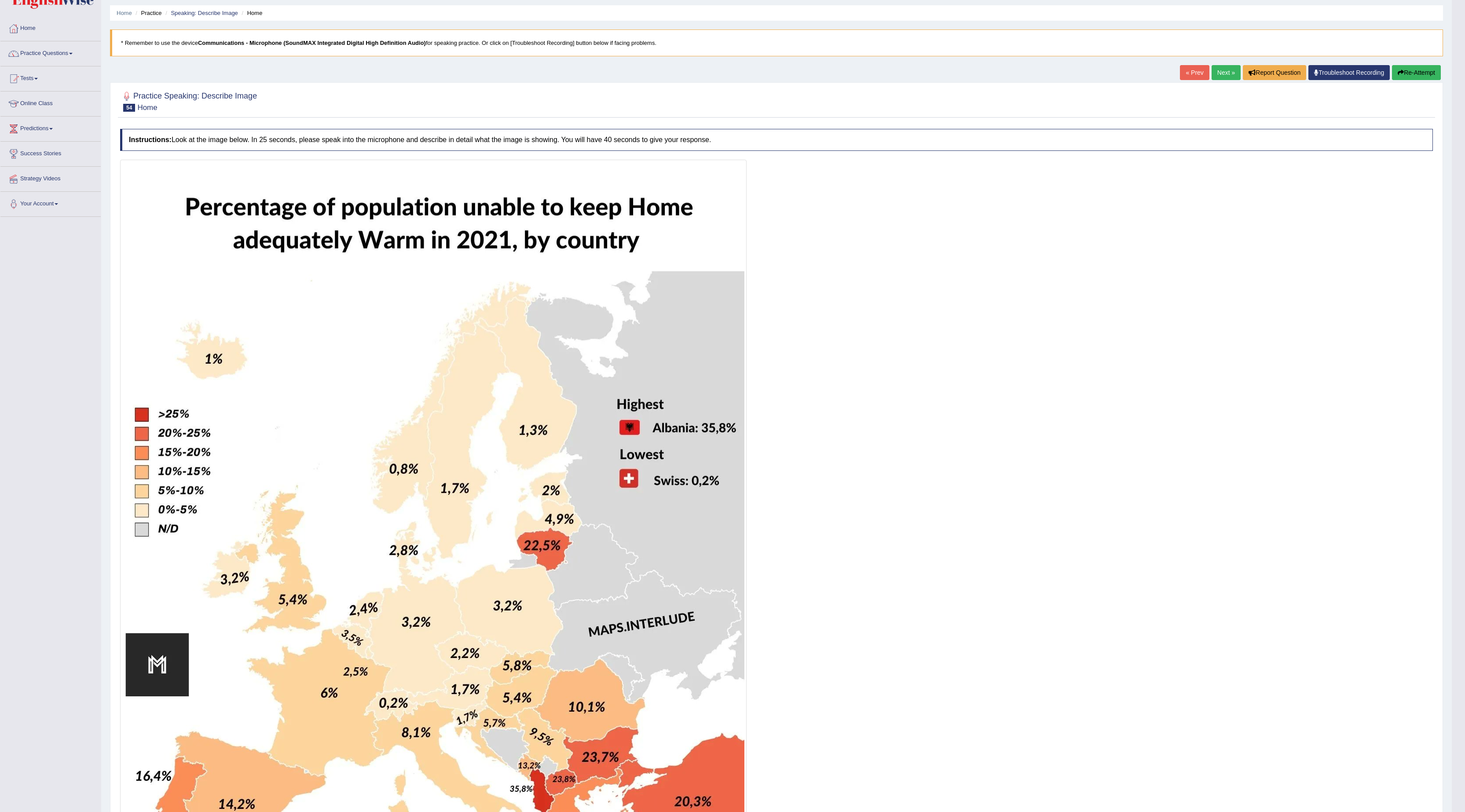
scroll to position [0, 0]
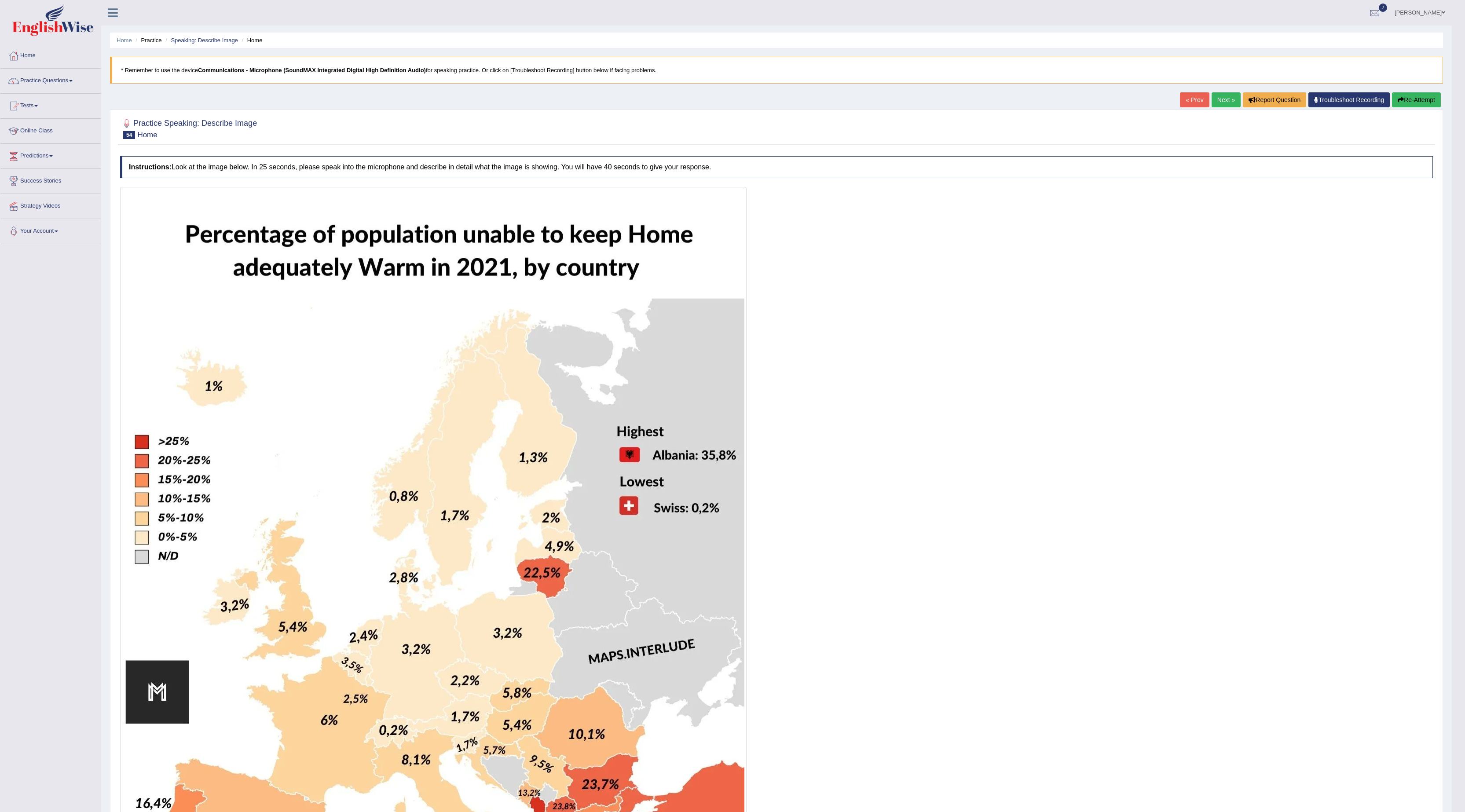
click at [813, 95] on button "Re-Attempt" at bounding box center [1416, 100] width 49 height 15
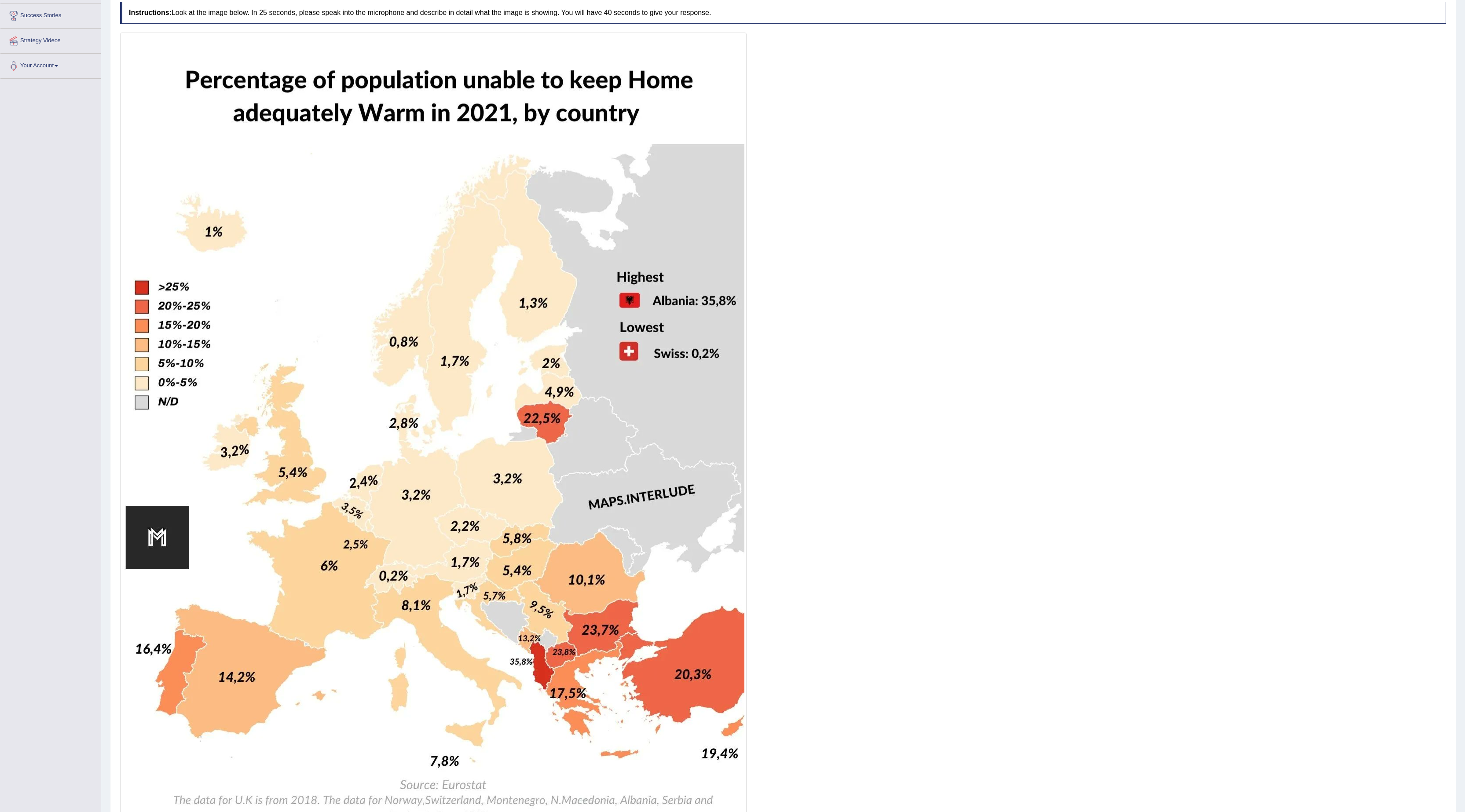
scroll to position [253, 0]
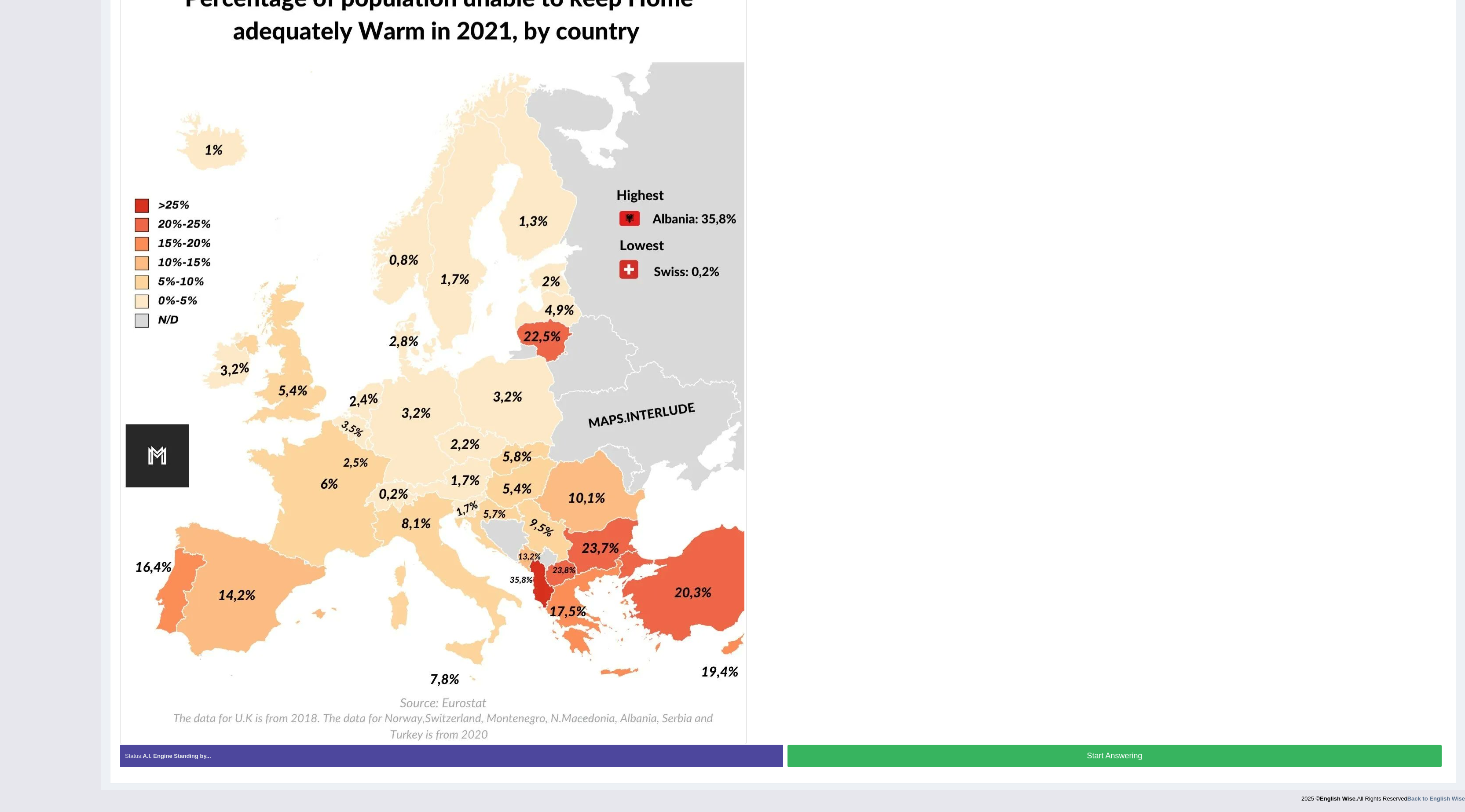
click at [1071, 751] on button "Start Answering" at bounding box center [1114, 755] width 654 height 22
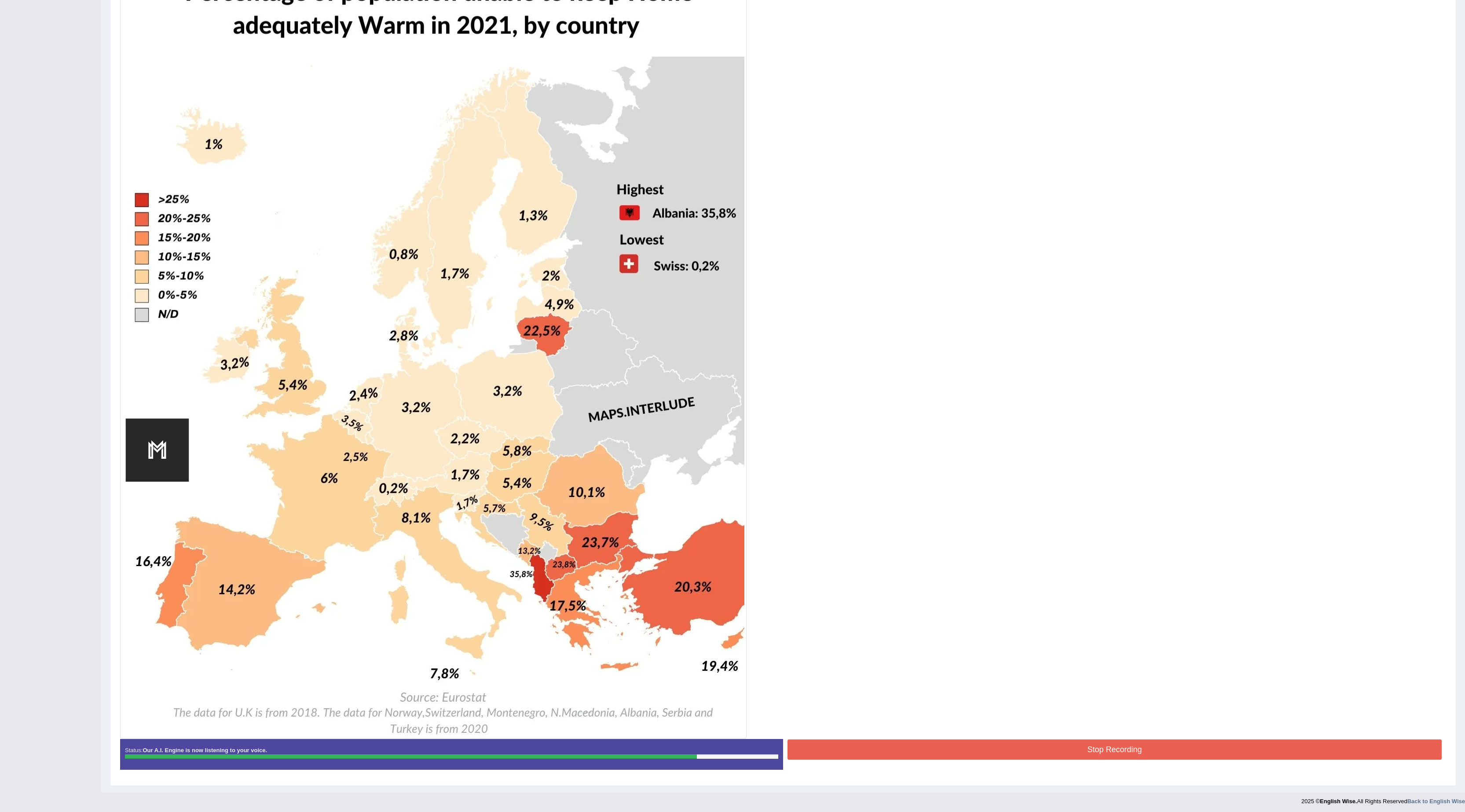
click at [1065, 755] on button "Stop Recording" at bounding box center [1114, 749] width 654 height 21
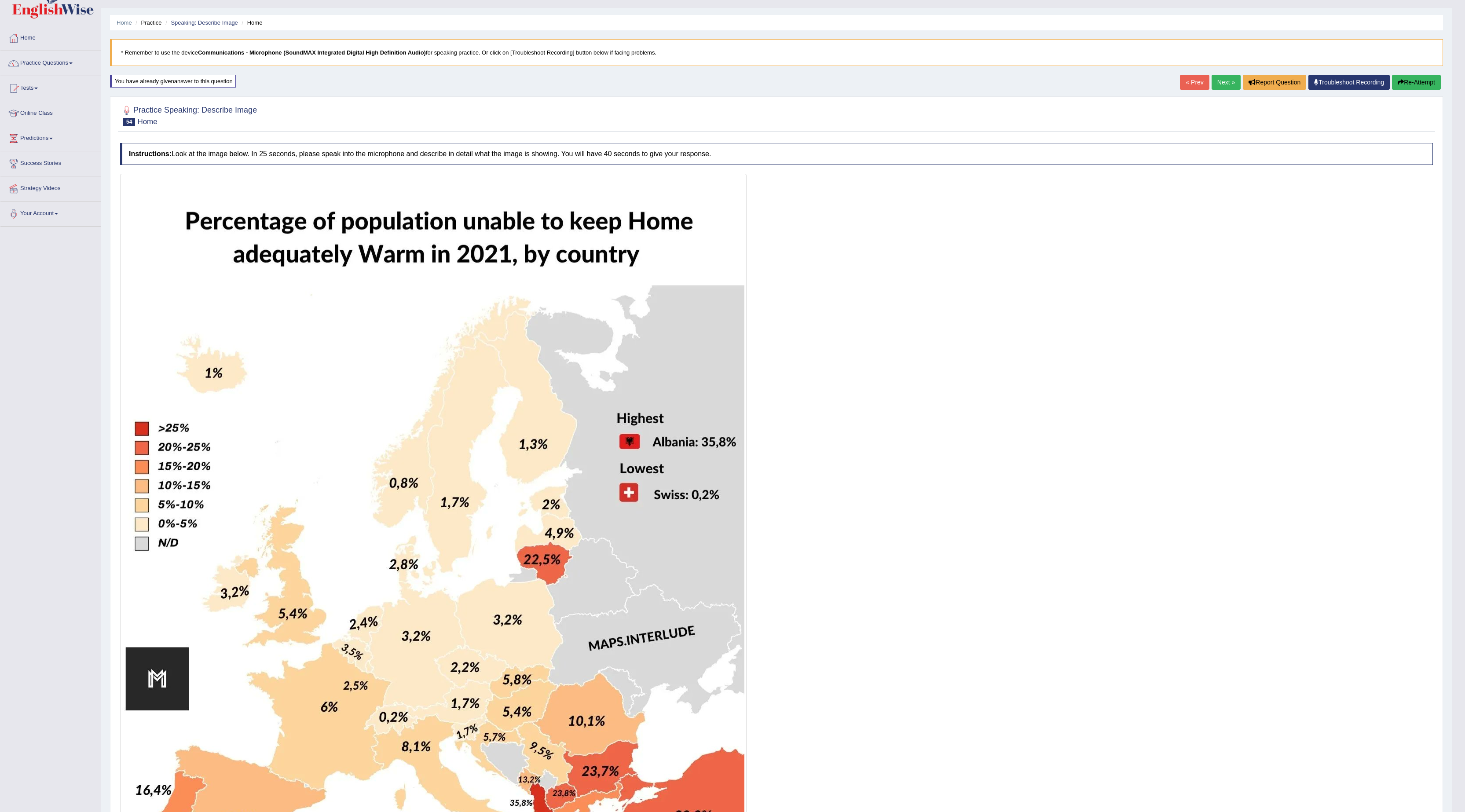
scroll to position [0, 0]
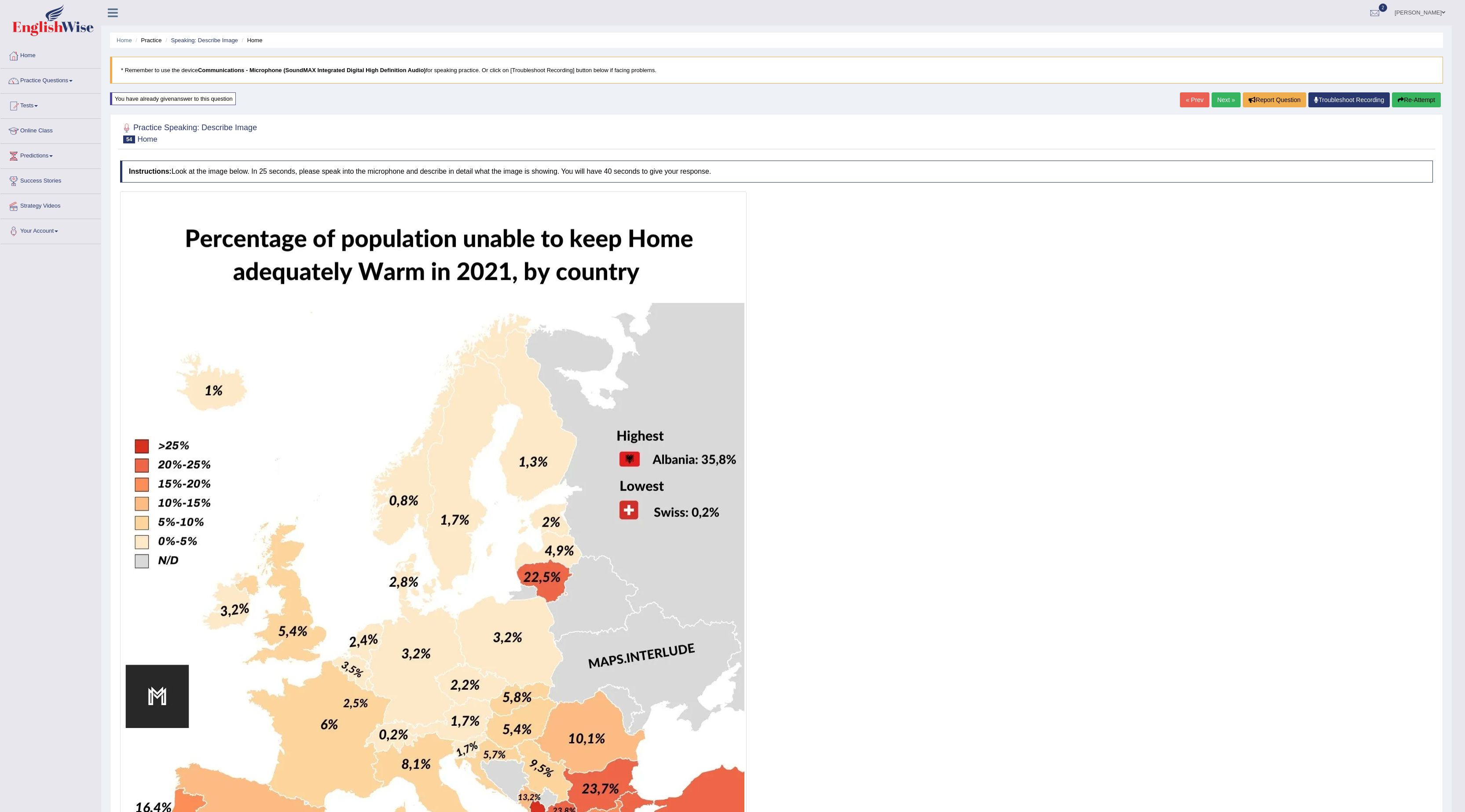
click at [1425, 99] on button "Re-Attempt" at bounding box center [1416, 100] width 49 height 15
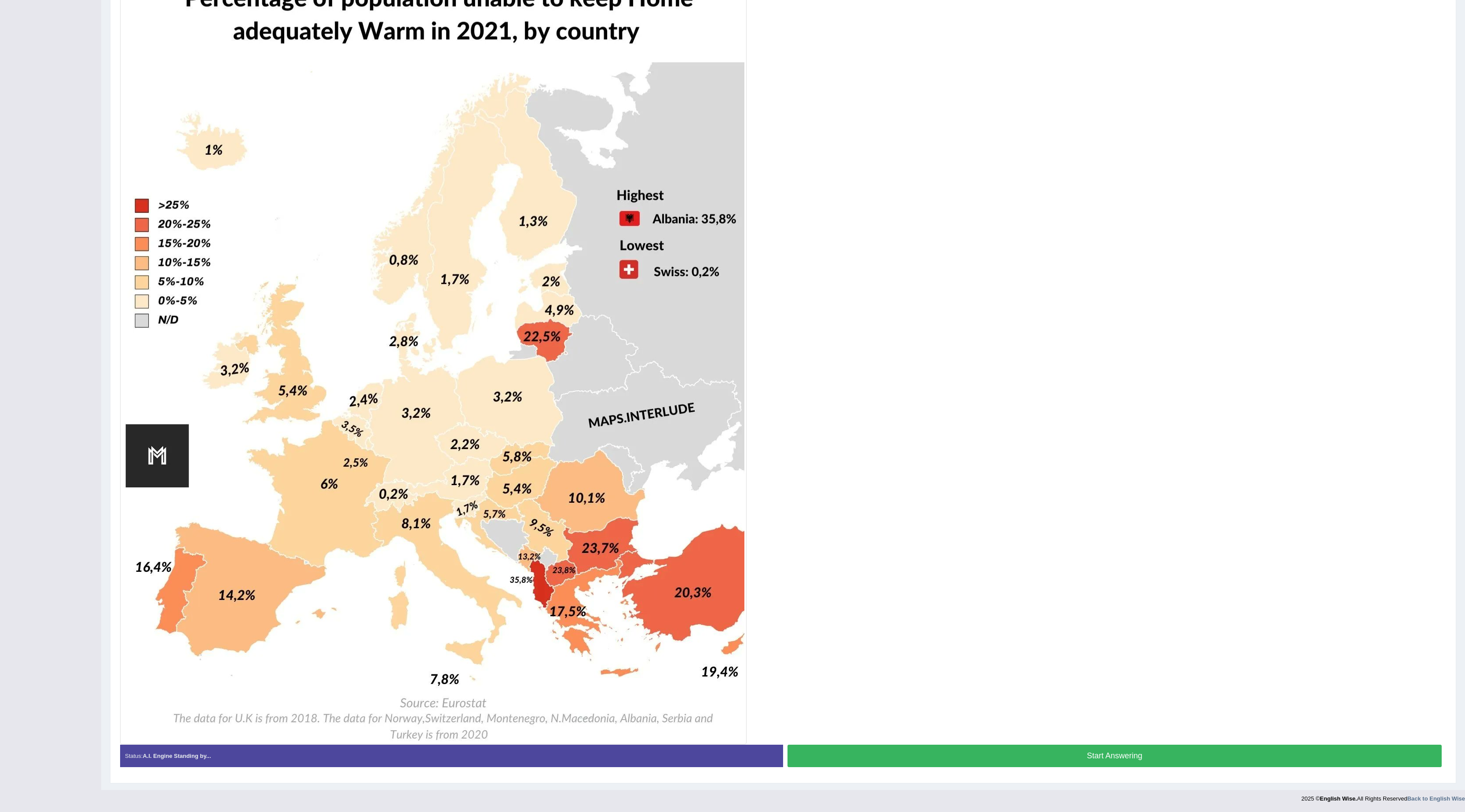
click at [1178, 756] on button "Start Answering" at bounding box center [1114, 755] width 654 height 22
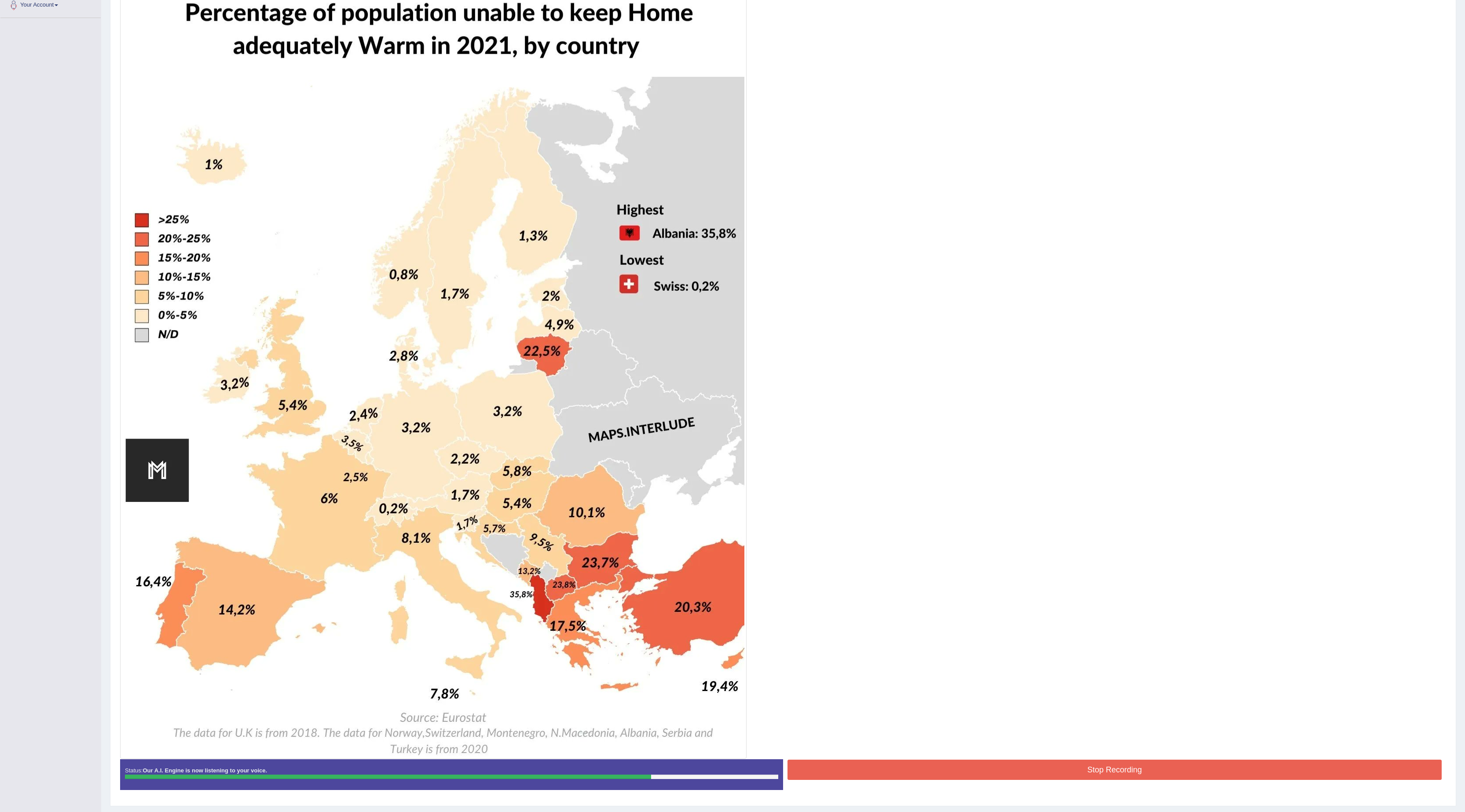
scroll to position [254, 0]
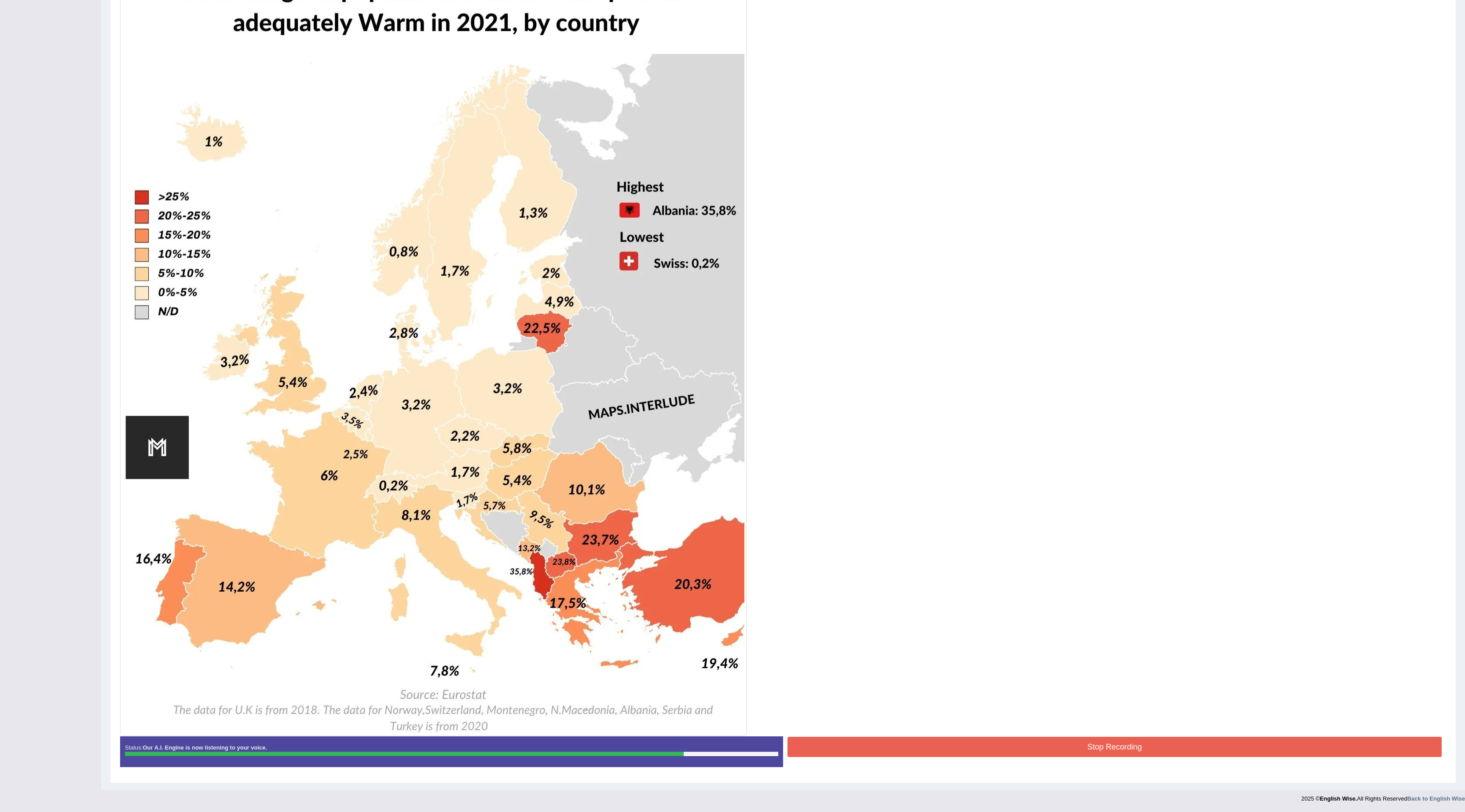
click at [1007, 749] on button "Stop Recording" at bounding box center [1114, 746] width 654 height 21
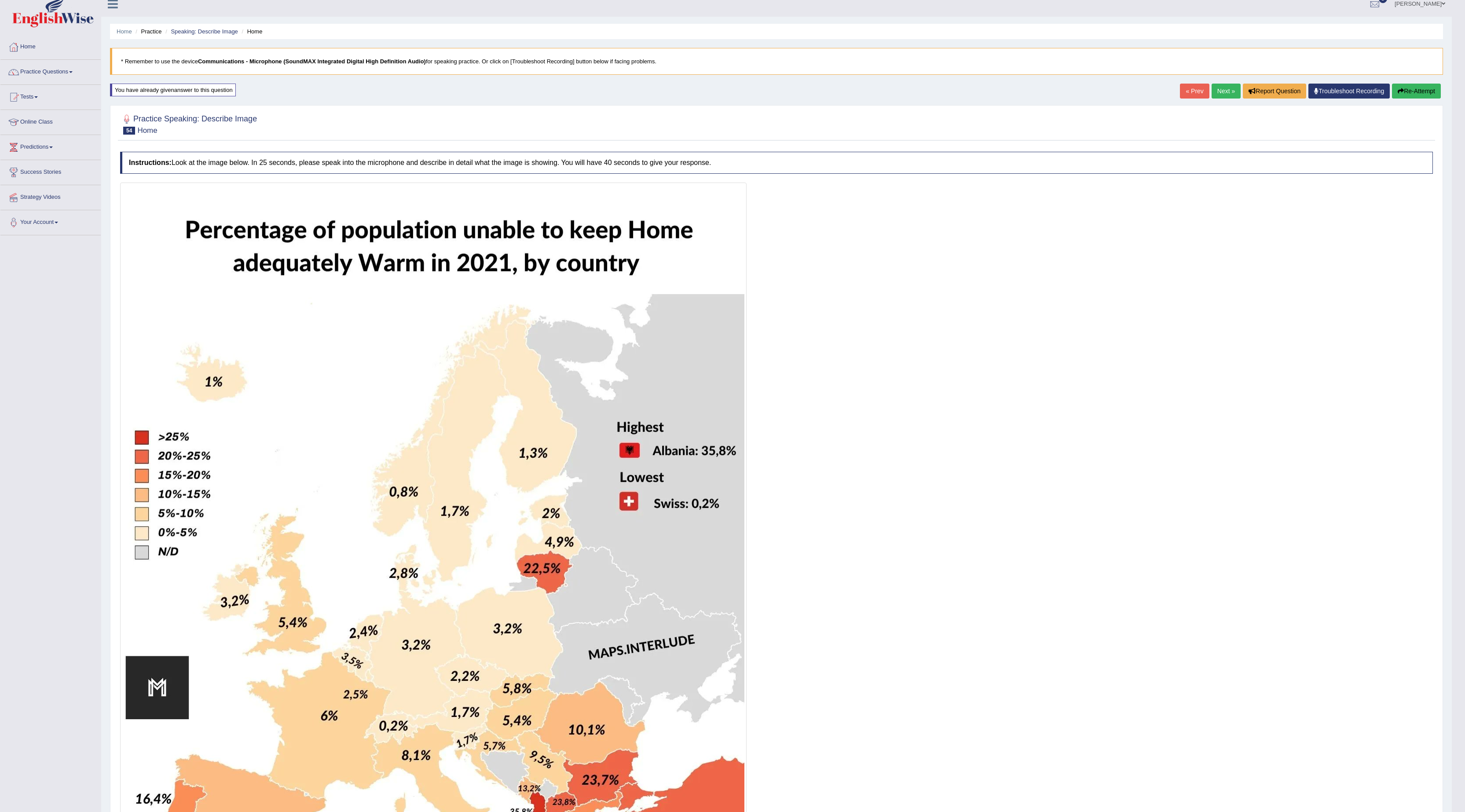
scroll to position [0, 0]
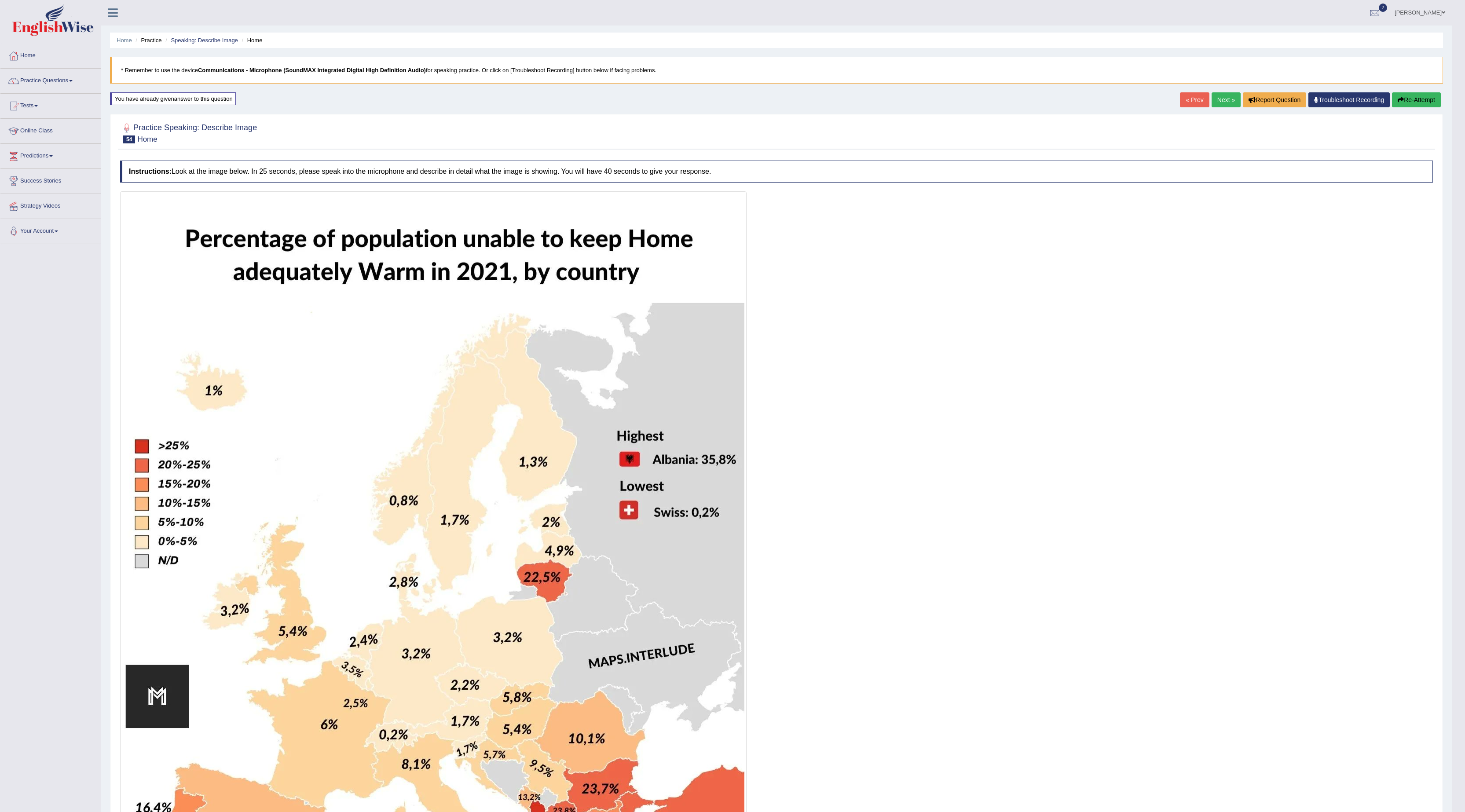
click at [1217, 98] on link "Next »" at bounding box center [1225, 100] width 29 height 15
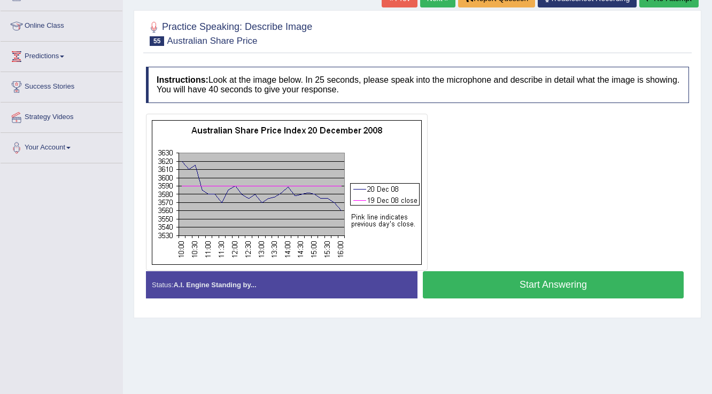
scroll to position [167, 0]
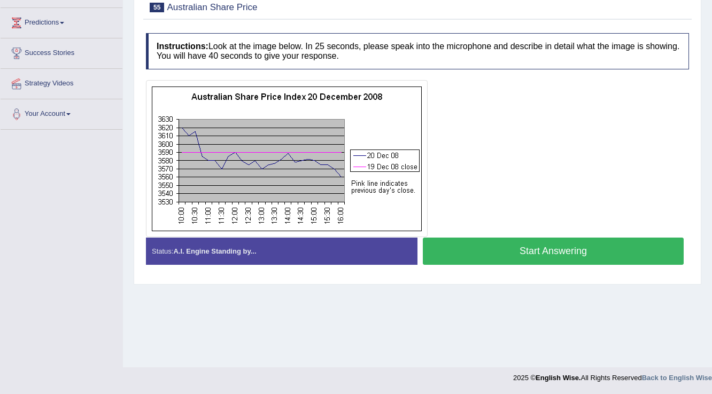
click at [561, 250] on button "Start Answering" at bounding box center [553, 251] width 261 height 27
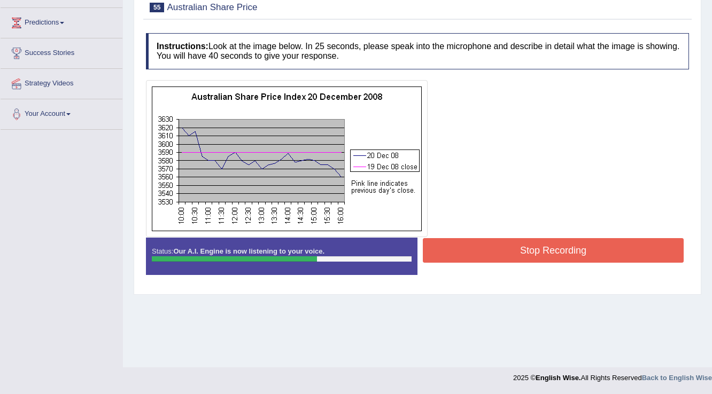
click at [562, 247] on button "Stop Recording" at bounding box center [553, 250] width 261 height 25
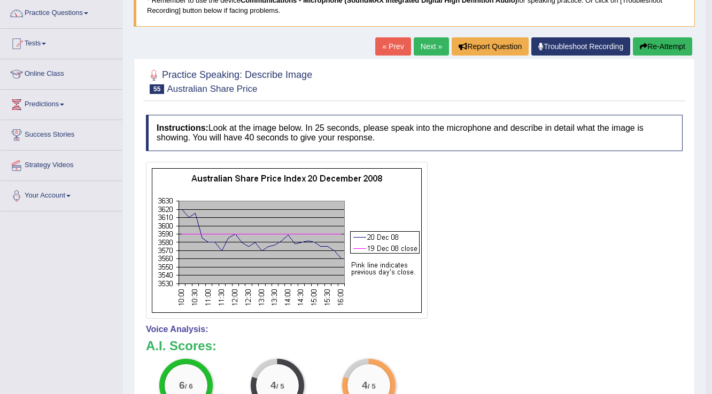
scroll to position [0, 0]
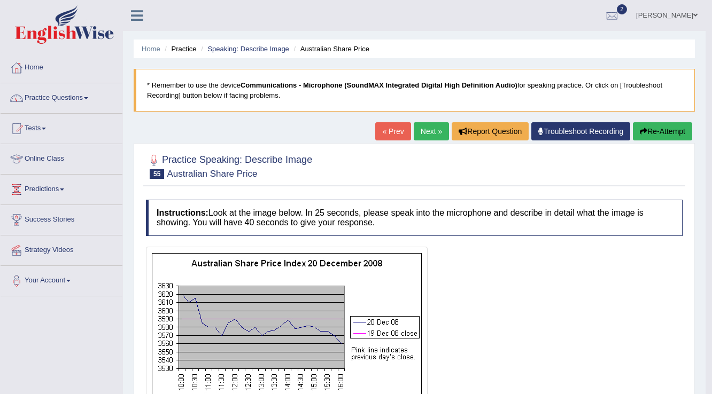
click at [423, 131] on link "Next »" at bounding box center [431, 131] width 35 height 18
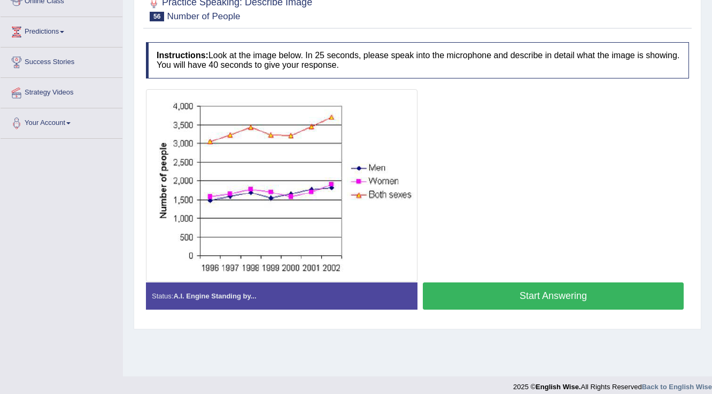
scroll to position [167, 0]
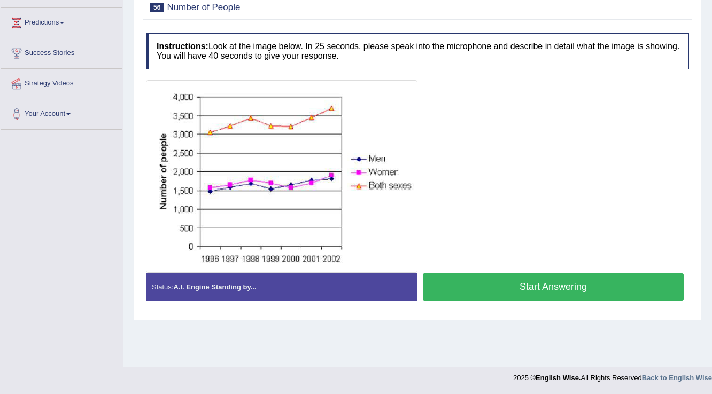
click at [556, 283] on button "Start Answering" at bounding box center [553, 287] width 261 height 27
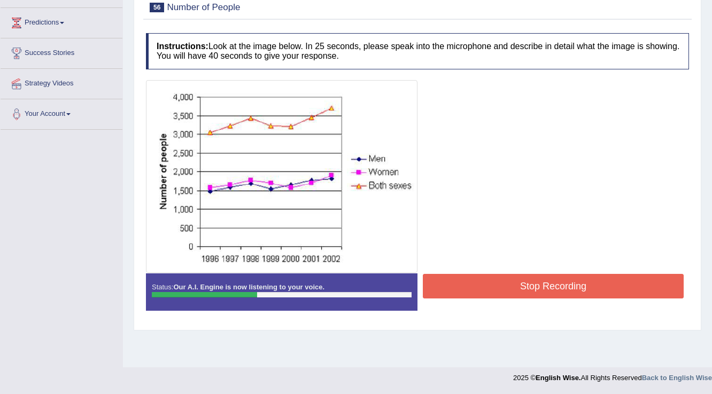
click at [458, 282] on button "Stop Recording" at bounding box center [553, 286] width 261 height 25
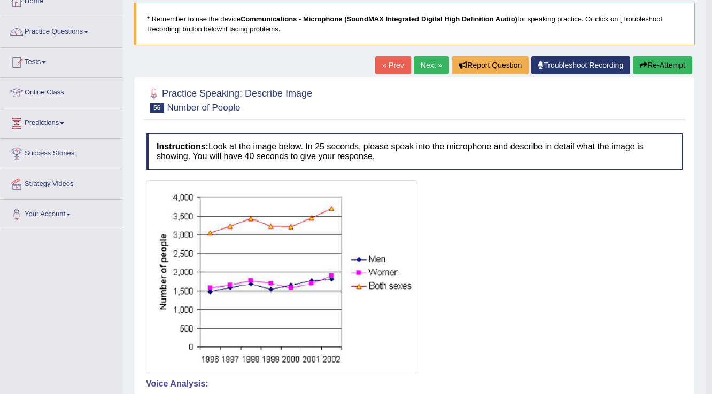
scroll to position [38, 0]
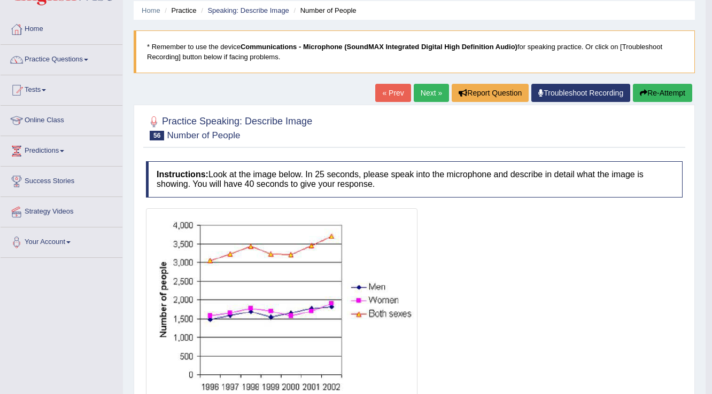
click at [641, 93] on icon "button" at bounding box center [643, 92] width 7 height 7
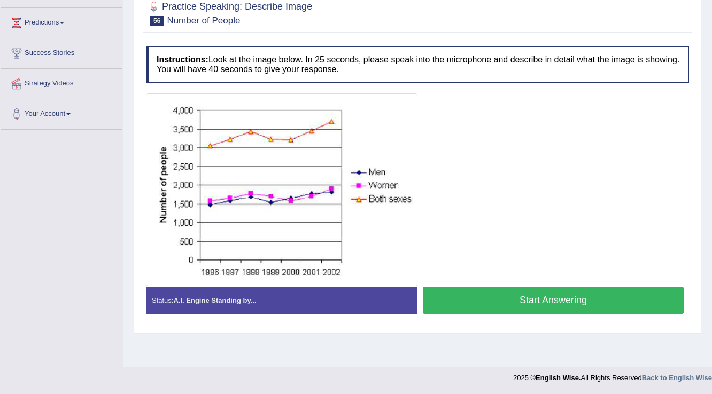
click at [561, 296] on button "Start Answering" at bounding box center [553, 300] width 261 height 27
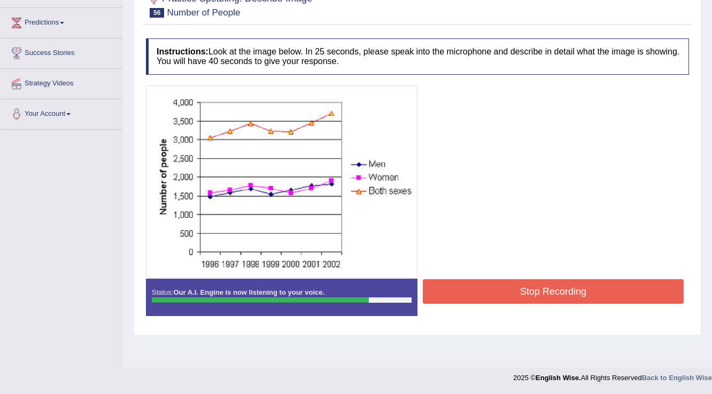
click at [558, 290] on button "Stop Recording" at bounding box center [553, 292] width 261 height 25
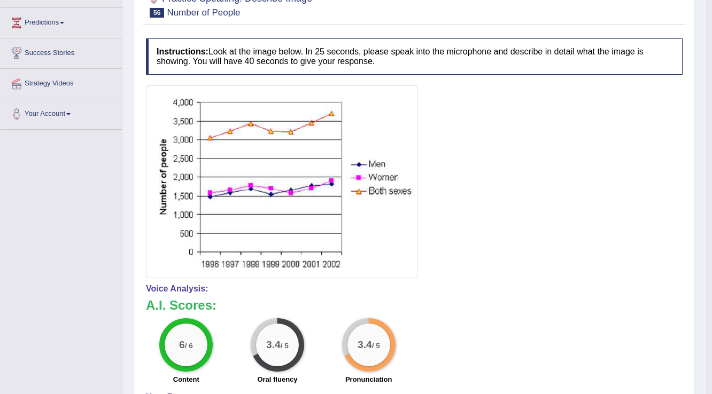
scroll to position [124, 0]
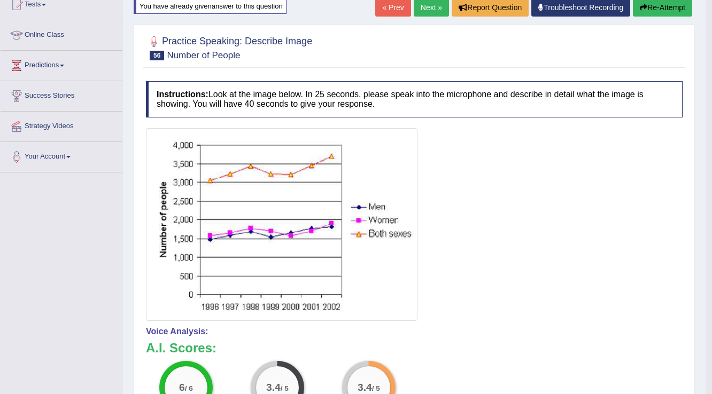
click at [676, 4] on button "Re-Attempt" at bounding box center [662, 7] width 59 height 18
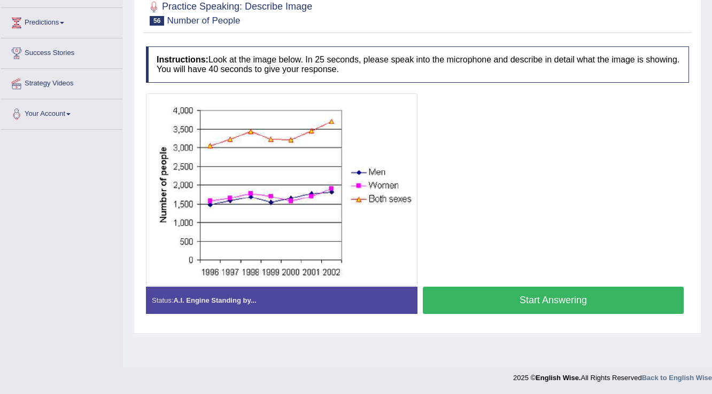
scroll to position [167, 0]
click at [564, 294] on button "Start Answering" at bounding box center [553, 300] width 261 height 27
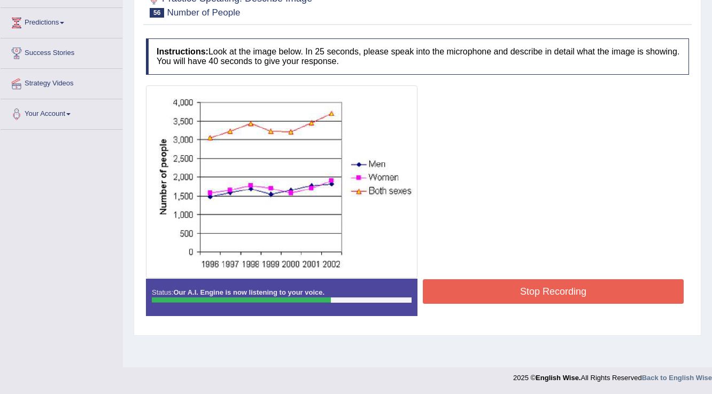
click at [494, 289] on button "Stop Recording" at bounding box center [553, 292] width 261 height 25
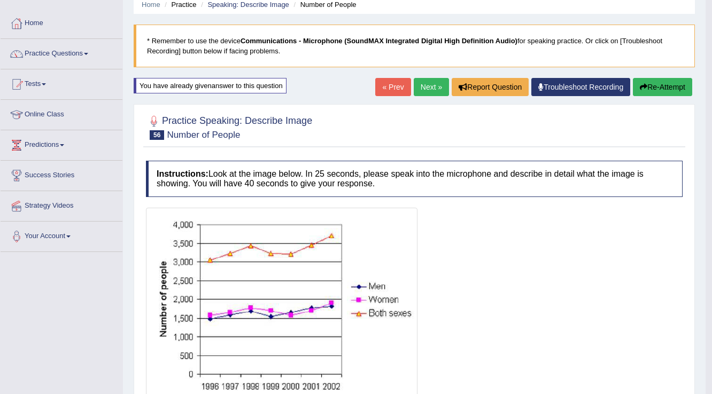
scroll to position [38, 0]
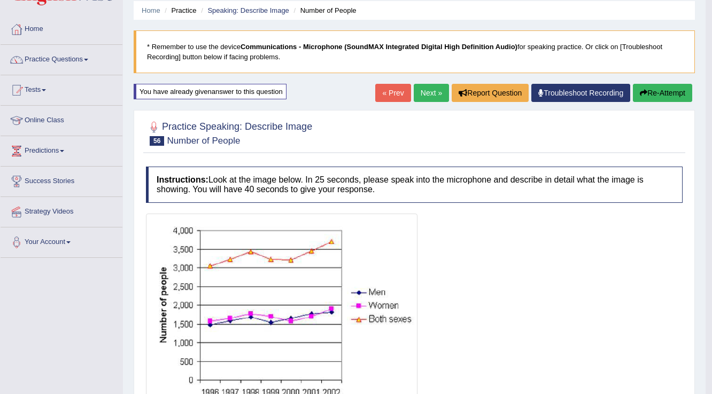
click at [670, 90] on button "Re-Attempt" at bounding box center [662, 93] width 59 height 18
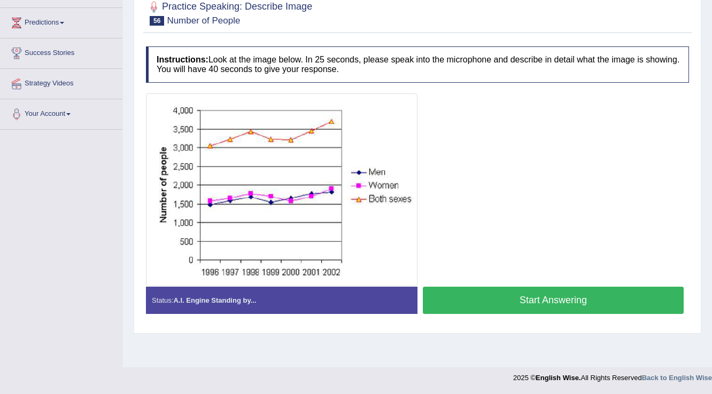
click at [516, 298] on button "Start Answering" at bounding box center [553, 300] width 261 height 27
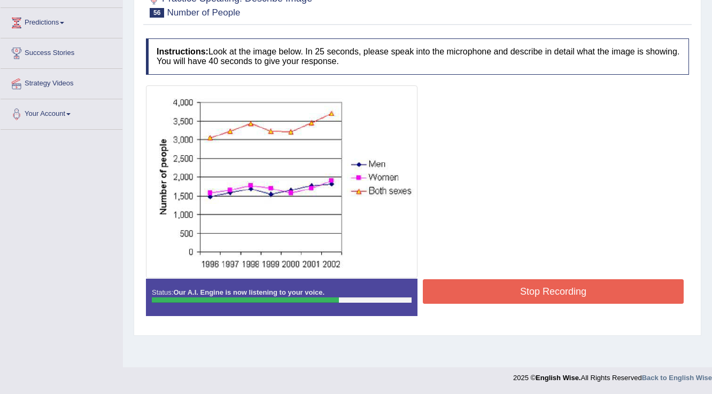
click at [516, 289] on button "Stop Recording" at bounding box center [553, 292] width 261 height 25
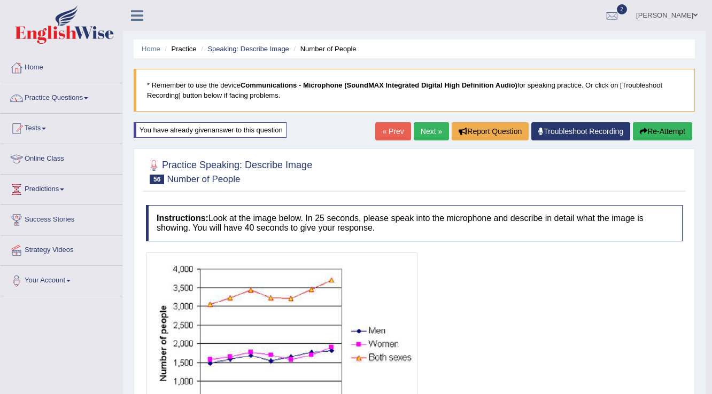
click at [428, 134] on link "Next »" at bounding box center [431, 131] width 35 height 18
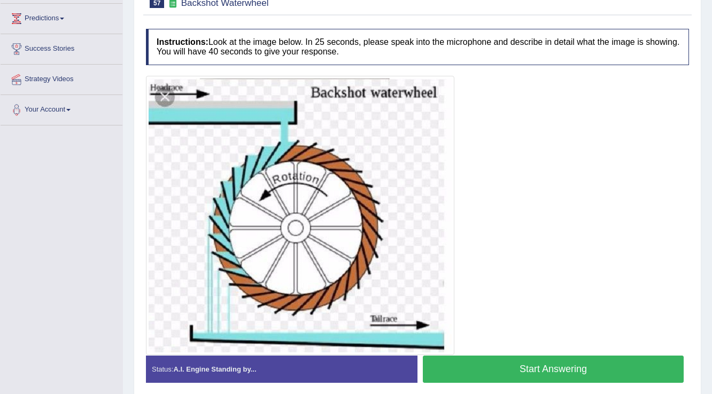
click at [586, 367] on button "Start Answering" at bounding box center [553, 369] width 261 height 27
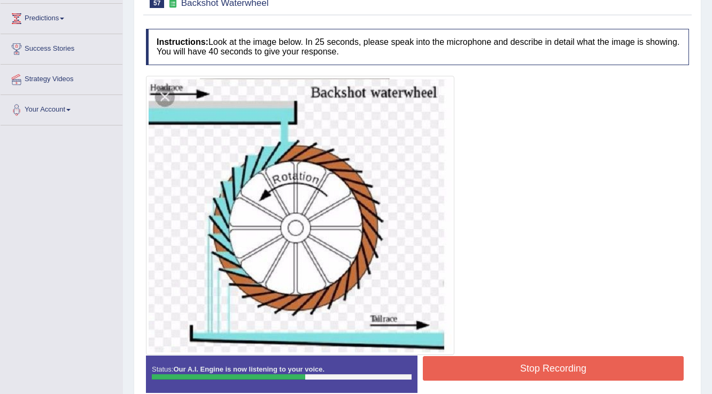
click at [546, 365] on button "Stop Recording" at bounding box center [553, 368] width 261 height 25
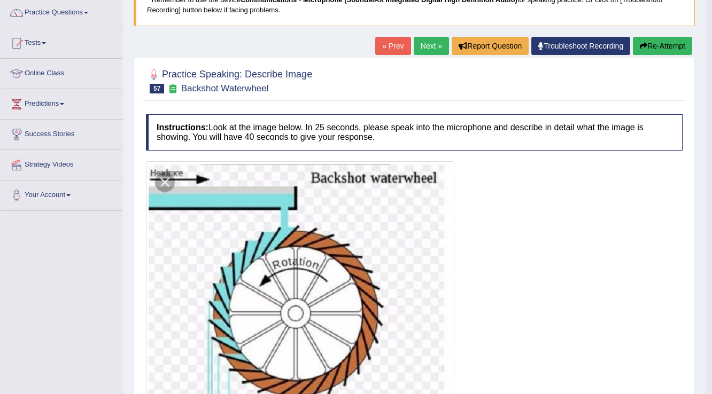
scroll to position [86, 0]
click at [659, 43] on button "Re-Attempt" at bounding box center [662, 46] width 59 height 18
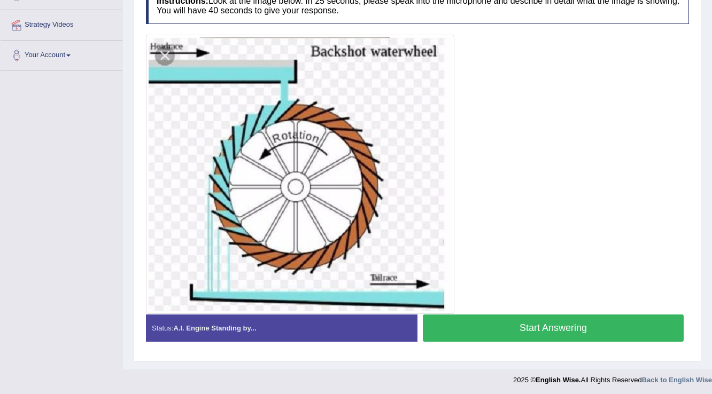
click at [554, 320] on button "Start Answering" at bounding box center [553, 328] width 261 height 27
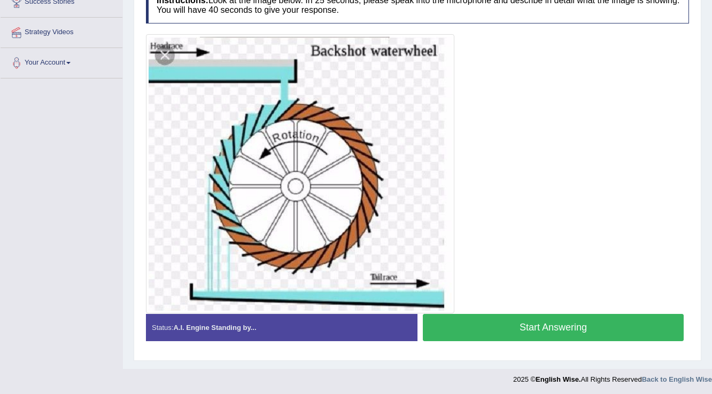
scroll to position [226, 0]
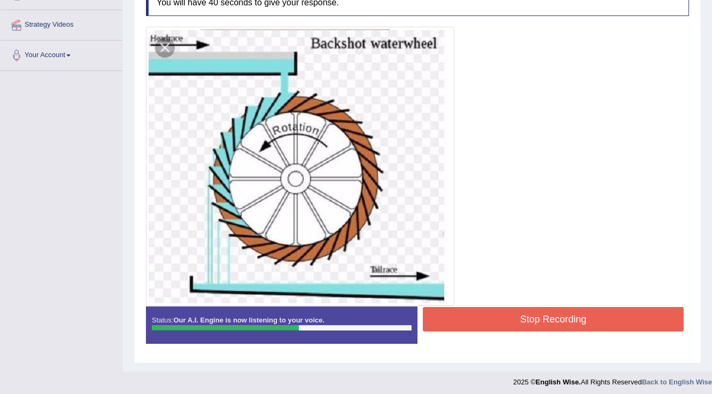
click at [545, 315] on button "Stop Recording" at bounding box center [553, 319] width 261 height 25
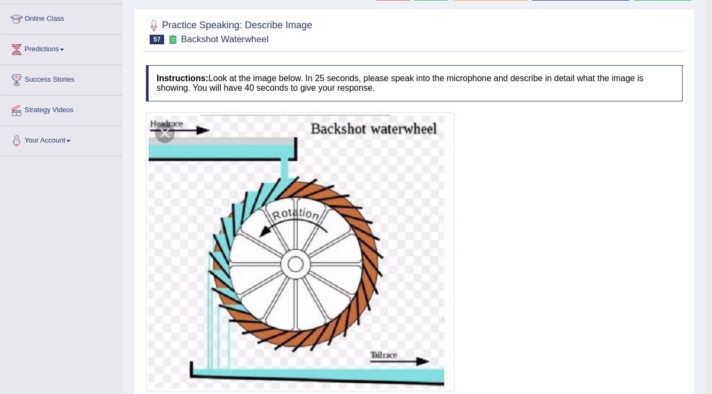
scroll to position [97, 0]
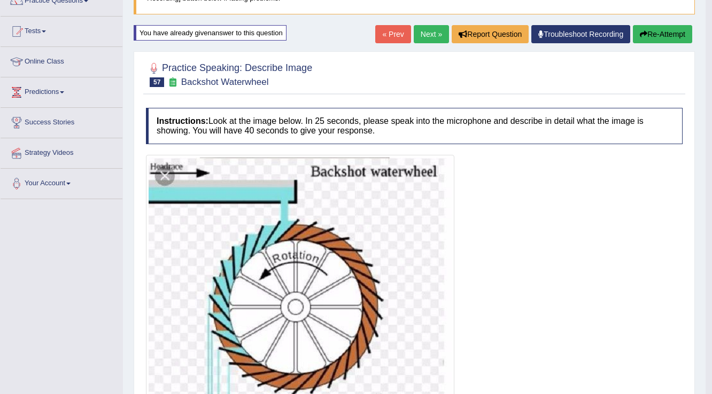
click at [664, 30] on button "Re-Attempt" at bounding box center [662, 34] width 59 height 18
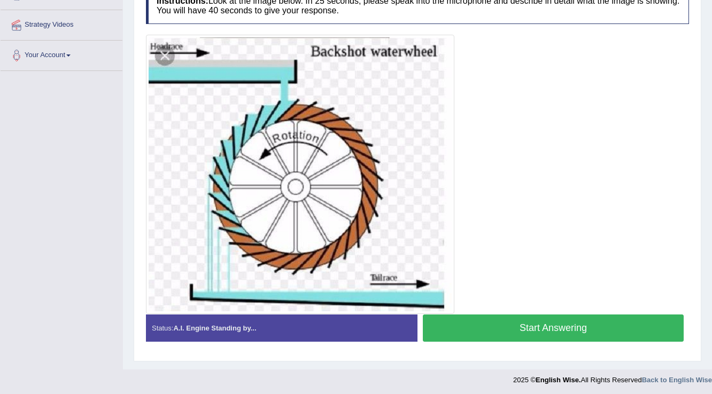
click at [570, 324] on button "Start Answering" at bounding box center [553, 328] width 261 height 27
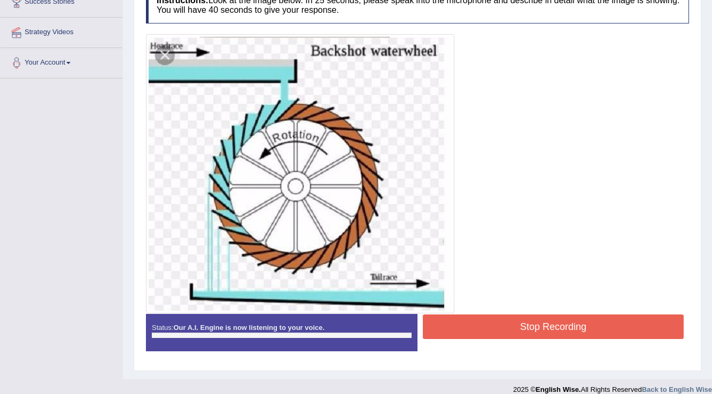
scroll to position [226, 0]
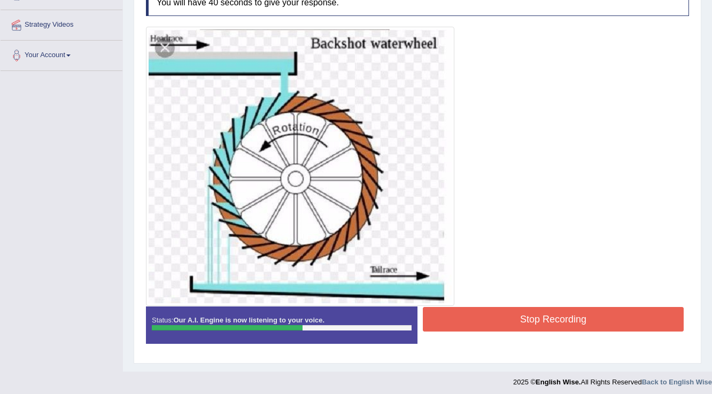
click at [528, 319] on button "Stop Recording" at bounding box center [553, 319] width 261 height 25
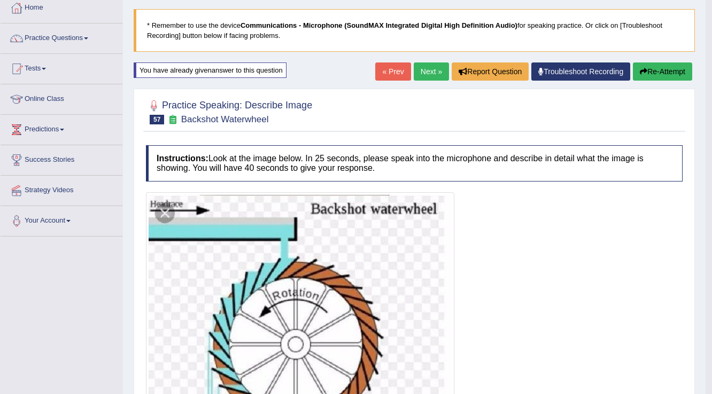
scroll to position [12, 0]
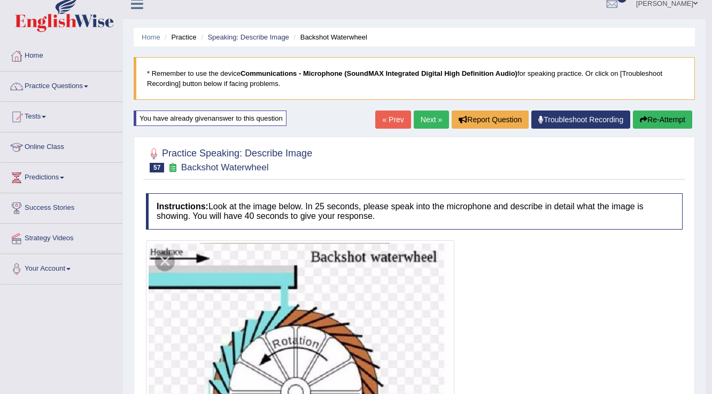
click at [428, 120] on link "Next »" at bounding box center [431, 120] width 35 height 18
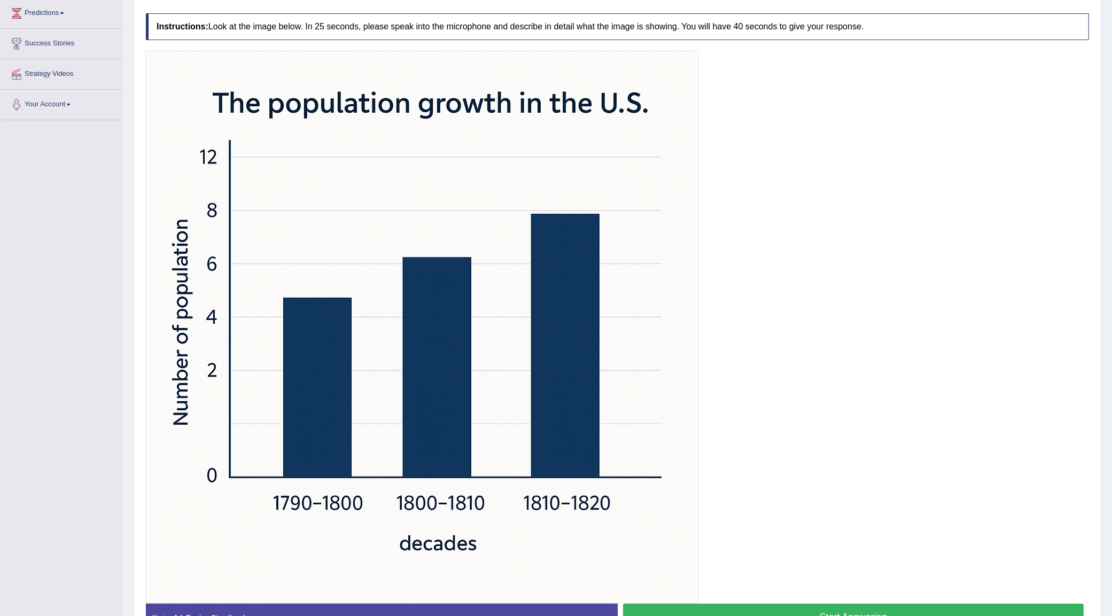
scroll to position [243, 0]
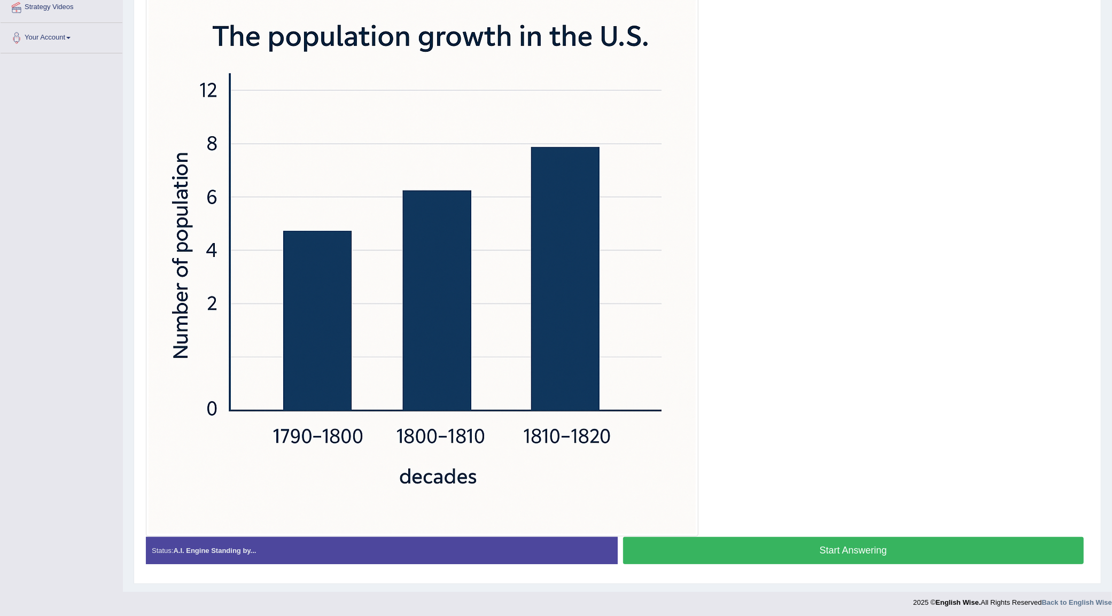
click at [711, 394] on button "Start Answering" at bounding box center [853, 550] width 461 height 27
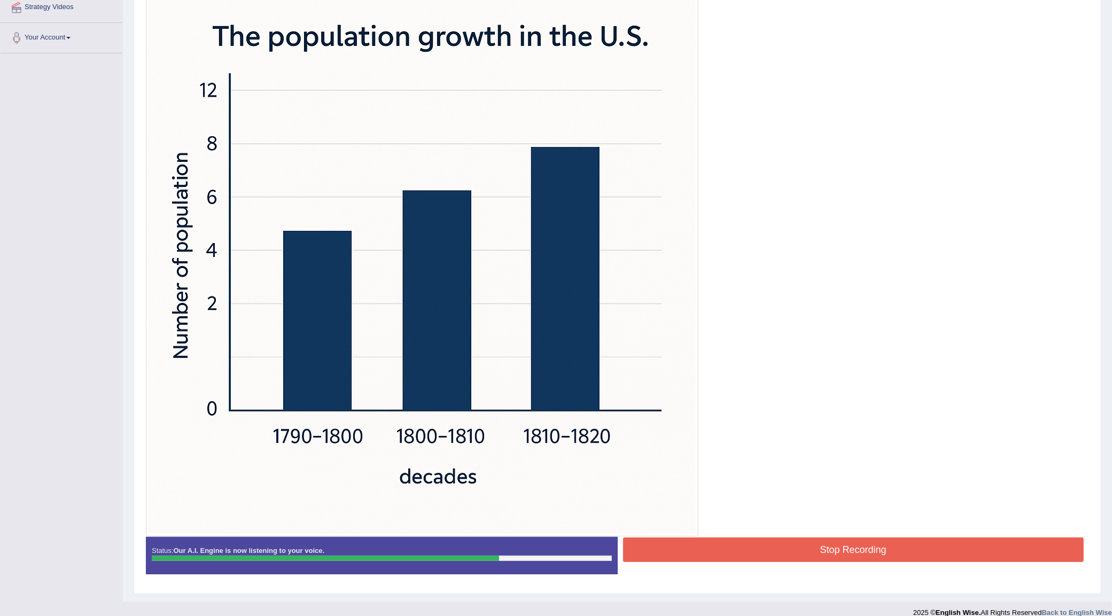
click at [711, 394] on button "Stop Recording" at bounding box center [853, 550] width 461 height 25
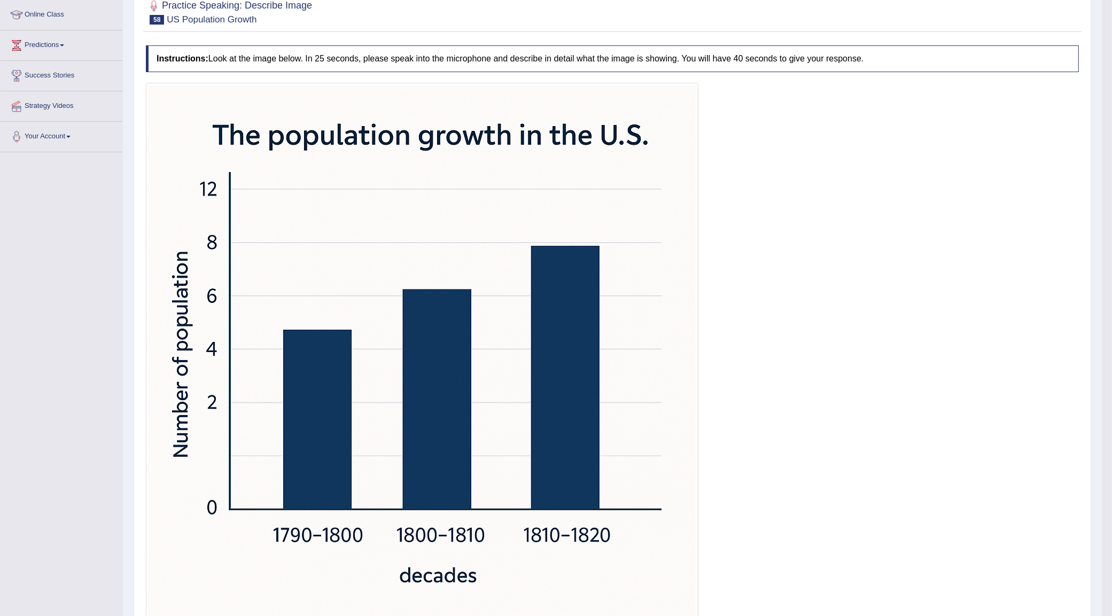
scroll to position [120, 0]
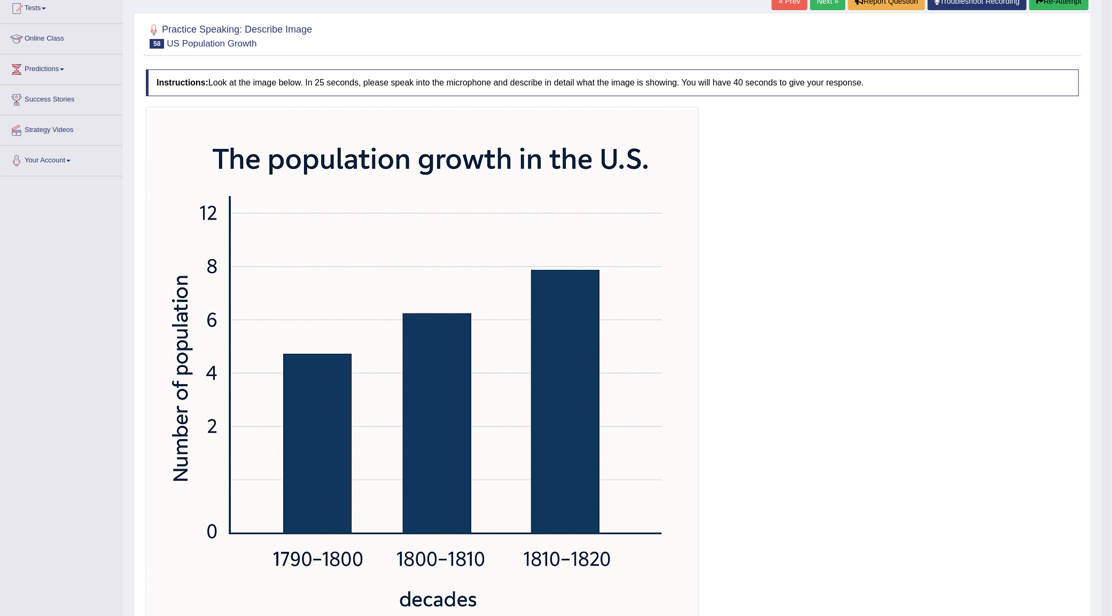
click at [711, 6] on button "Re-Attempt" at bounding box center [1058, 1] width 59 height 18
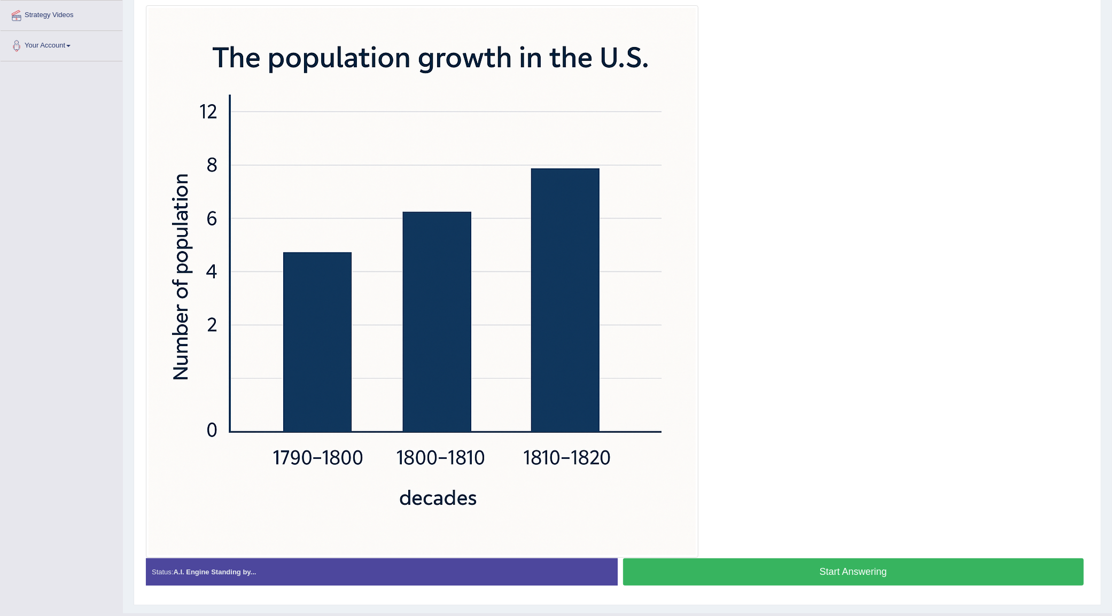
scroll to position [258, 0]
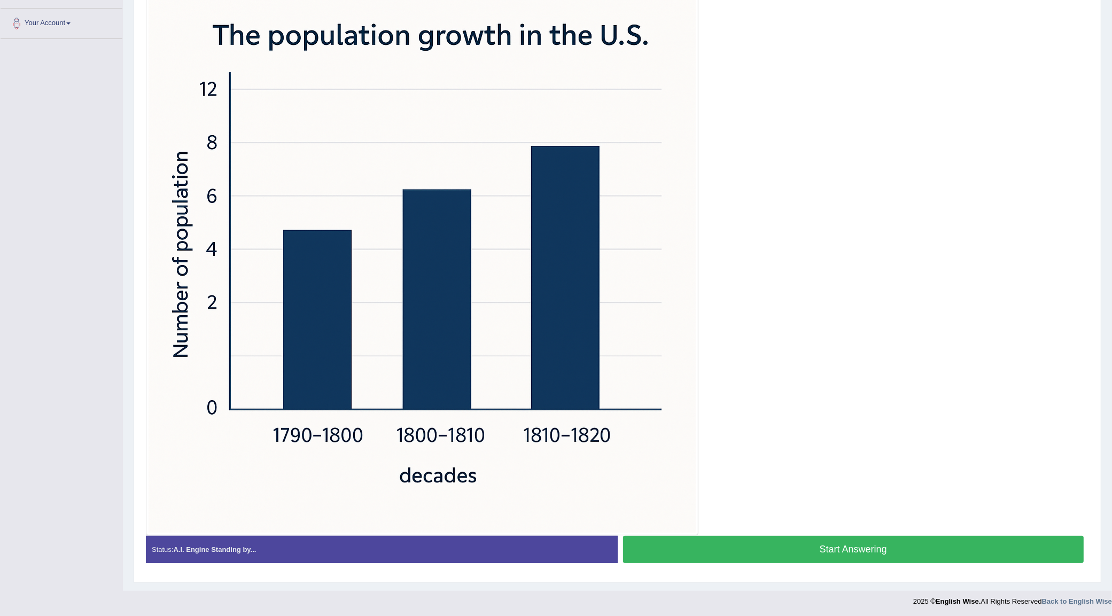
click at [851, 549] on button "Start Answering" at bounding box center [853, 549] width 461 height 27
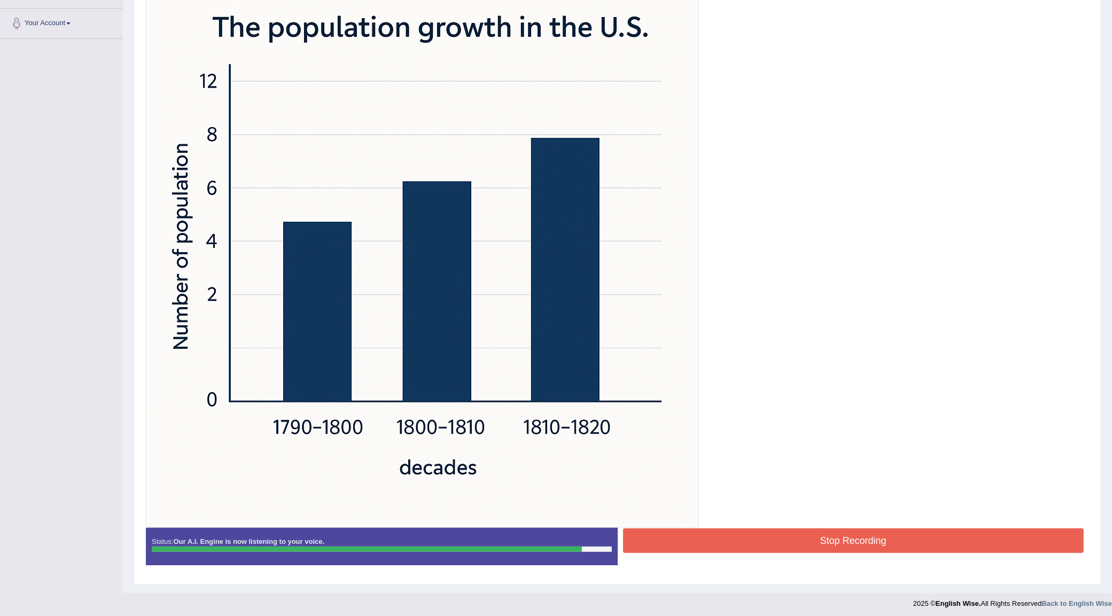
click at [846, 536] on button "Stop Recording" at bounding box center [853, 541] width 461 height 25
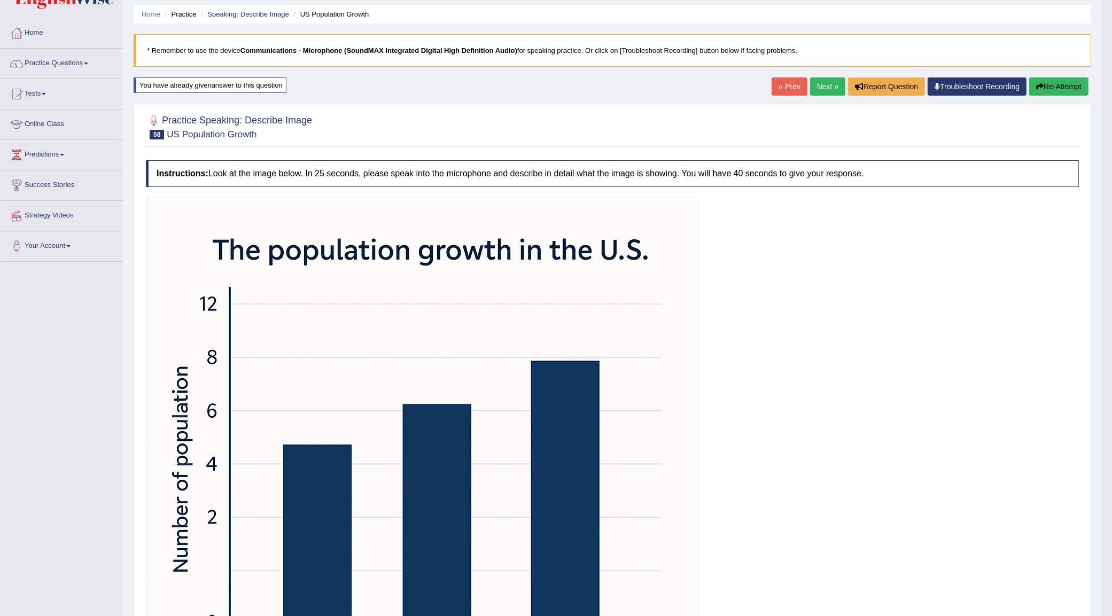
scroll to position [0, 0]
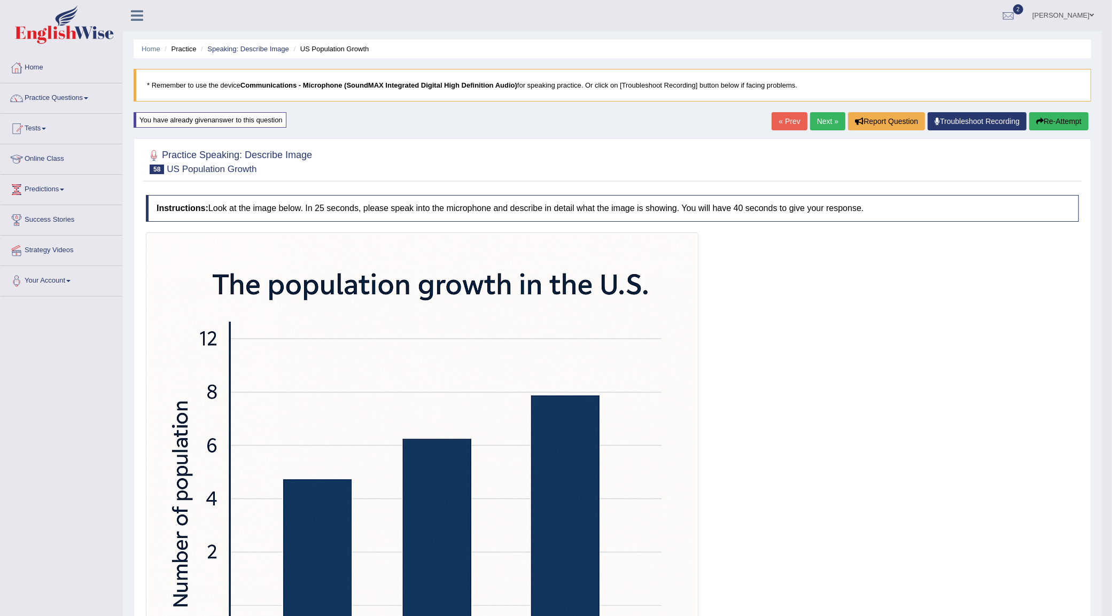
click at [1062, 120] on button "Re-Attempt" at bounding box center [1058, 121] width 59 height 18
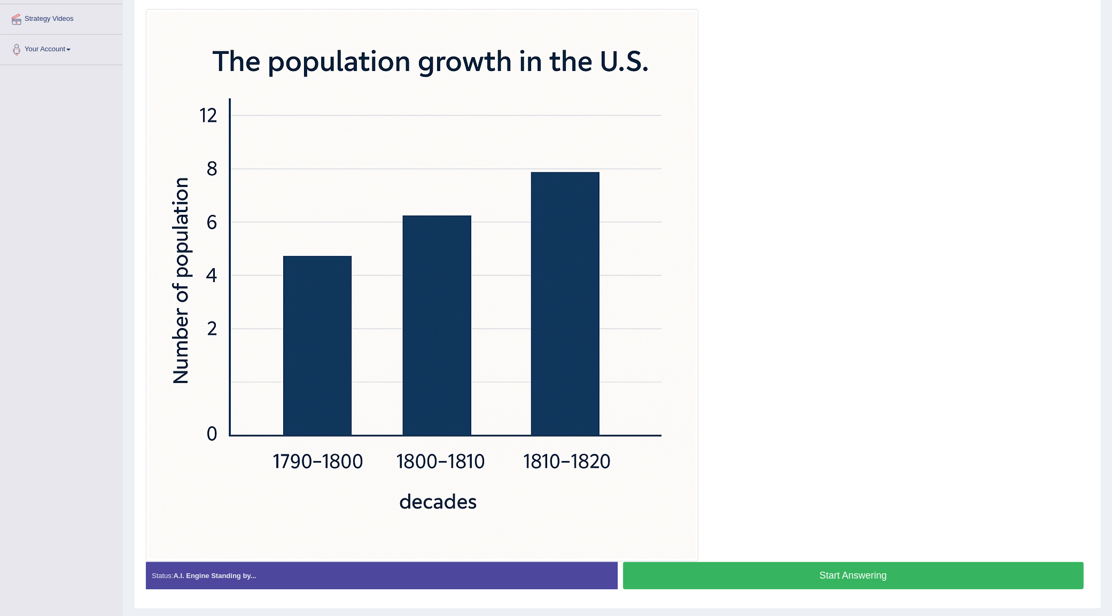
click at [891, 570] on button "Start Answering" at bounding box center [853, 575] width 461 height 27
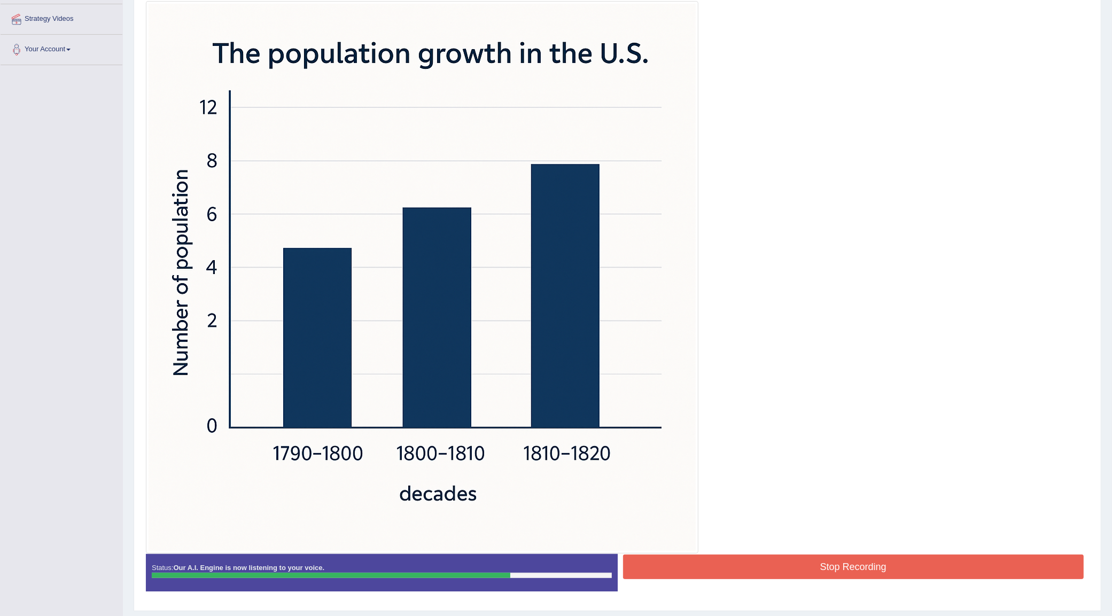
click at [820, 564] on button "Stop Recording" at bounding box center [853, 567] width 461 height 25
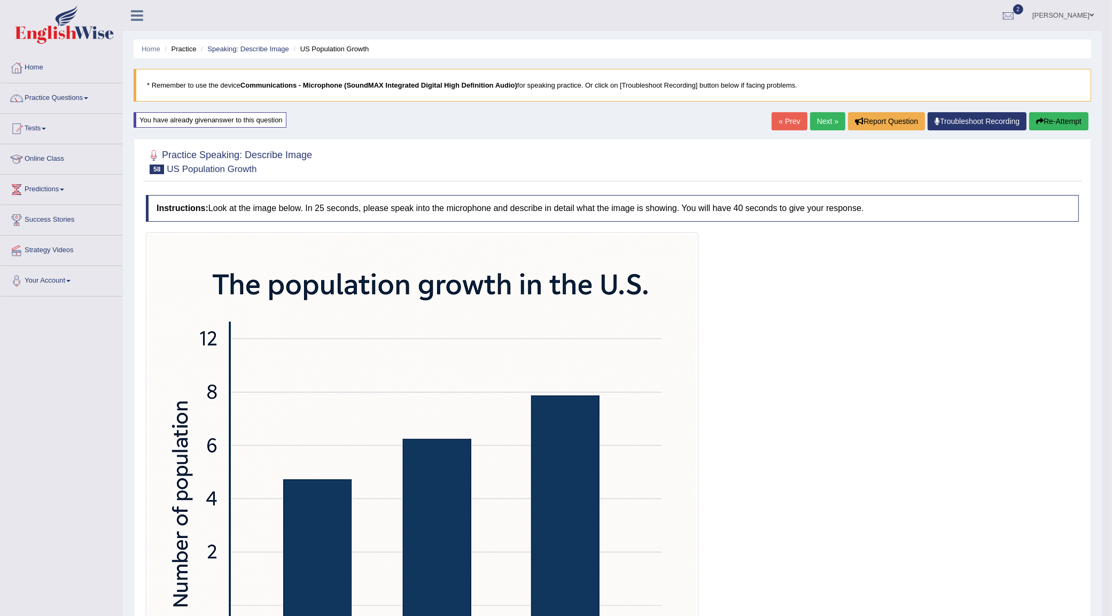
click at [828, 126] on link "Next »" at bounding box center [827, 121] width 35 height 18
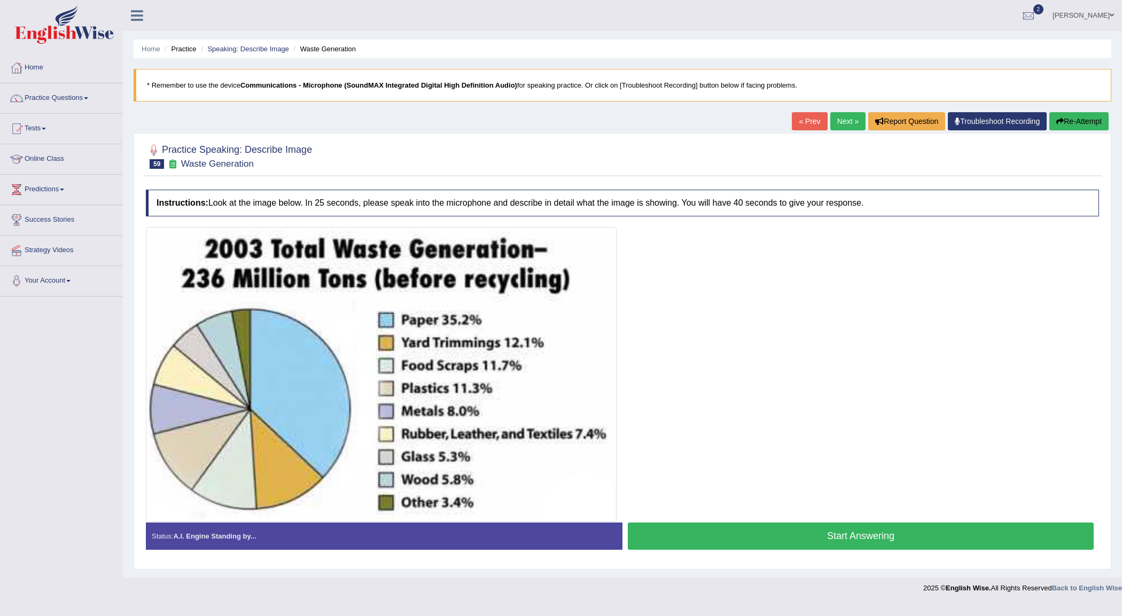
click at [867, 539] on button "Start Answering" at bounding box center [861, 536] width 466 height 27
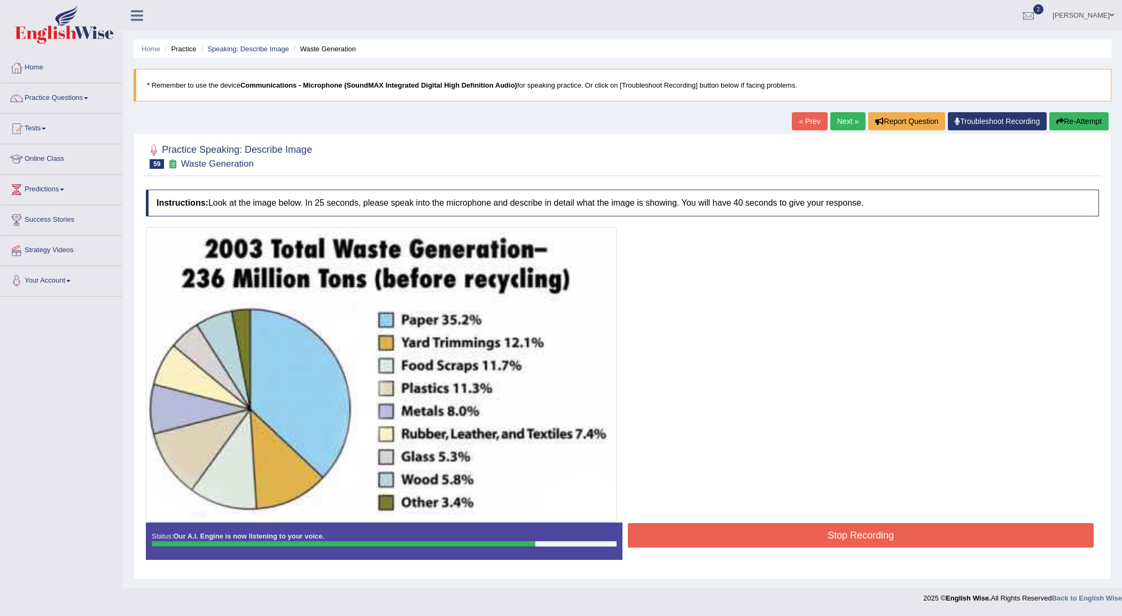
click at [739, 531] on button "Stop Recording" at bounding box center [861, 535] width 466 height 25
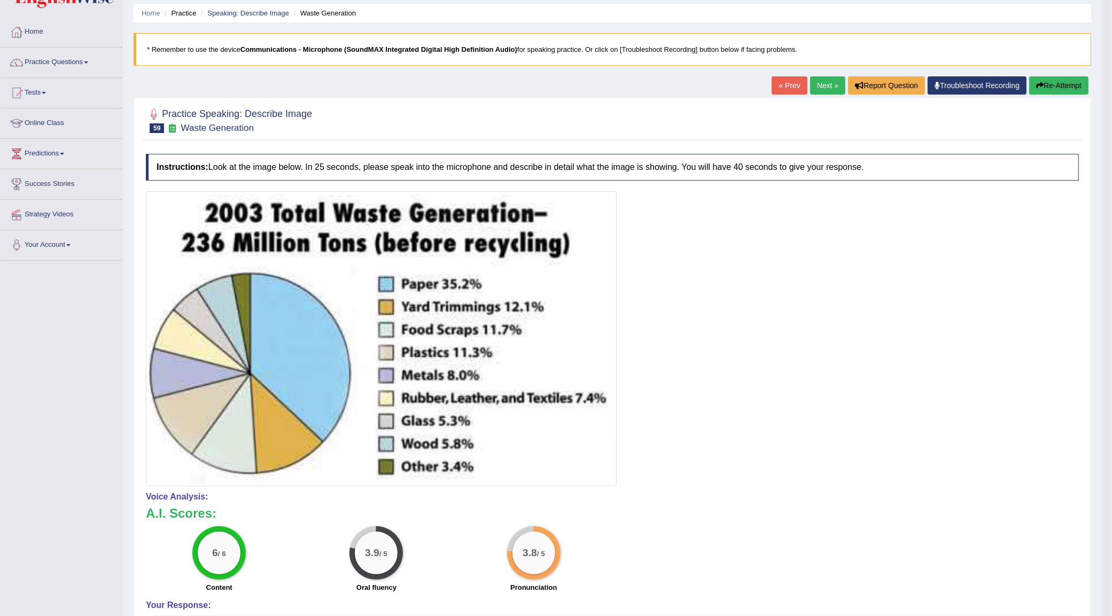
scroll to position [67, 0]
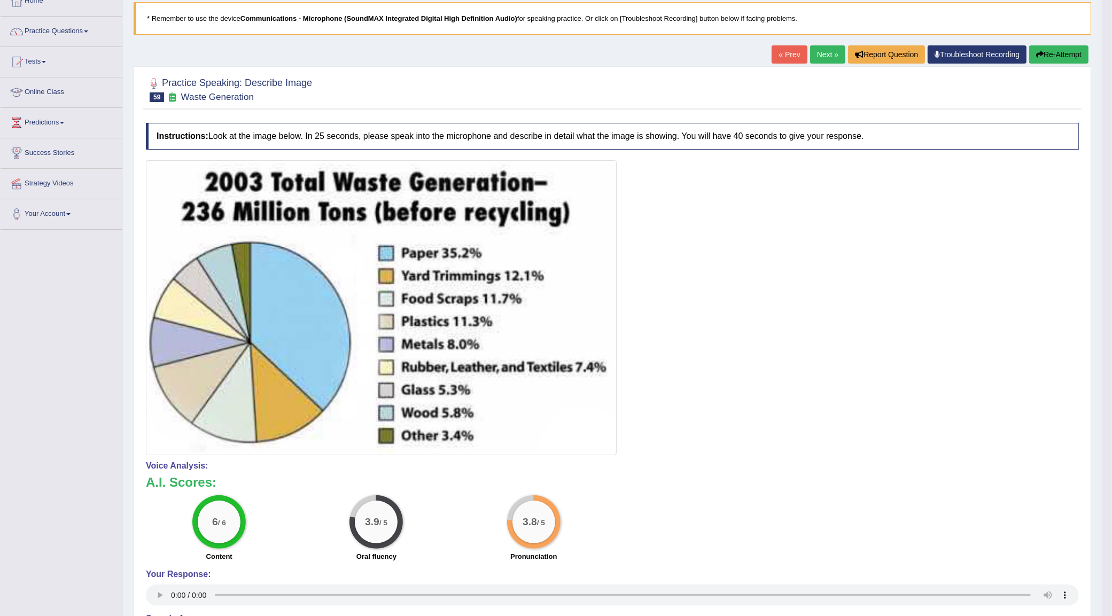
click at [1056, 55] on button "Re-Attempt" at bounding box center [1058, 54] width 59 height 18
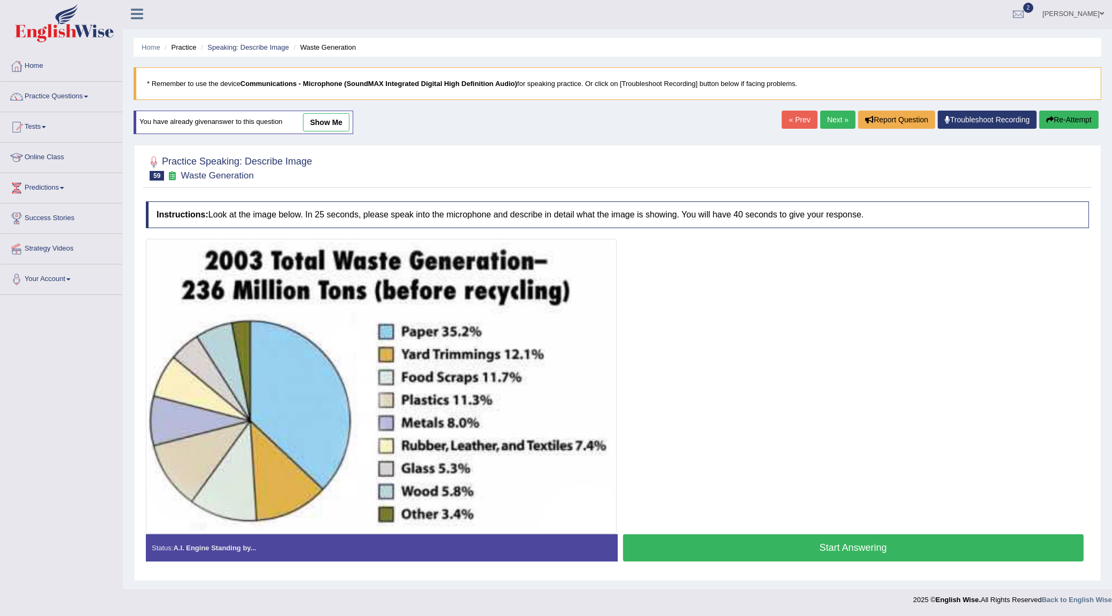
click at [836, 546] on button "Start Answering" at bounding box center [853, 547] width 461 height 27
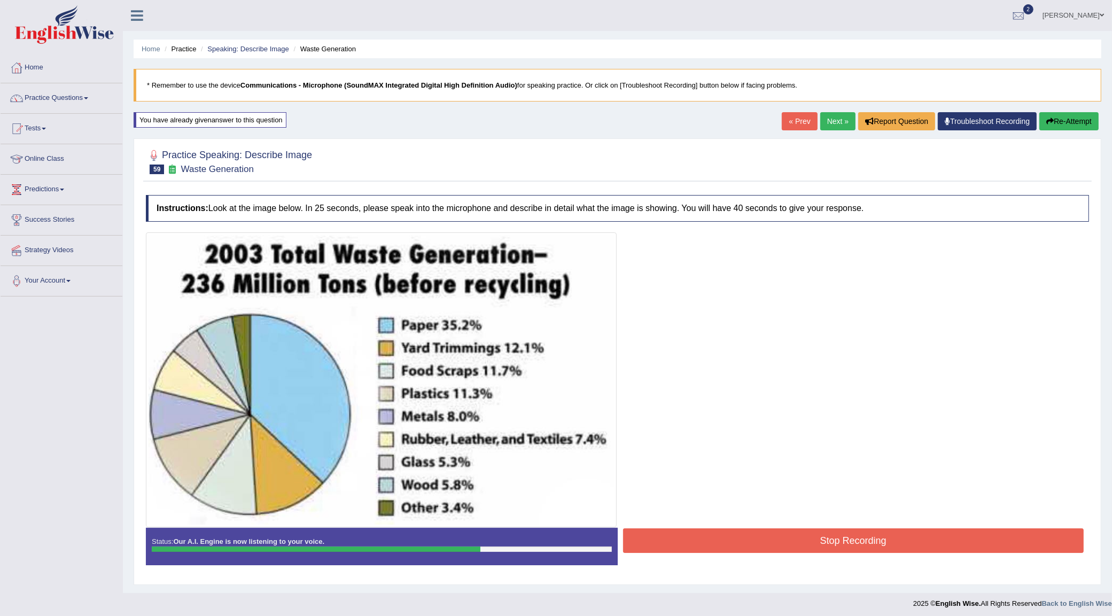
click at [803, 542] on button "Stop Recording" at bounding box center [853, 541] width 461 height 25
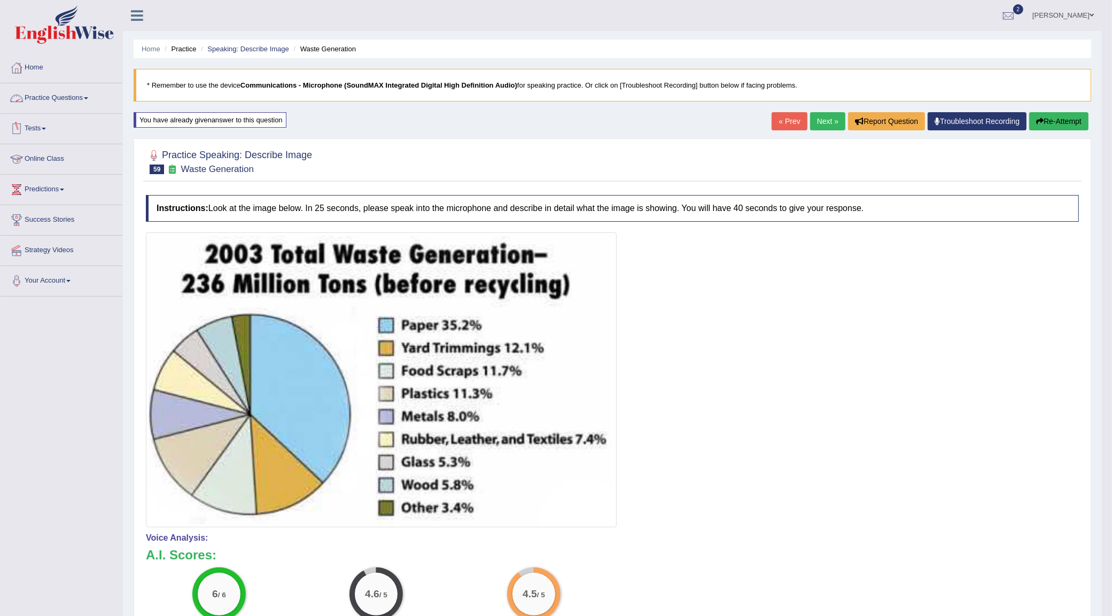
click at [76, 95] on link "Practice Questions" at bounding box center [62, 96] width 122 height 27
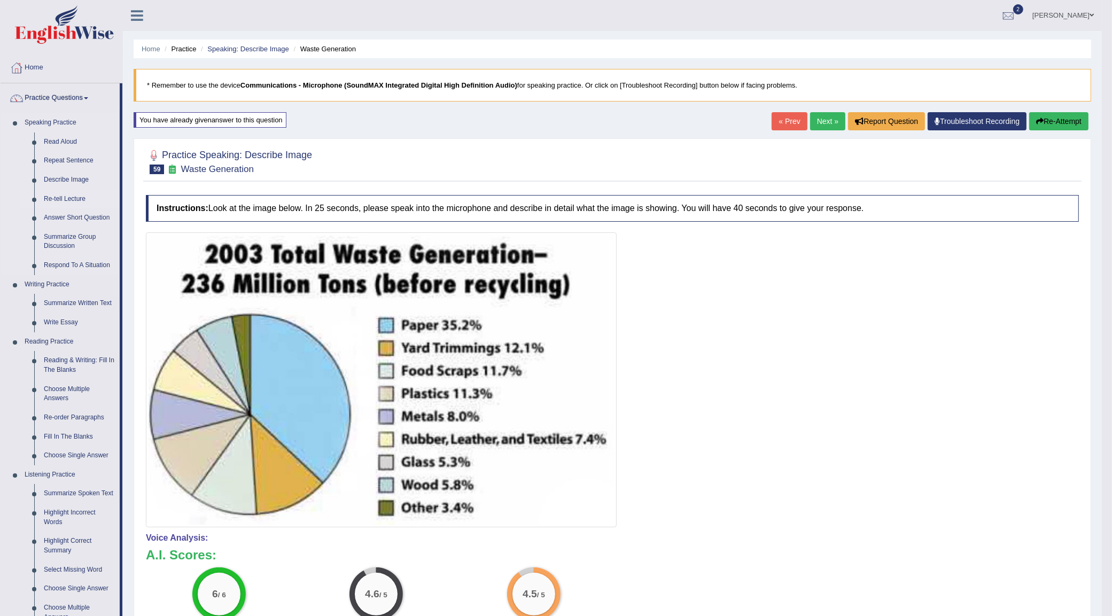
click at [74, 196] on link "Re-tell Lecture" at bounding box center [79, 199] width 81 height 19
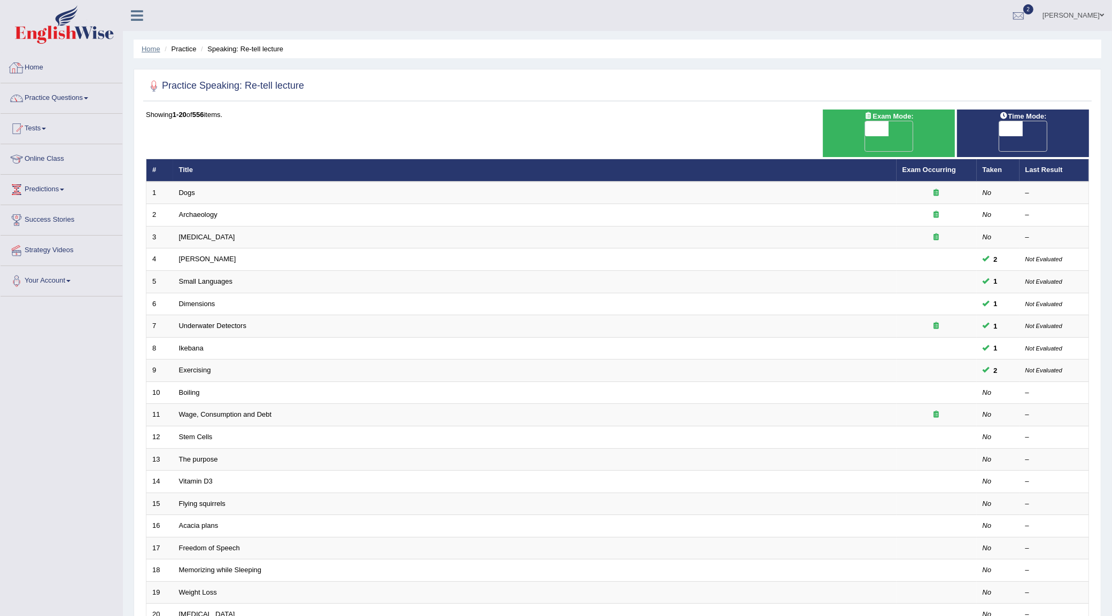
click at [146, 49] on link "Home" at bounding box center [151, 49] width 19 height 8
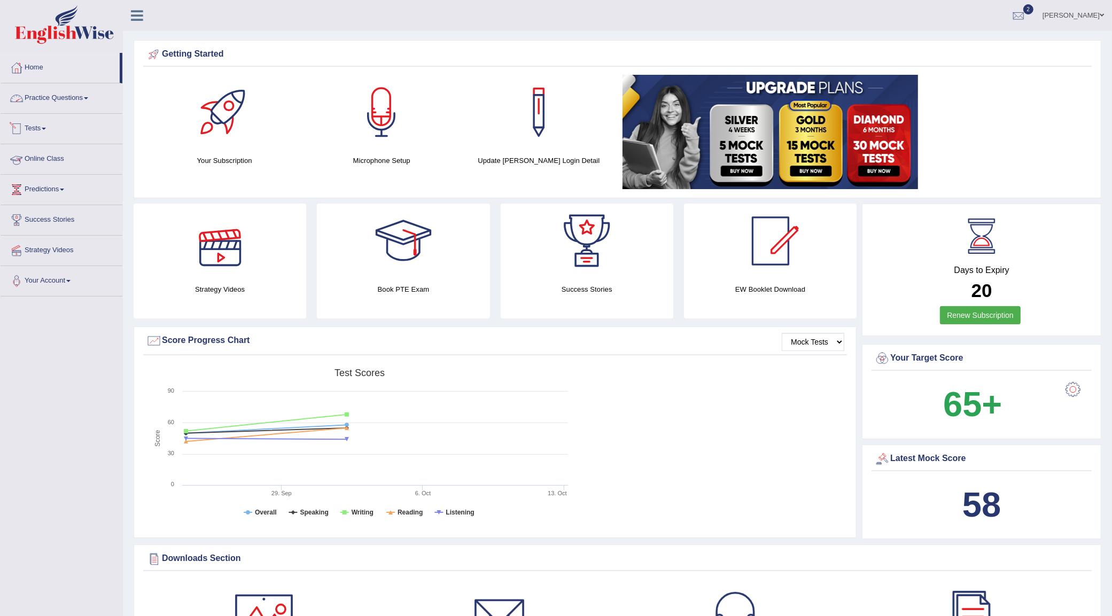
click at [58, 91] on link "Practice Questions" at bounding box center [62, 96] width 122 height 27
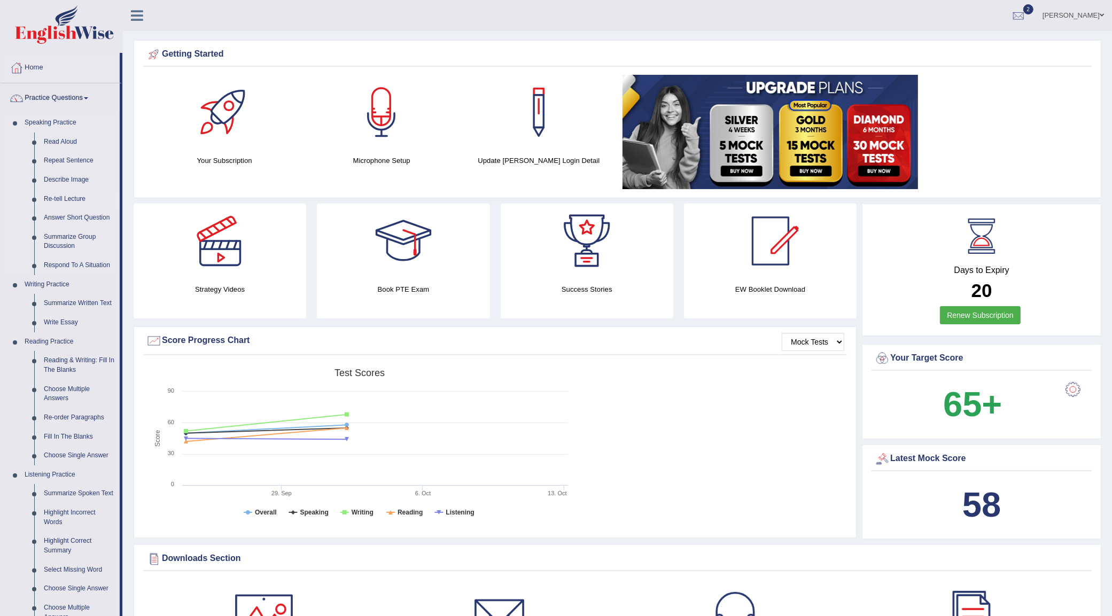
click at [74, 197] on link "Re-tell Lecture" at bounding box center [79, 199] width 81 height 19
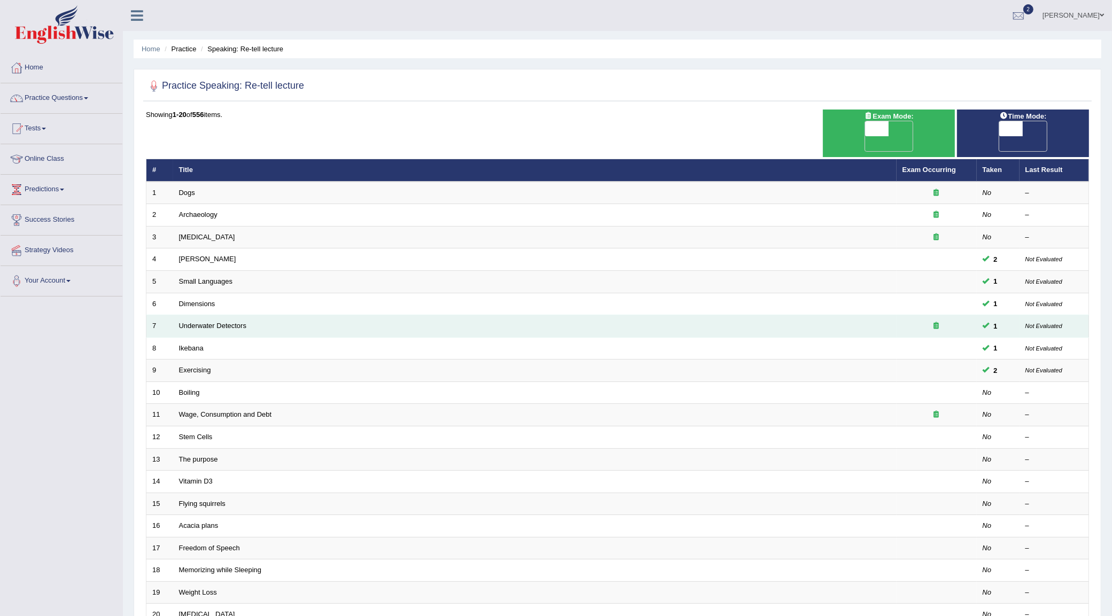
click at [196, 315] on td "Underwater Detectors" at bounding box center [535, 326] width 724 height 22
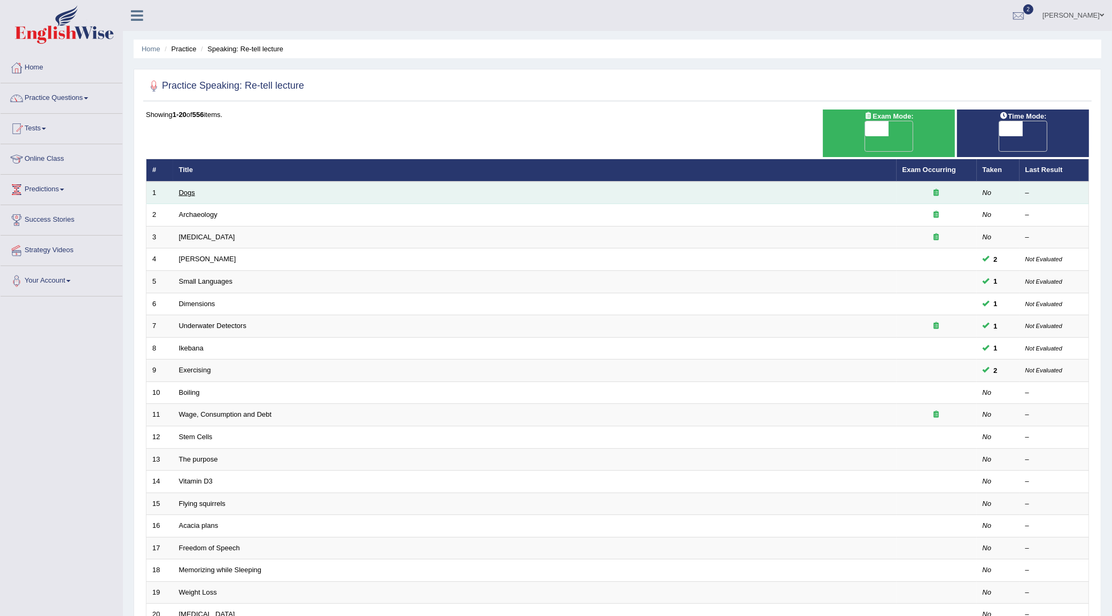
click at [187, 189] on link "Dogs" at bounding box center [187, 193] width 16 height 8
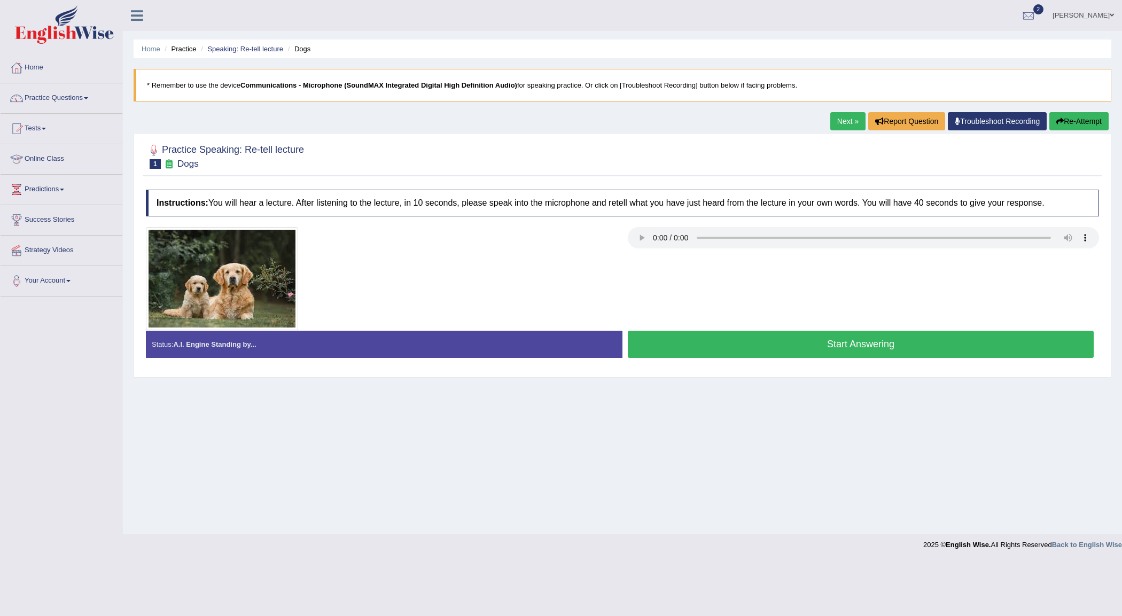
click at [655, 345] on button "Start Answering" at bounding box center [861, 344] width 466 height 27
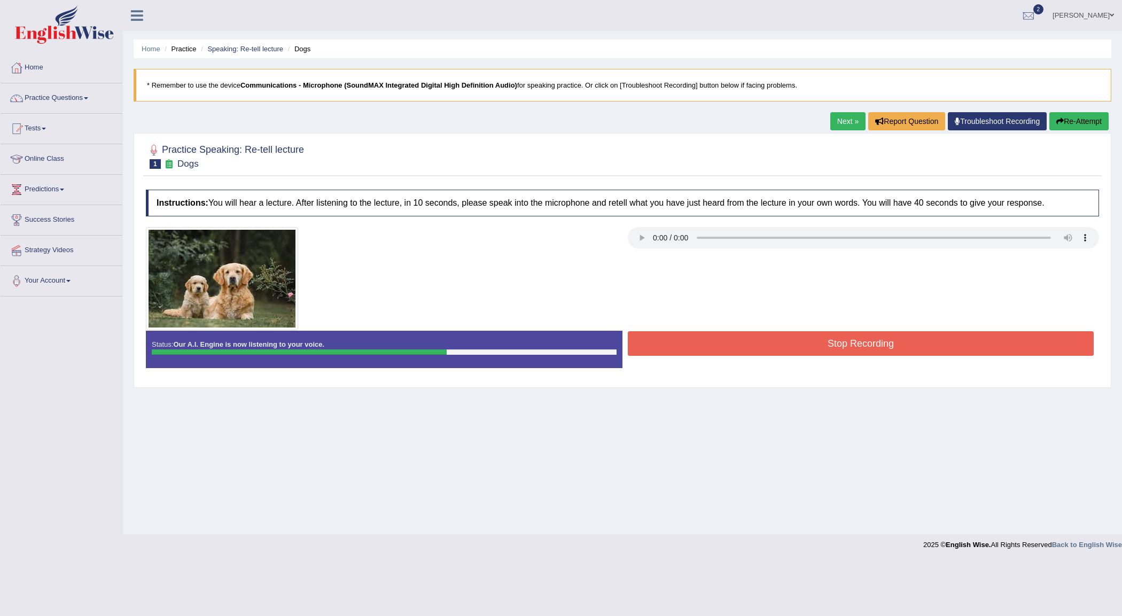
click at [666, 338] on button "Stop Recording" at bounding box center [861, 343] width 466 height 25
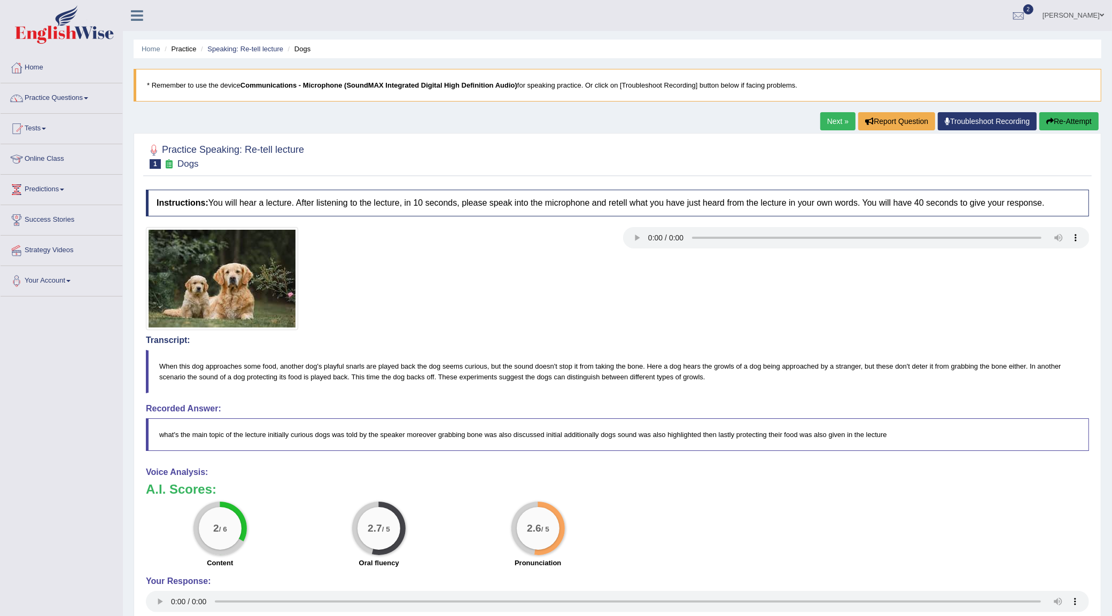
click at [834, 120] on link "Next »" at bounding box center [837, 121] width 35 height 18
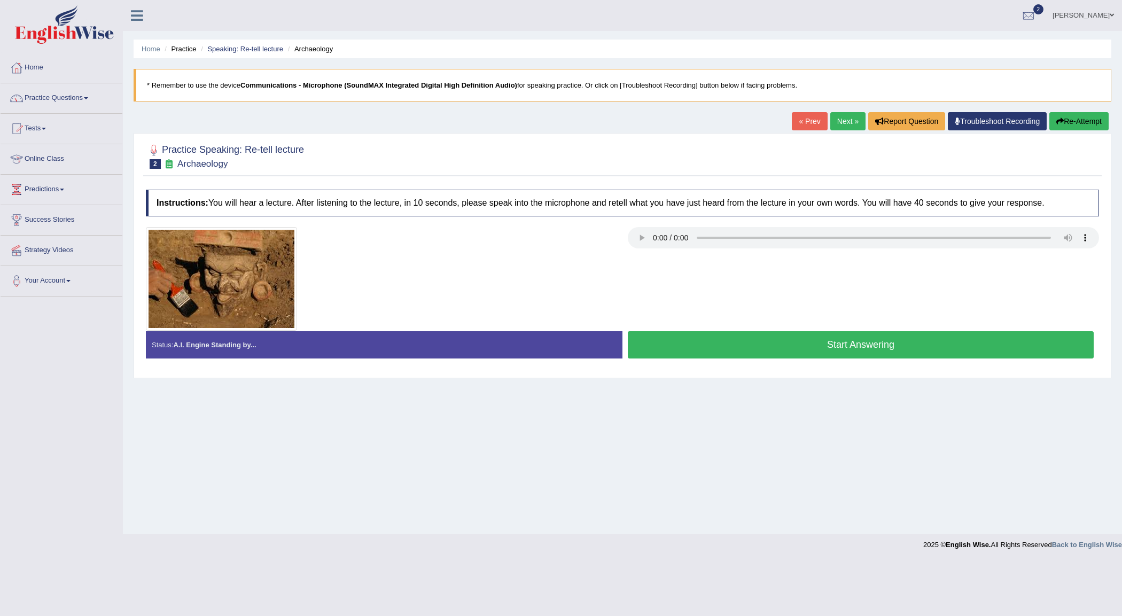
click at [809, 349] on button "Start Answering" at bounding box center [861, 344] width 466 height 27
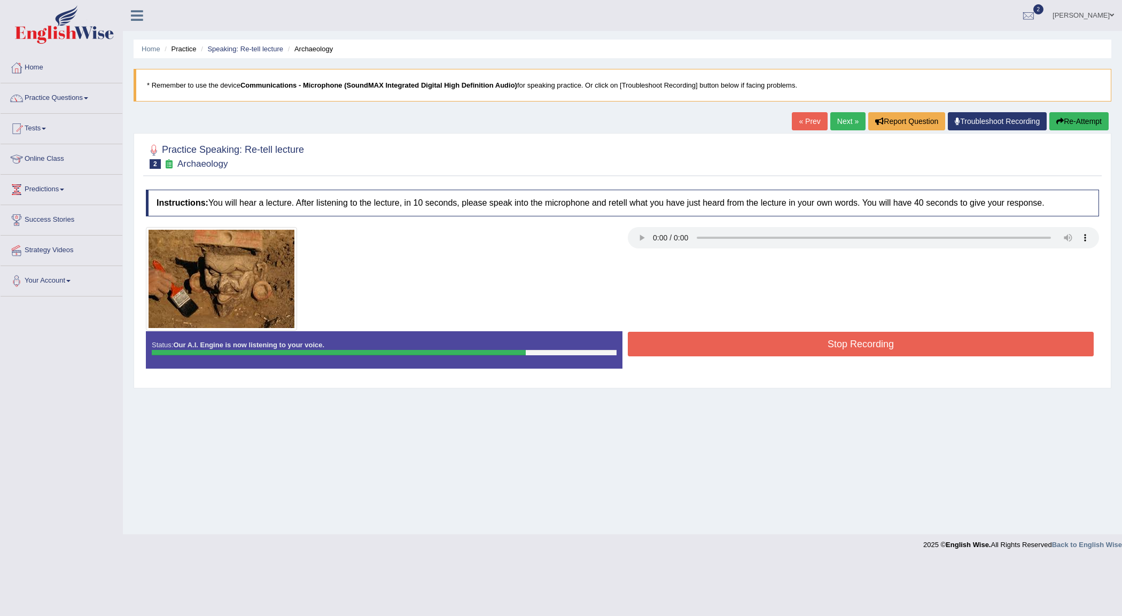
click at [809, 349] on button "Stop Recording" at bounding box center [861, 344] width 466 height 25
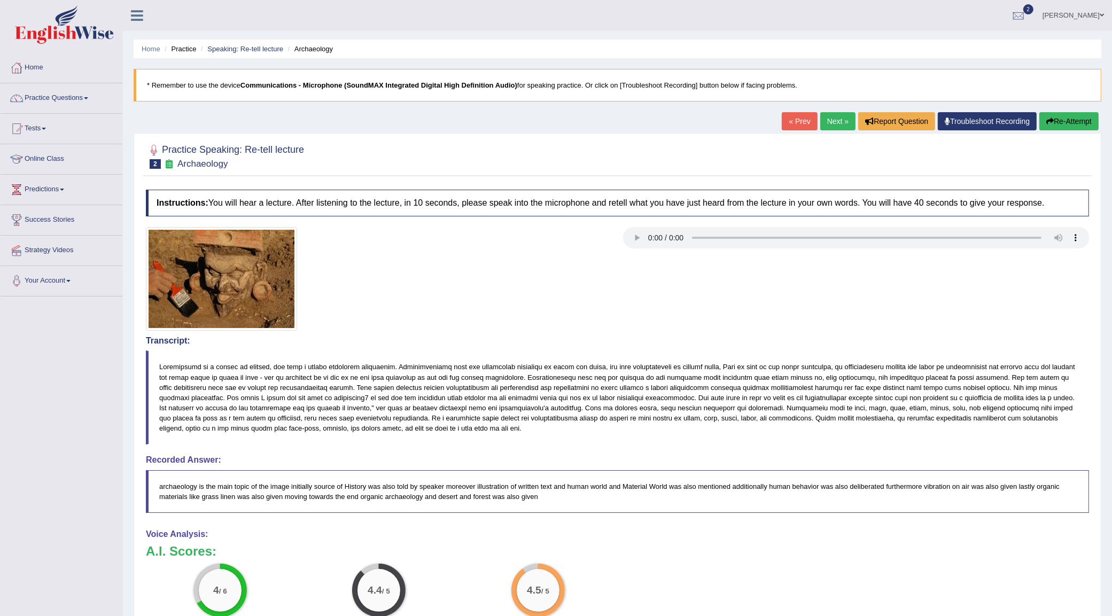
click at [835, 118] on link "Next »" at bounding box center [837, 121] width 35 height 18
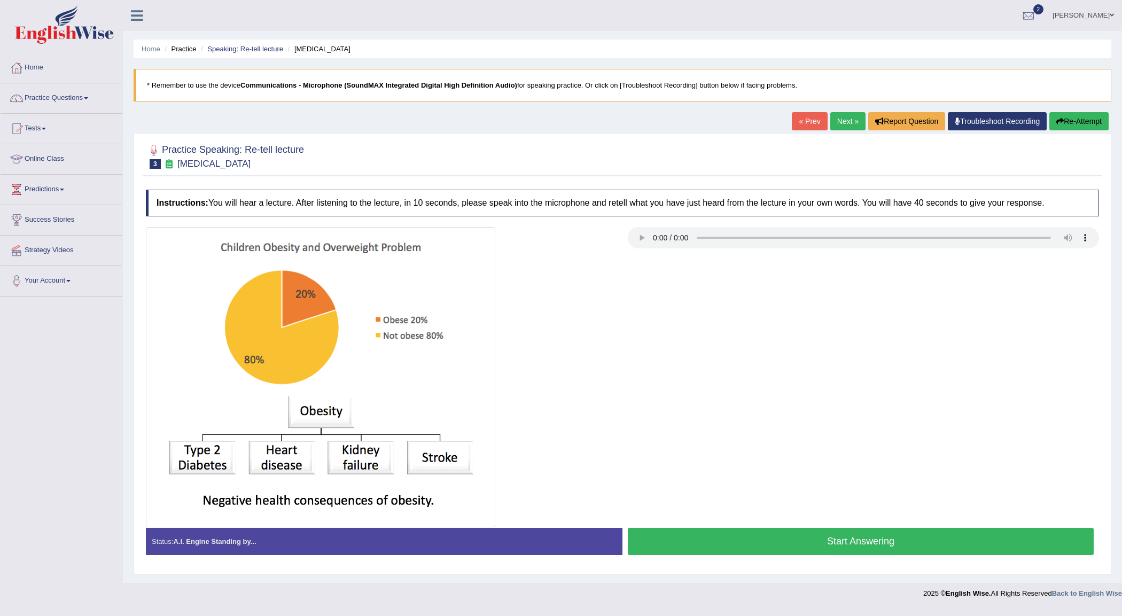
click at [749, 542] on button "Start Answering" at bounding box center [861, 541] width 466 height 27
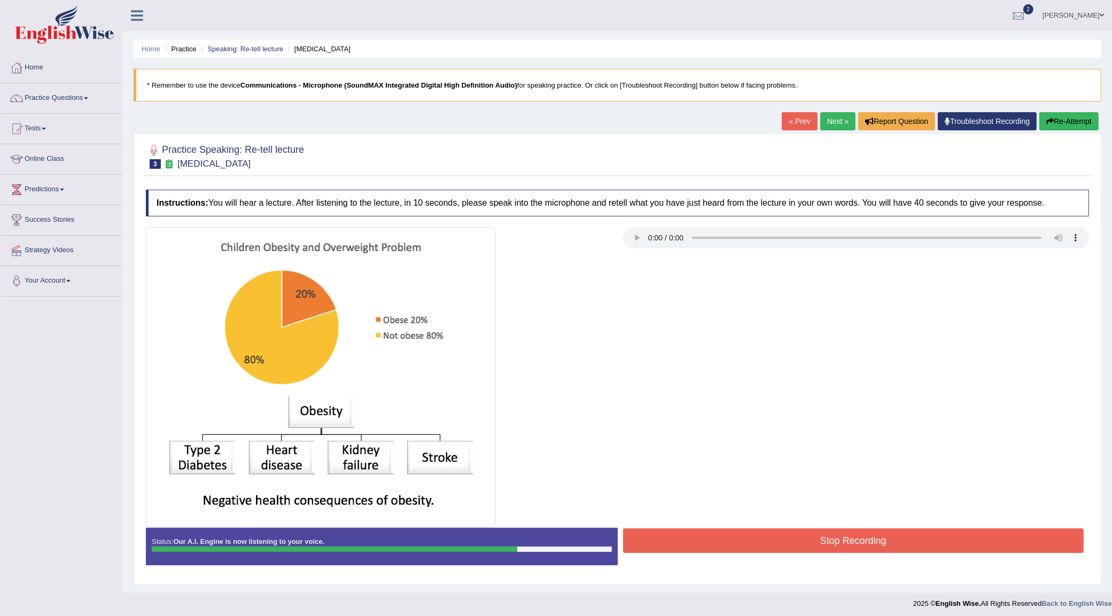
click at [808, 544] on button "Stop Recording" at bounding box center [853, 541] width 461 height 25
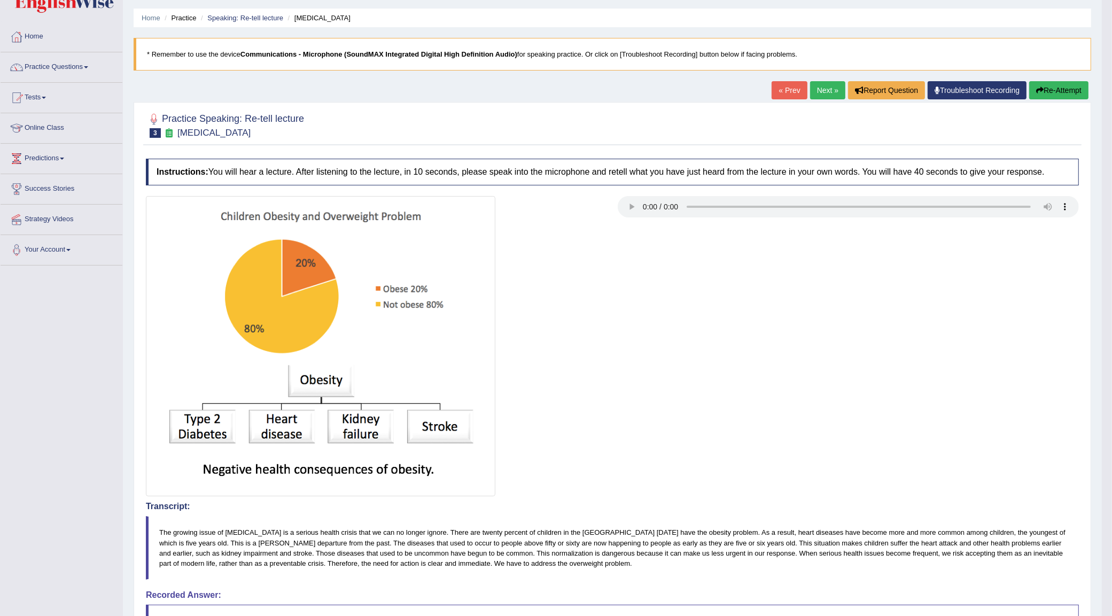
scroll to position [30, 0]
click at [1053, 86] on button "Re-Attempt" at bounding box center [1058, 91] width 59 height 18
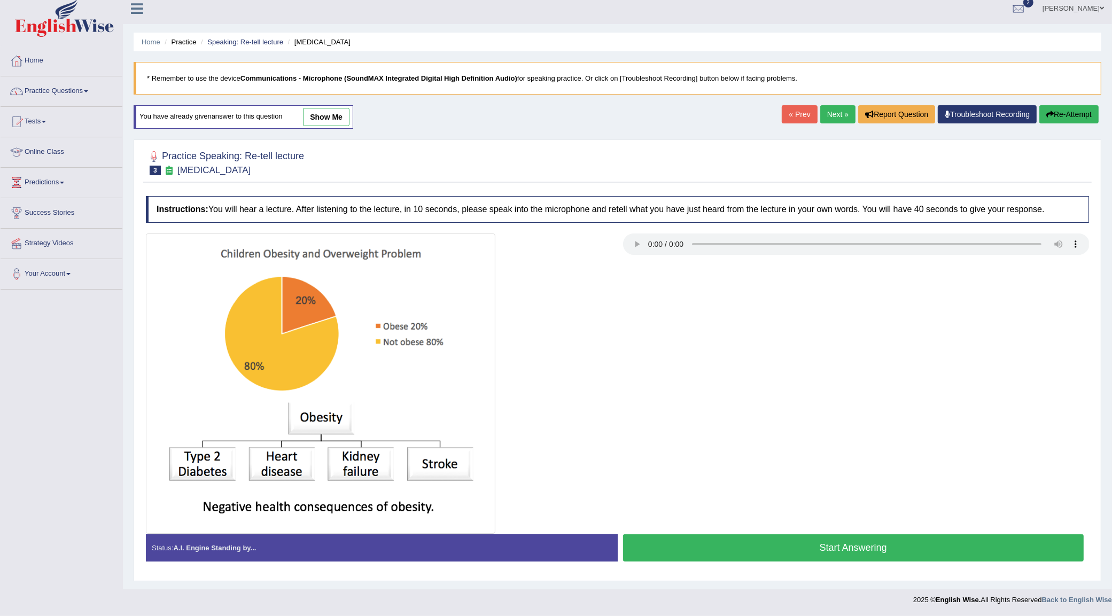
click at [867, 550] on button "Start Answering" at bounding box center [853, 547] width 461 height 27
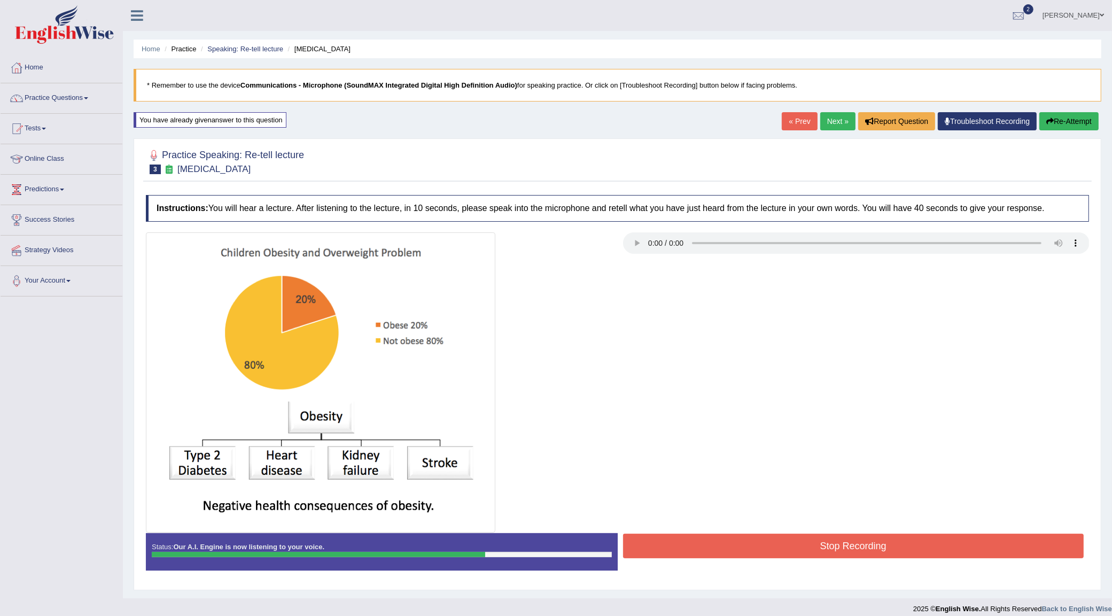
click at [863, 552] on button "Stop Recording" at bounding box center [853, 546] width 461 height 25
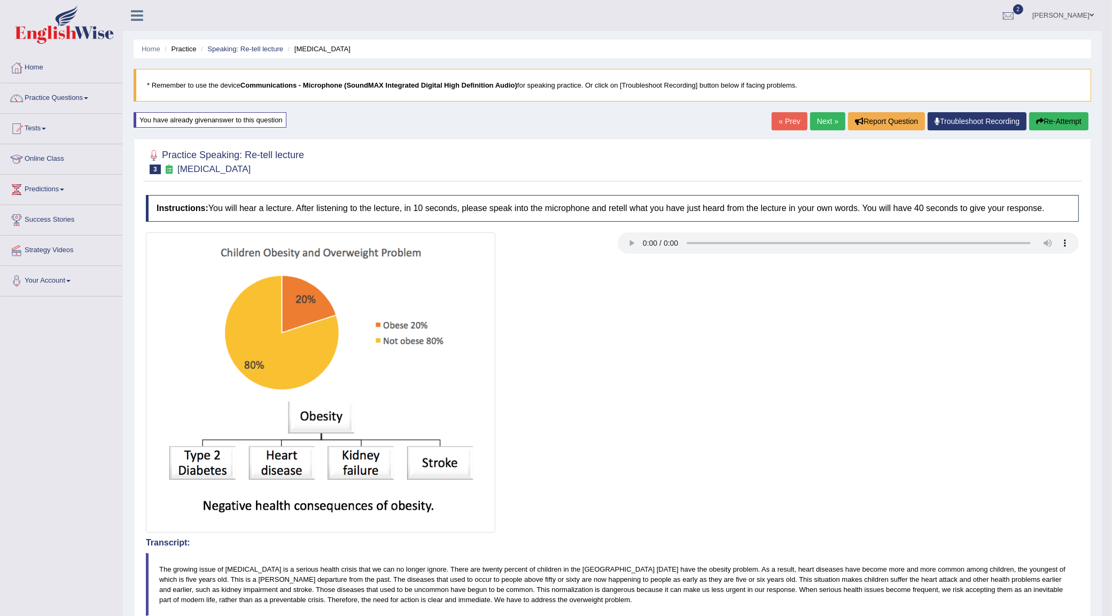
click at [817, 126] on link "Next »" at bounding box center [827, 121] width 35 height 18
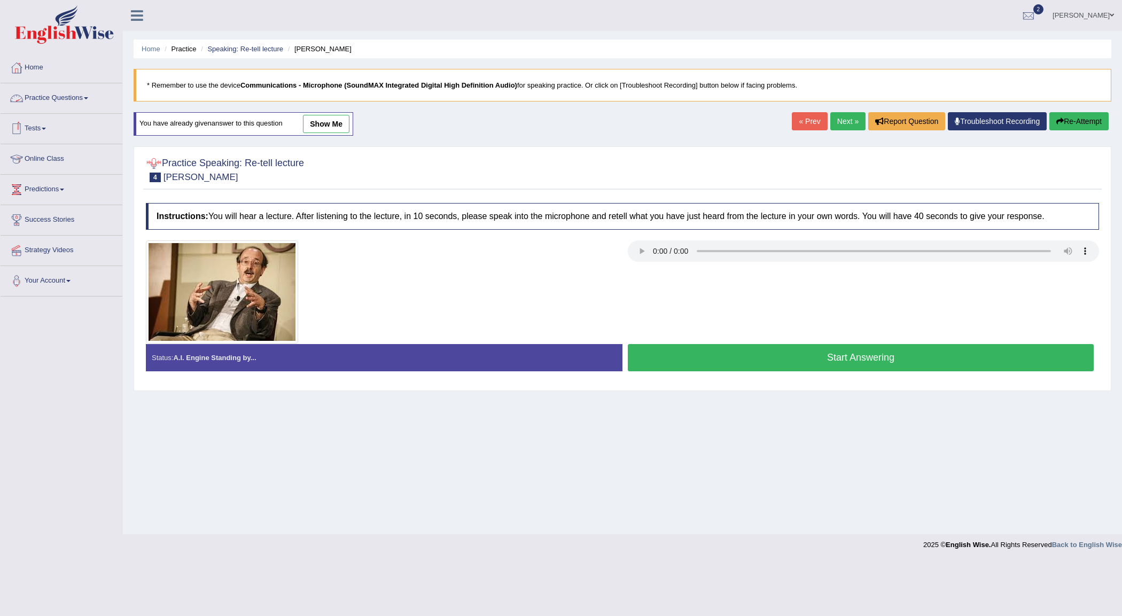
click at [64, 97] on link "Practice Questions" at bounding box center [62, 96] width 122 height 27
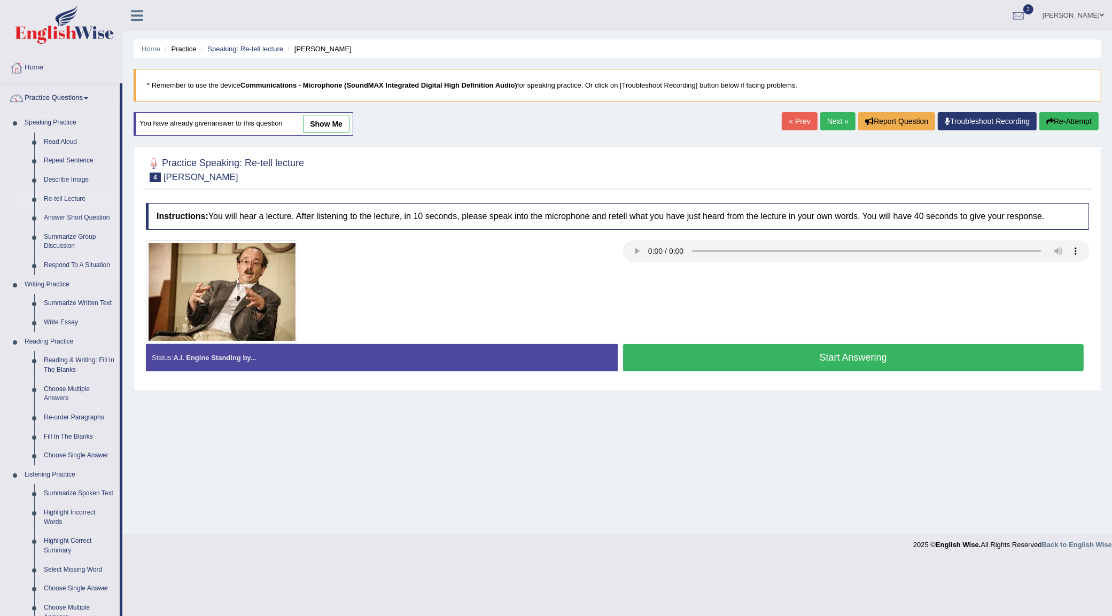
click at [69, 196] on link "Re-tell Lecture" at bounding box center [79, 199] width 81 height 19
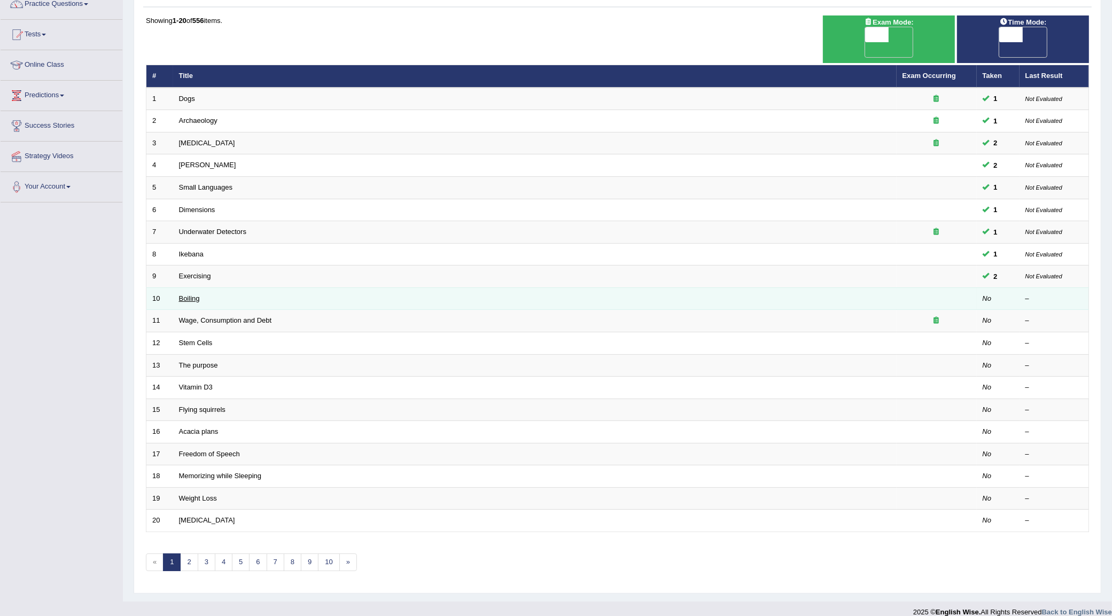
click at [193, 294] on link "Boiling" at bounding box center [189, 298] width 21 height 8
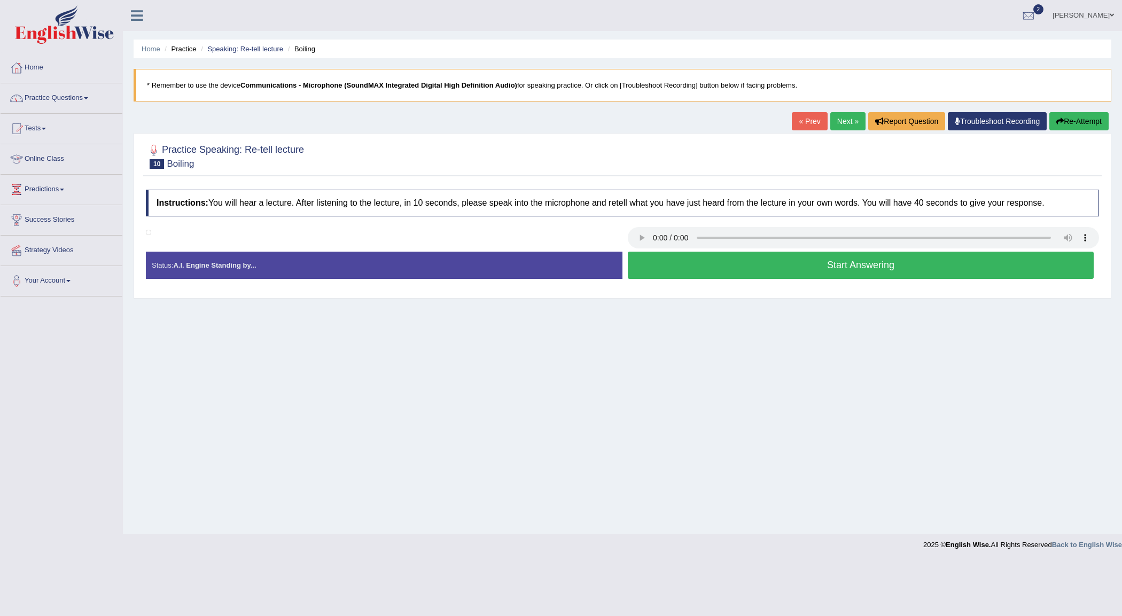
drag, startPoint x: 434, startPoint y: 377, endPoint x: 409, endPoint y: 460, distance: 86.1
click at [409, 459] on div "Home Practice Speaking: Re-tell lecture Boiling * Remember to use the device Co…" at bounding box center [622, 267] width 999 height 534
